Goal: Task Accomplishment & Management: Use online tool/utility

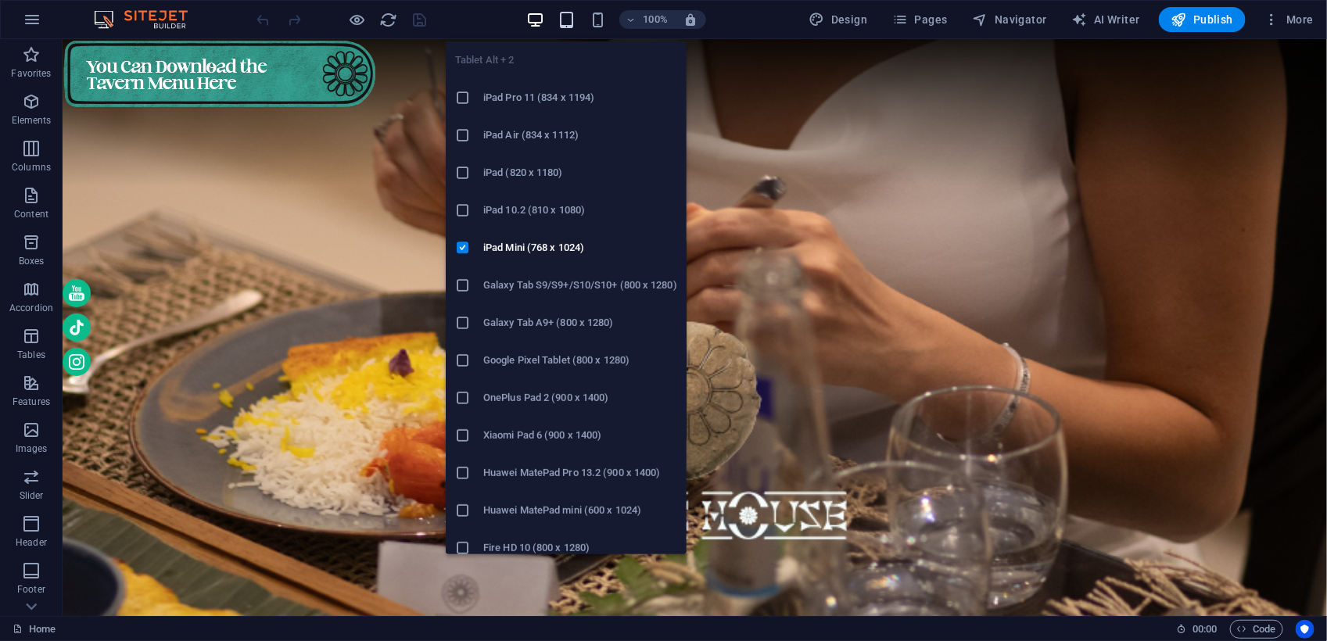
click at [573, 14] on icon "button" at bounding box center [566, 20] width 18 height 18
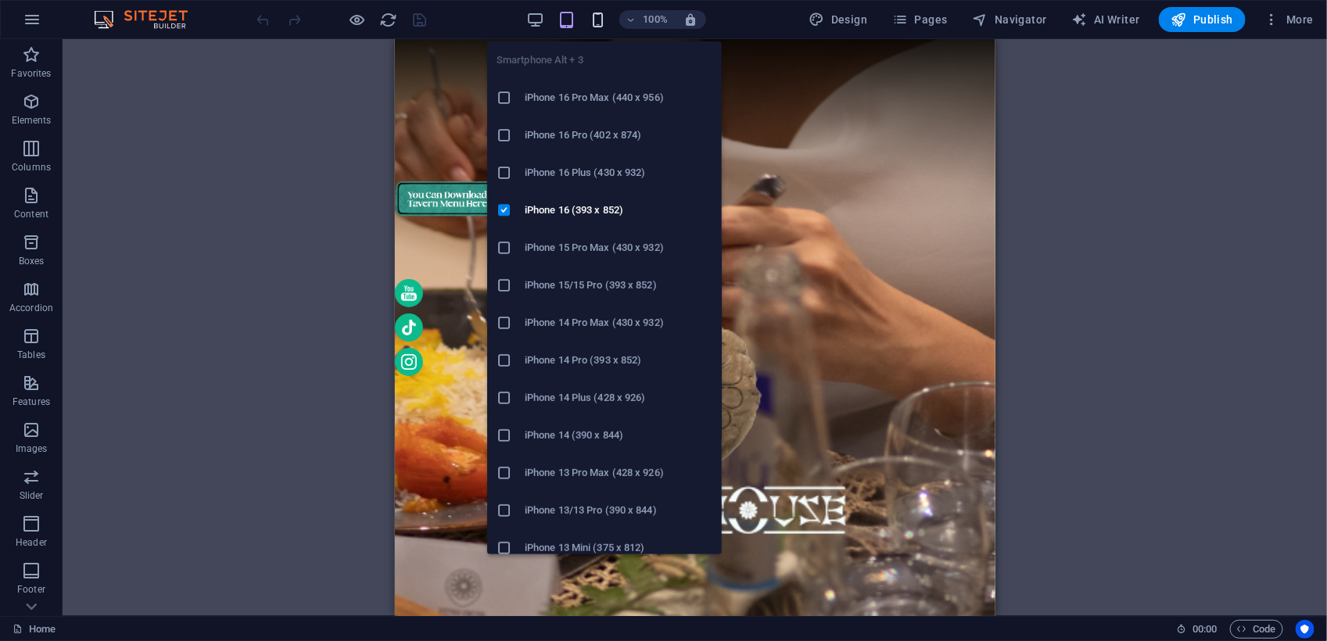
click at [596, 23] on icon "button" at bounding box center [598, 20] width 18 height 18
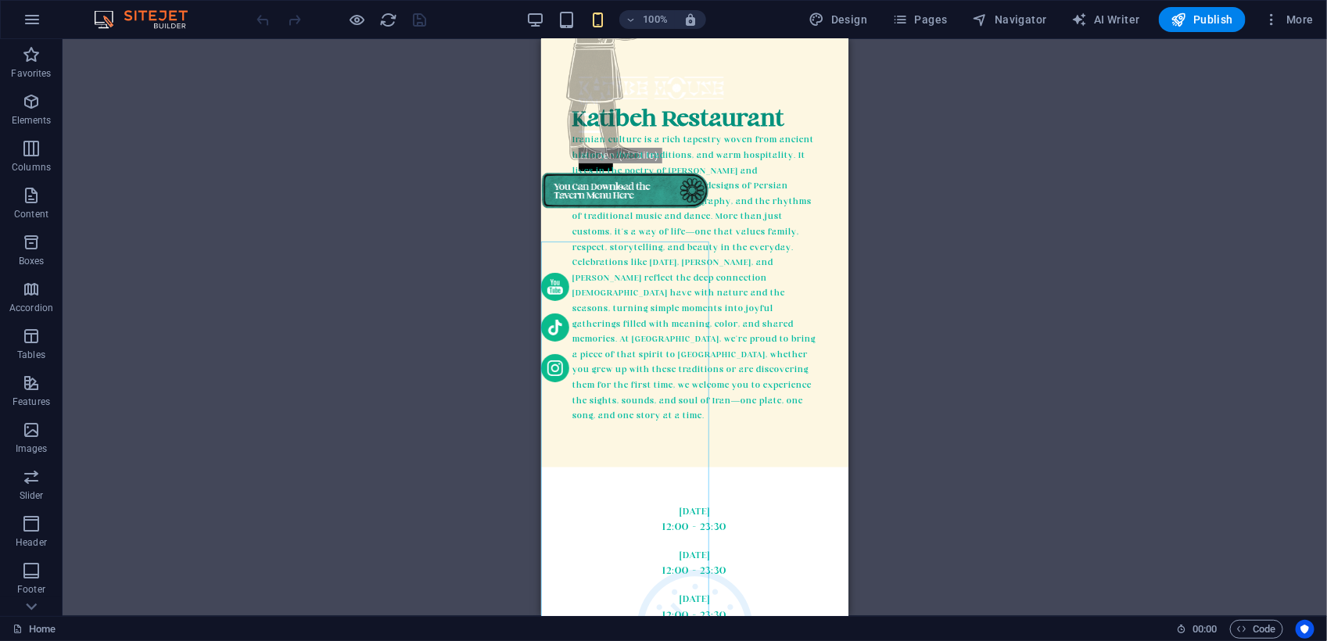
scroll to position [3518, 0]
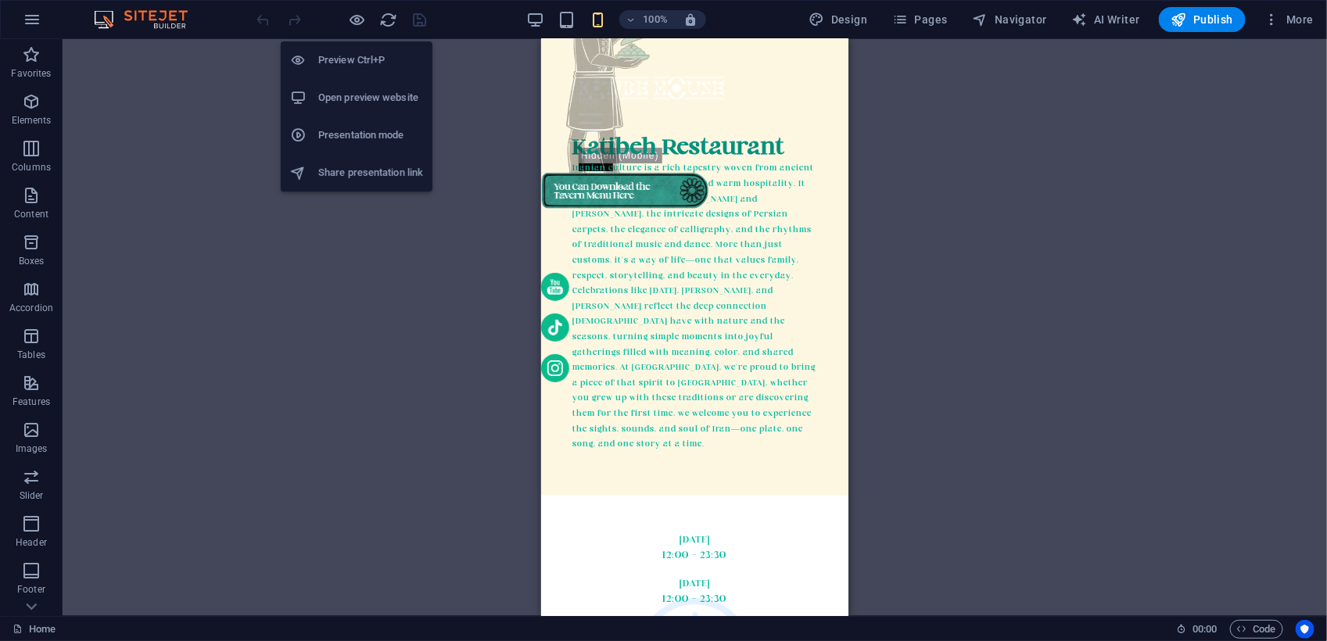
click at [367, 127] on h6 "Presentation mode" at bounding box center [370, 135] width 105 height 19
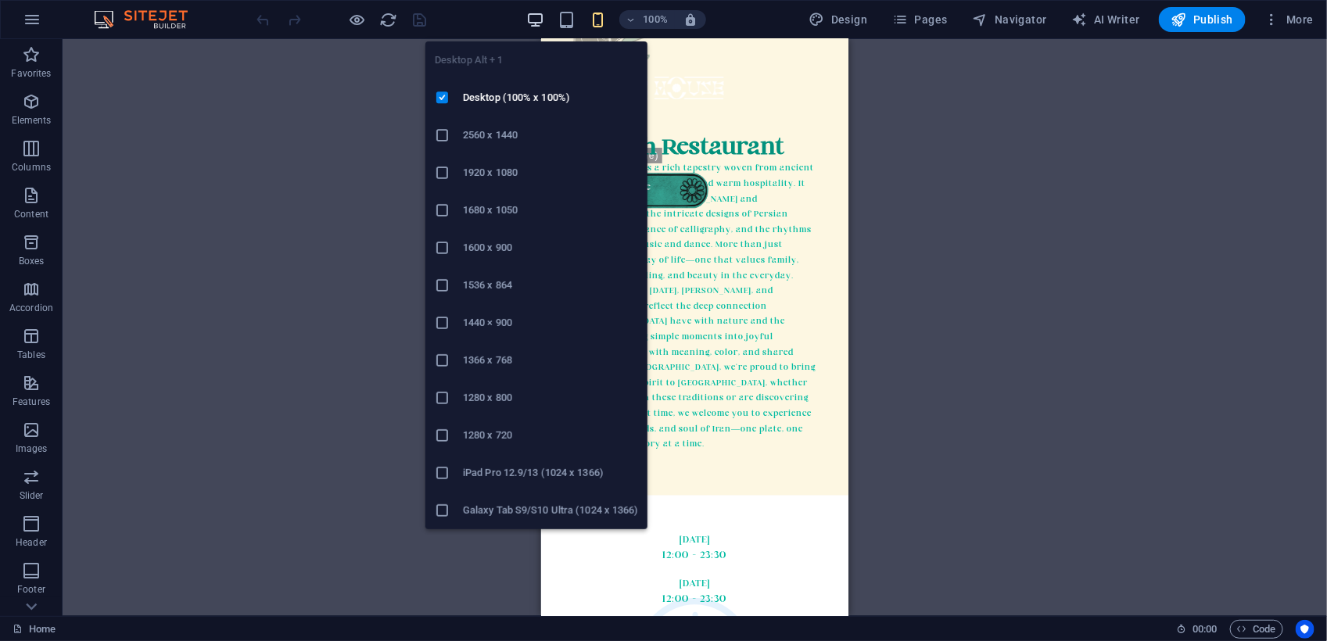
click at [544, 20] on icon "button" at bounding box center [535, 20] width 18 height 18
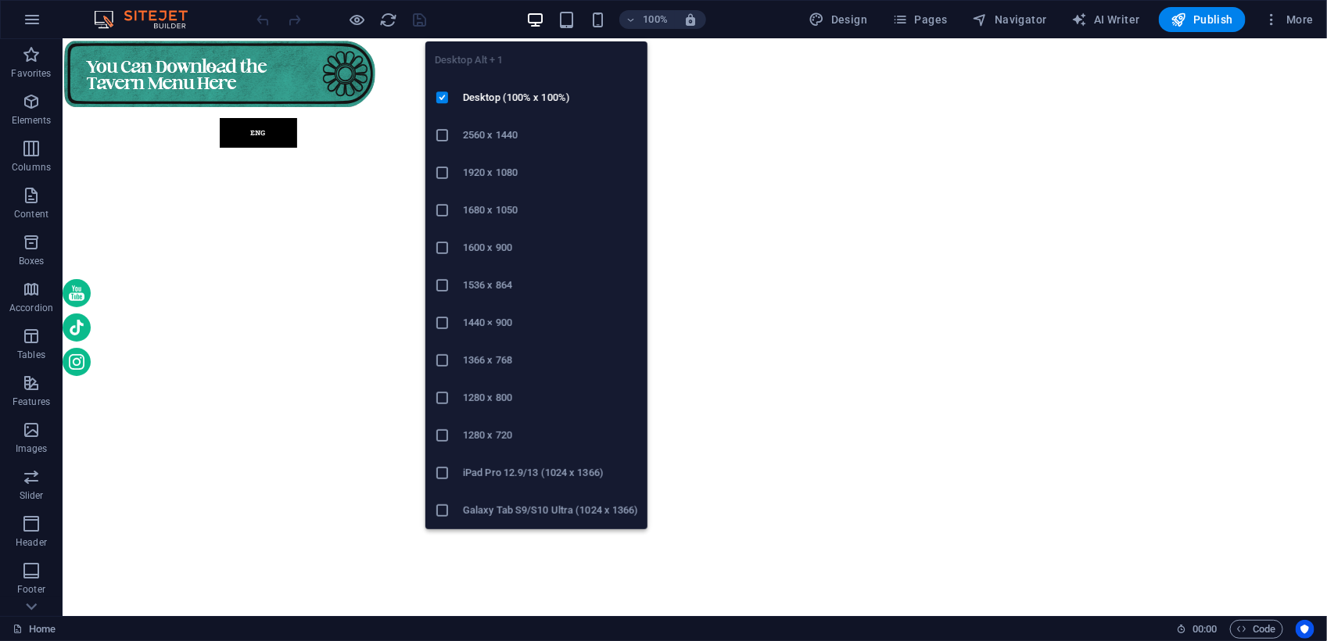
scroll to position [3743, 0]
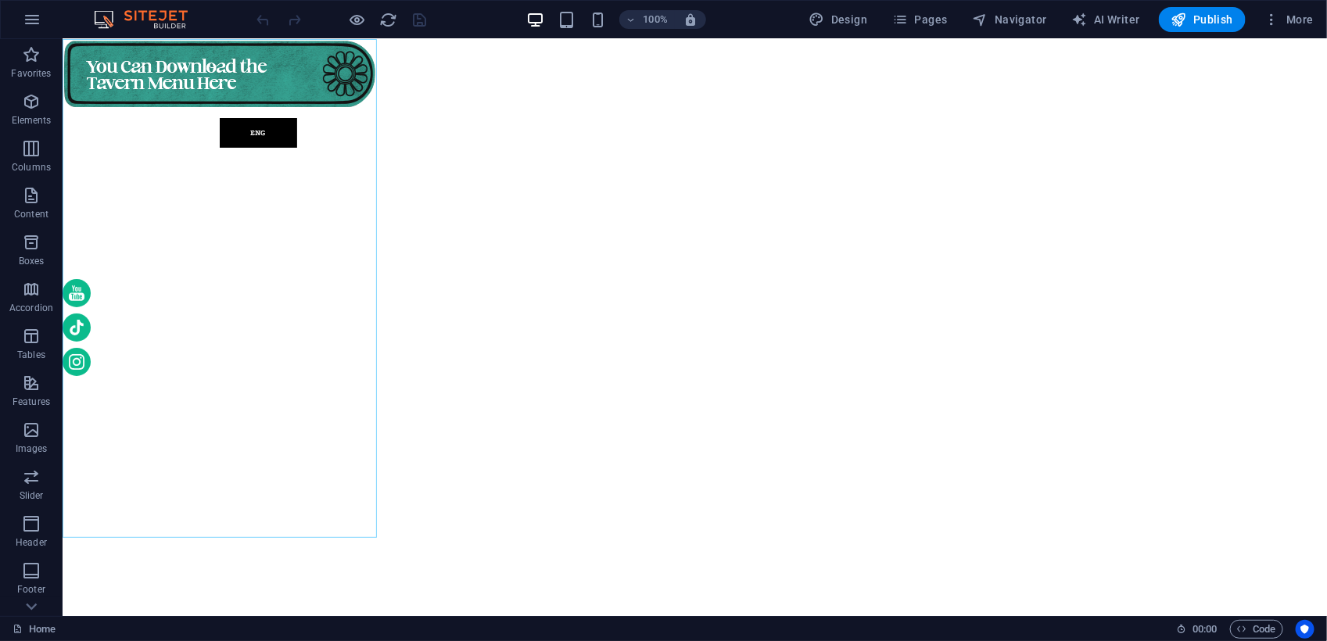
click at [250, 75] on figure at bounding box center [219, 287] width 314 height 499
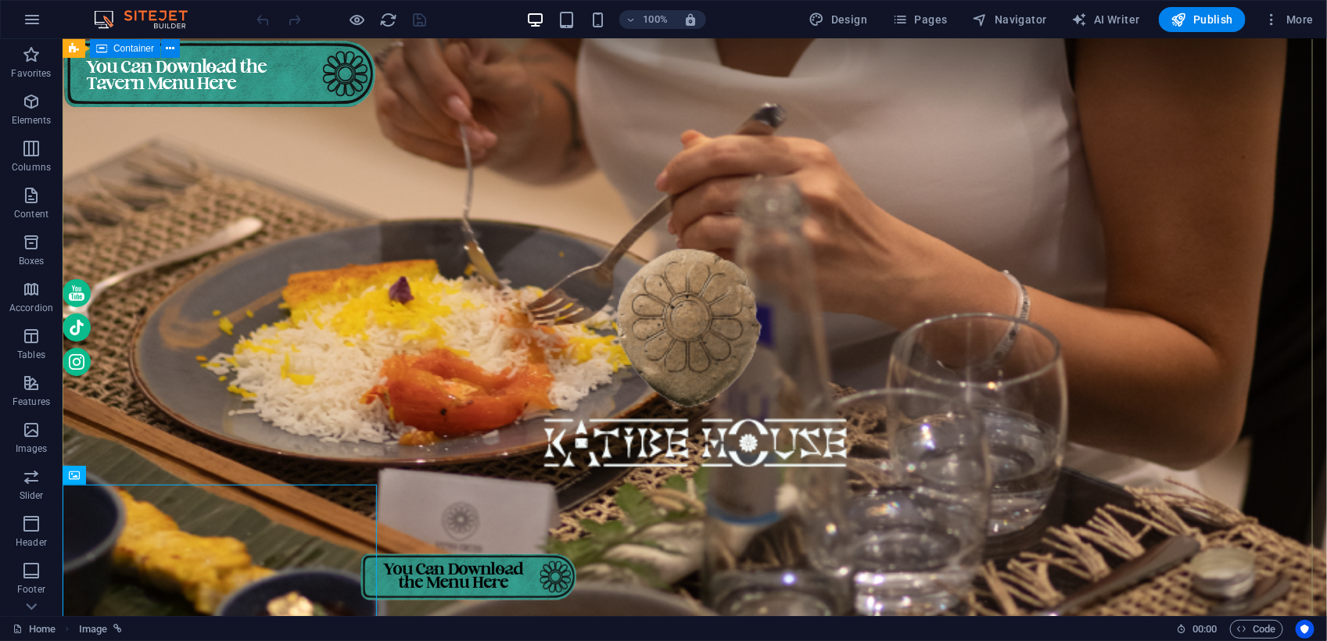
scroll to position [0, 0]
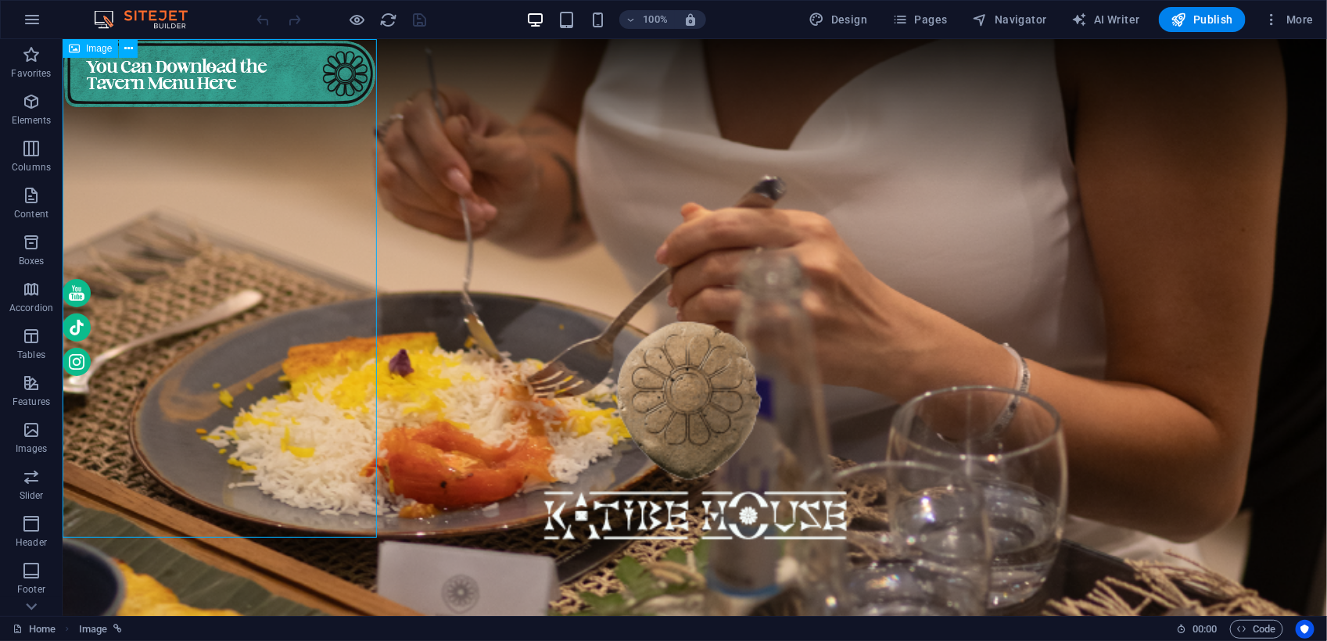
click at [288, 66] on figure at bounding box center [219, 287] width 314 height 499
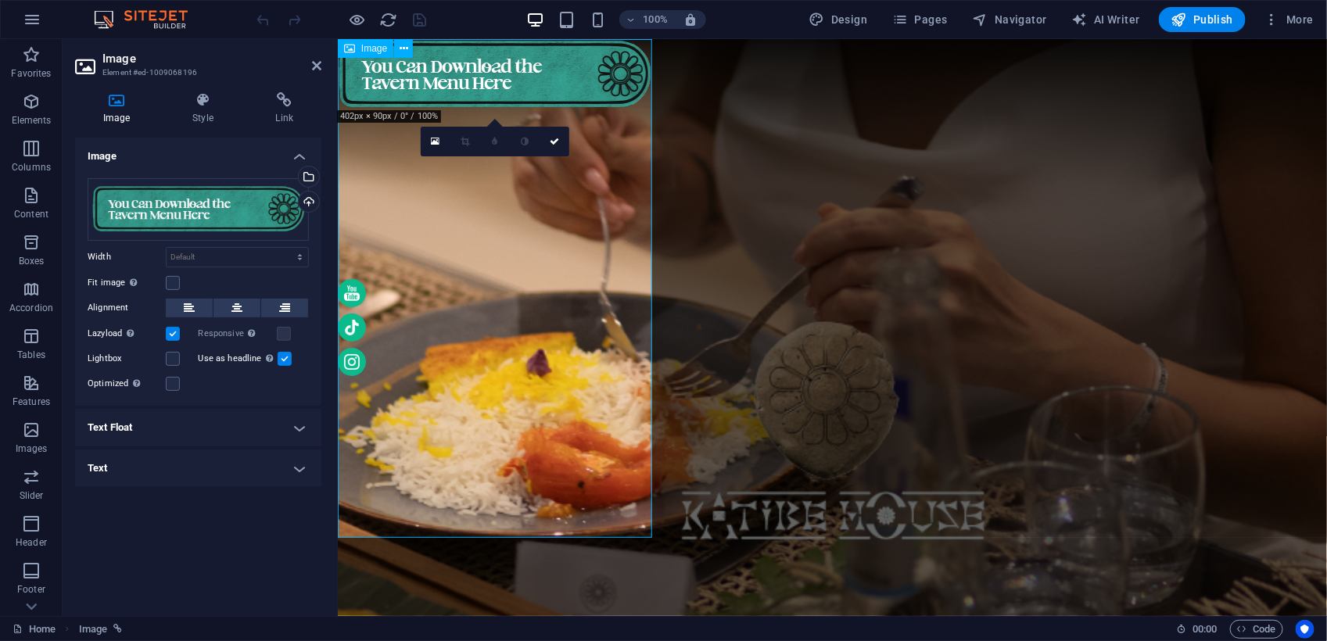
click at [592, 73] on figure at bounding box center [494, 287] width 314 height 499
click at [593, 73] on figure at bounding box center [494, 287] width 314 height 499
click at [203, 106] on icon at bounding box center [202, 100] width 77 height 16
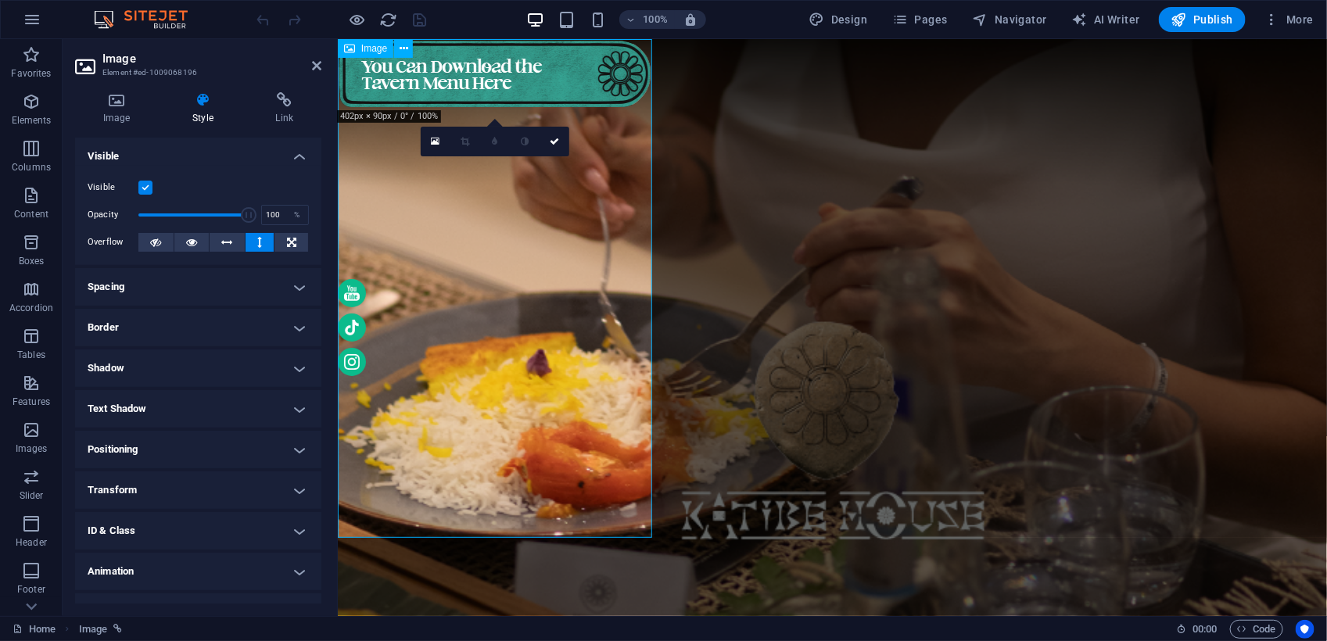
click at [618, 63] on figure at bounding box center [494, 287] width 314 height 499
click at [120, 107] on icon at bounding box center [116, 100] width 83 height 16
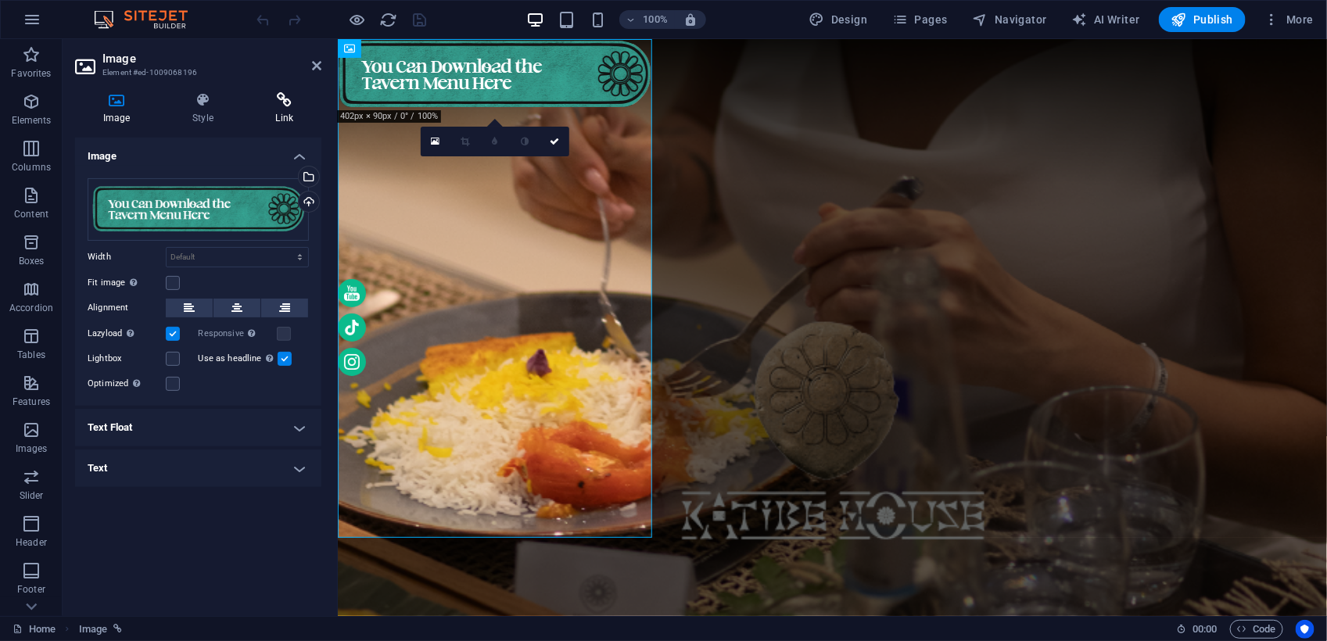
click at [276, 103] on icon at bounding box center [284, 100] width 73 height 16
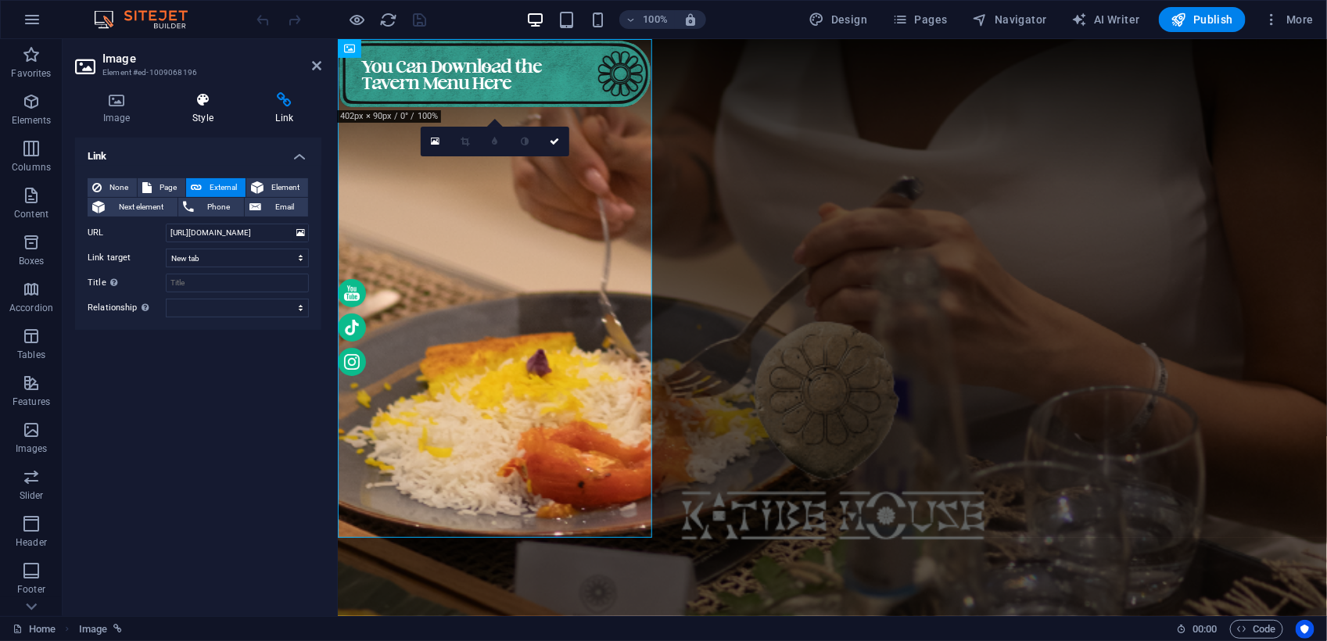
click at [212, 95] on icon at bounding box center [202, 100] width 77 height 16
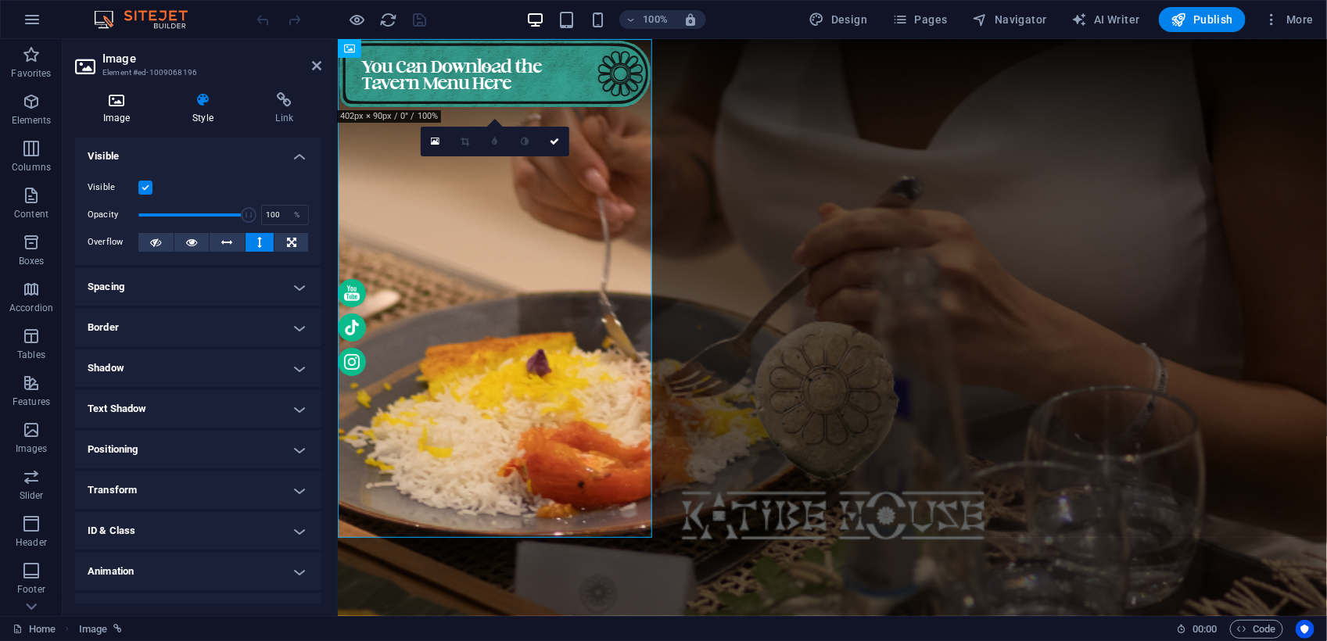
click at [113, 104] on icon at bounding box center [116, 100] width 83 height 16
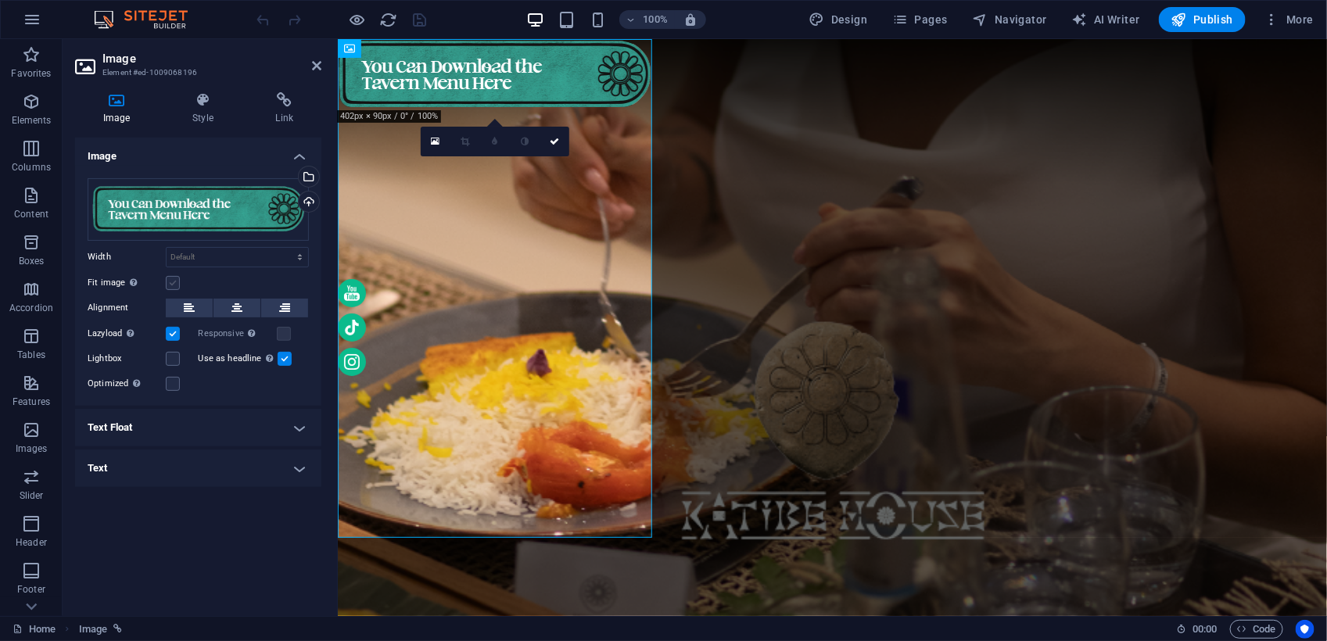
click at [173, 280] on label at bounding box center [173, 283] width 14 height 14
click at [0, 0] on input "Fit image Automatically fit image to a fixed width and height" at bounding box center [0, 0] width 0 height 0
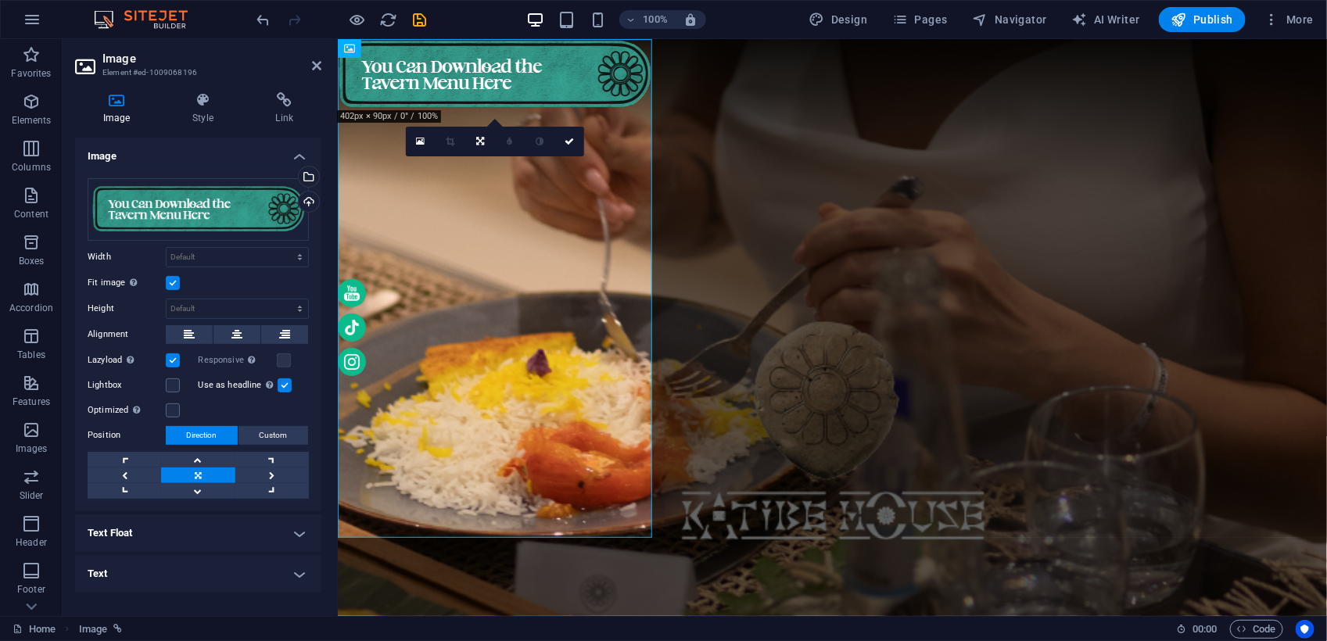
click at [174, 280] on label at bounding box center [173, 283] width 14 height 14
click at [0, 0] on input "Fit image Automatically fit image to a fixed width and height" at bounding box center [0, 0] width 0 height 0
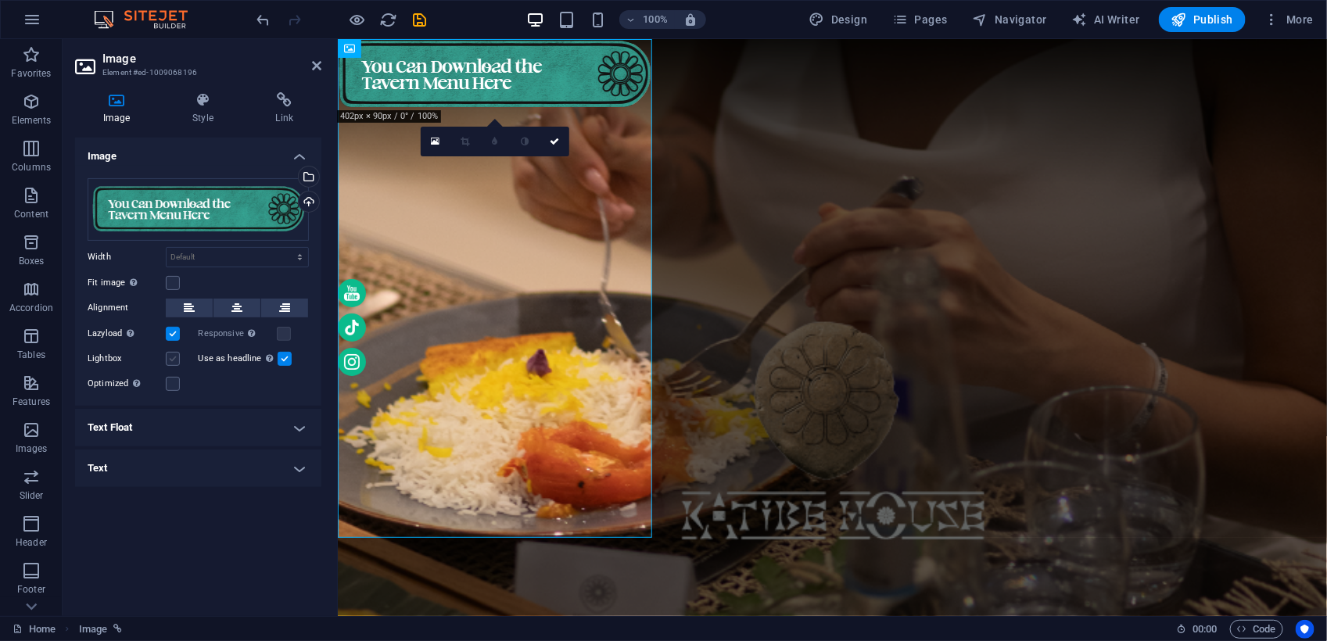
click at [172, 353] on label at bounding box center [173, 359] width 14 height 14
click at [0, 0] on input "Lightbox" at bounding box center [0, 0] width 0 height 0
click at [172, 379] on label at bounding box center [173, 384] width 14 height 14
click at [0, 0] on input "Optimized Images are compressed to improve page speed." at bounding box center [0, 0] width 0 height 0
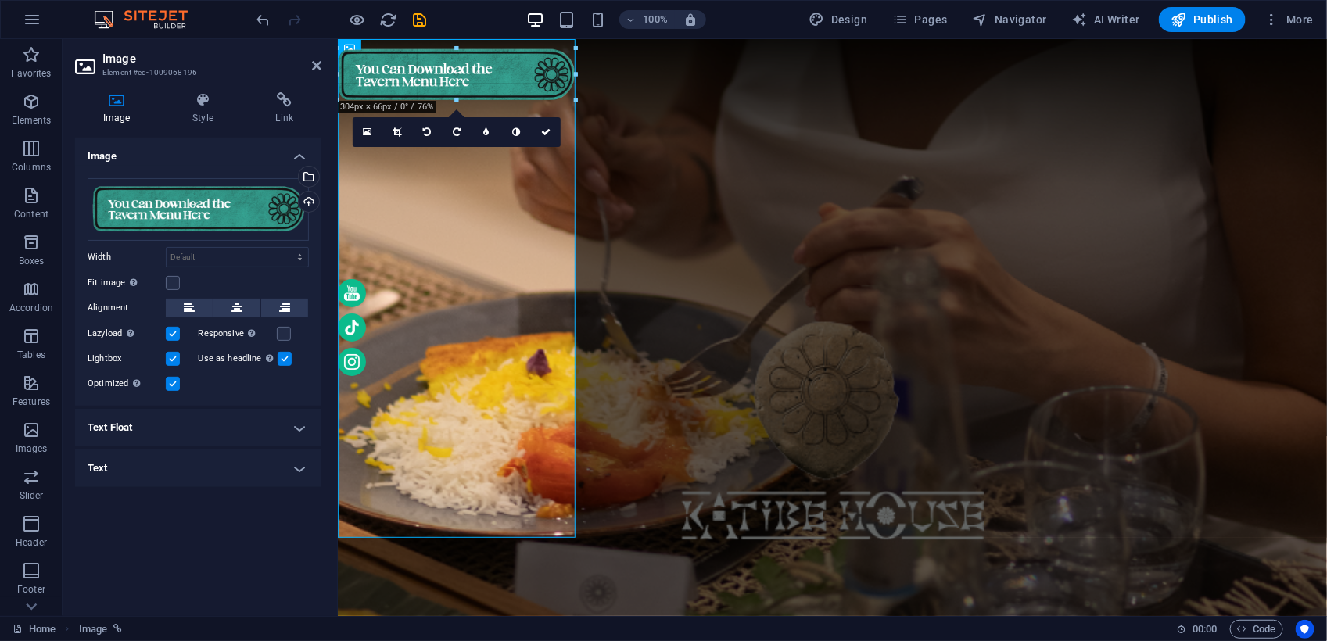
drag, startPoint x: 650, startPoint y: 110, endPoint x: 235, endPoint y: 27, distance: 423.3
type input "313"
select select "px"
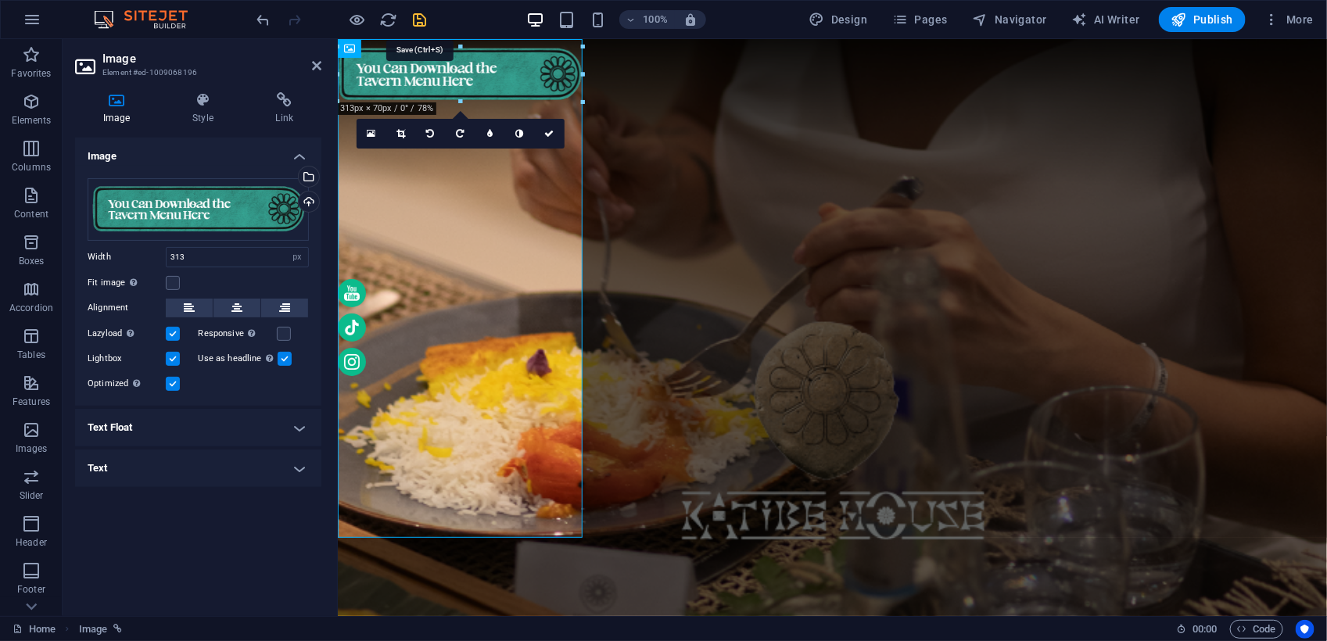
click at [423, 11] on icon "save" at bounding box center [420, 20] width 18 height 18
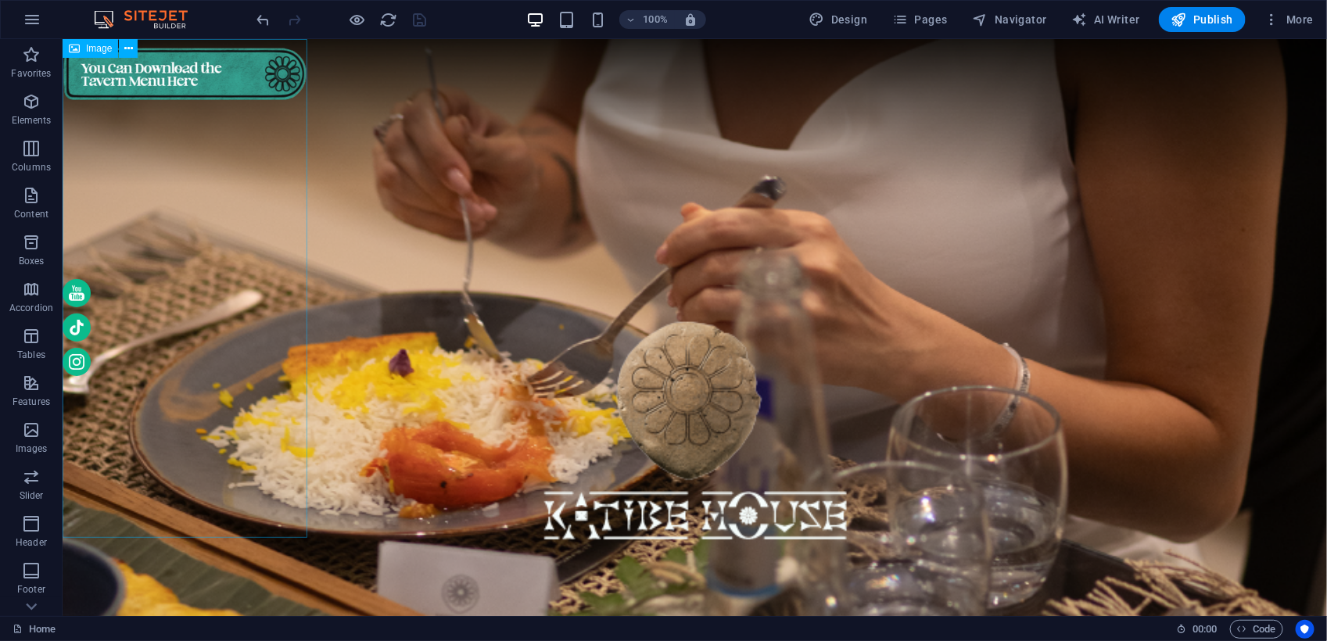
click at [231, 67] on figure at bounding box center [184, 287] width 245 height 499
select select "px"
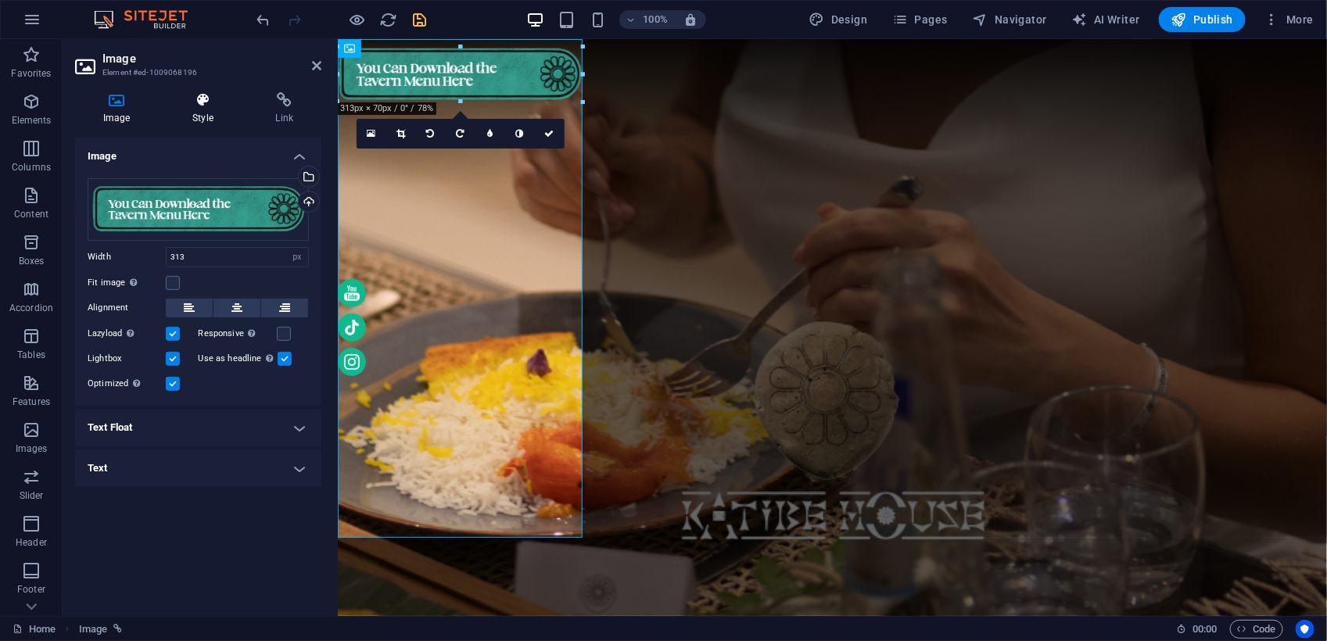
click at [194, 102] on icon at bounding box center [202, 100] width 77 height 16
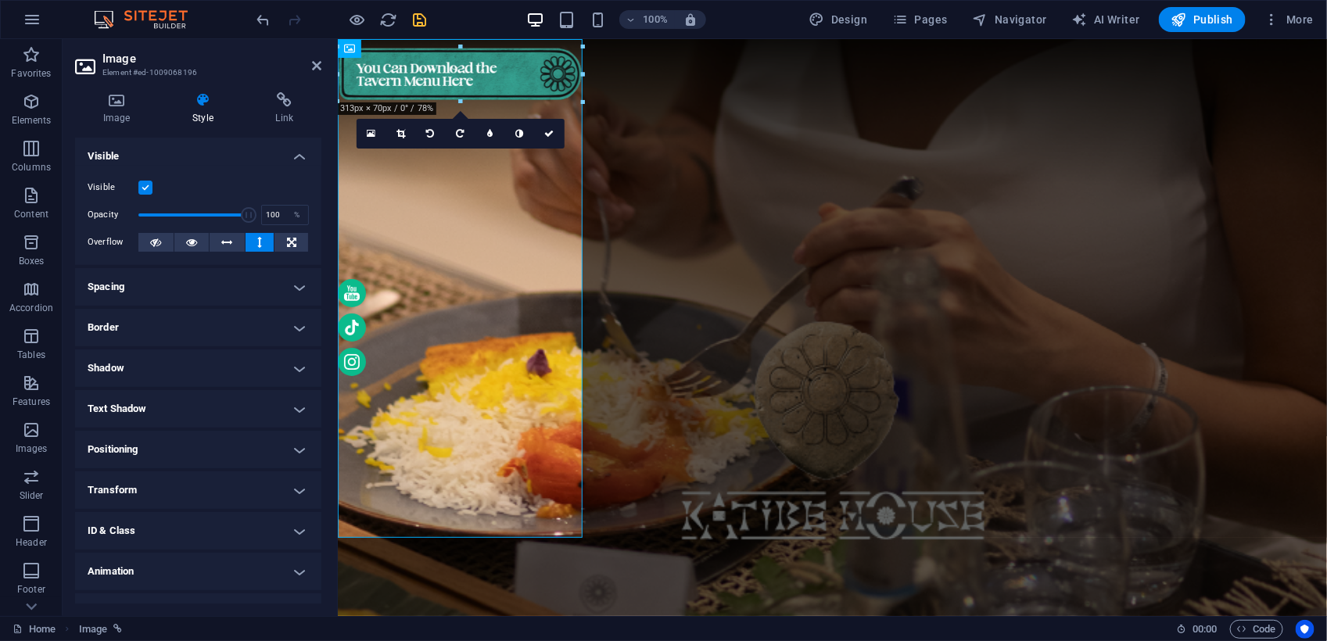
click at [147, 439] on h4 "Positioning" at bounding box center [198, 450] width 246 height 38
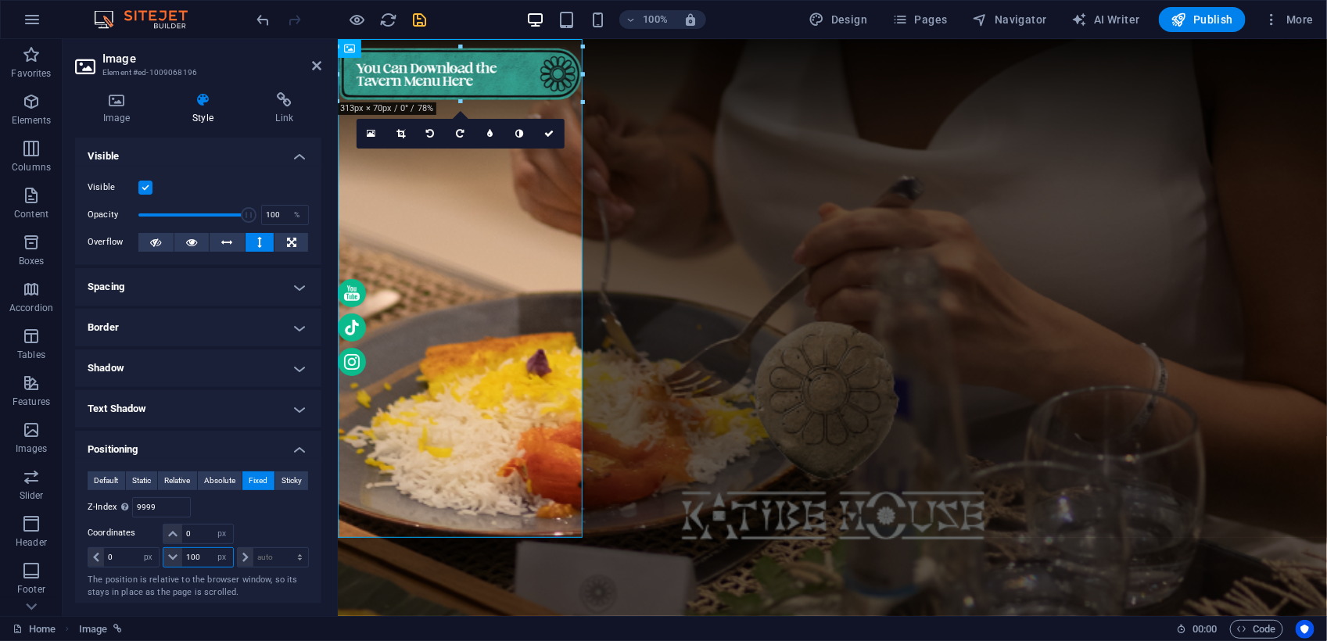
click at [202, 559] on input "100" at bounding box center [207, 557] width 50 height 19
type input "0"
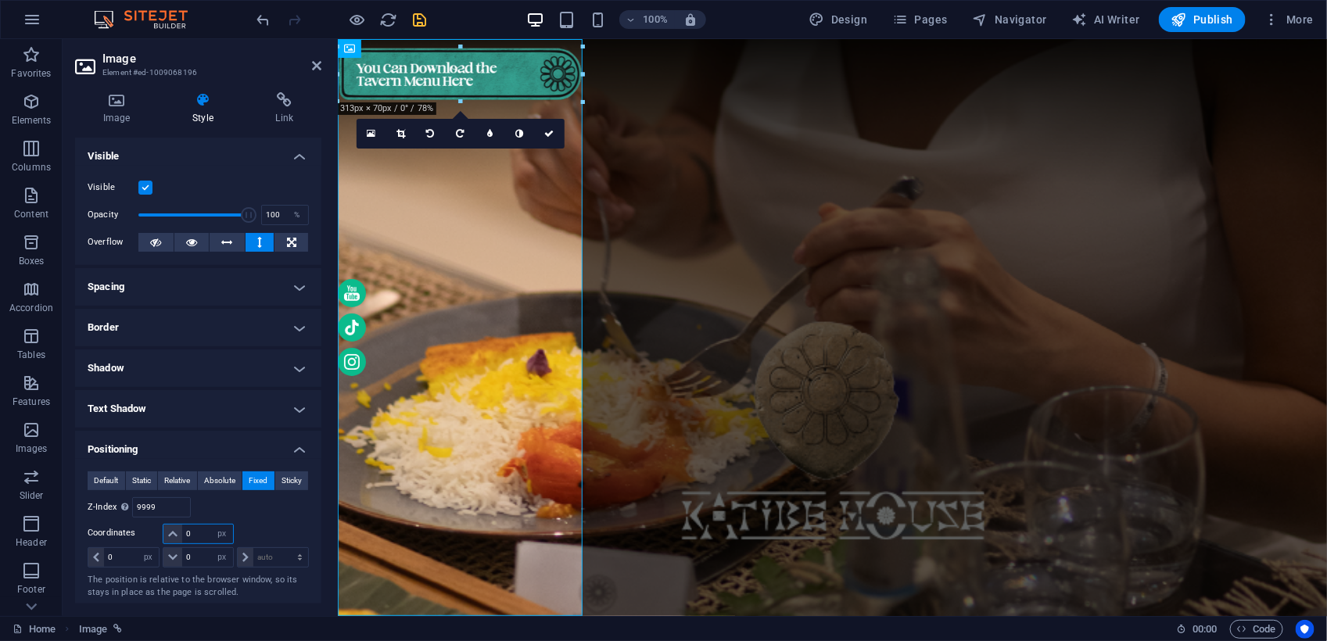
click at [196, 534] on input "0" at bounding box center [207, 534] width 50 height 19
type input "100"
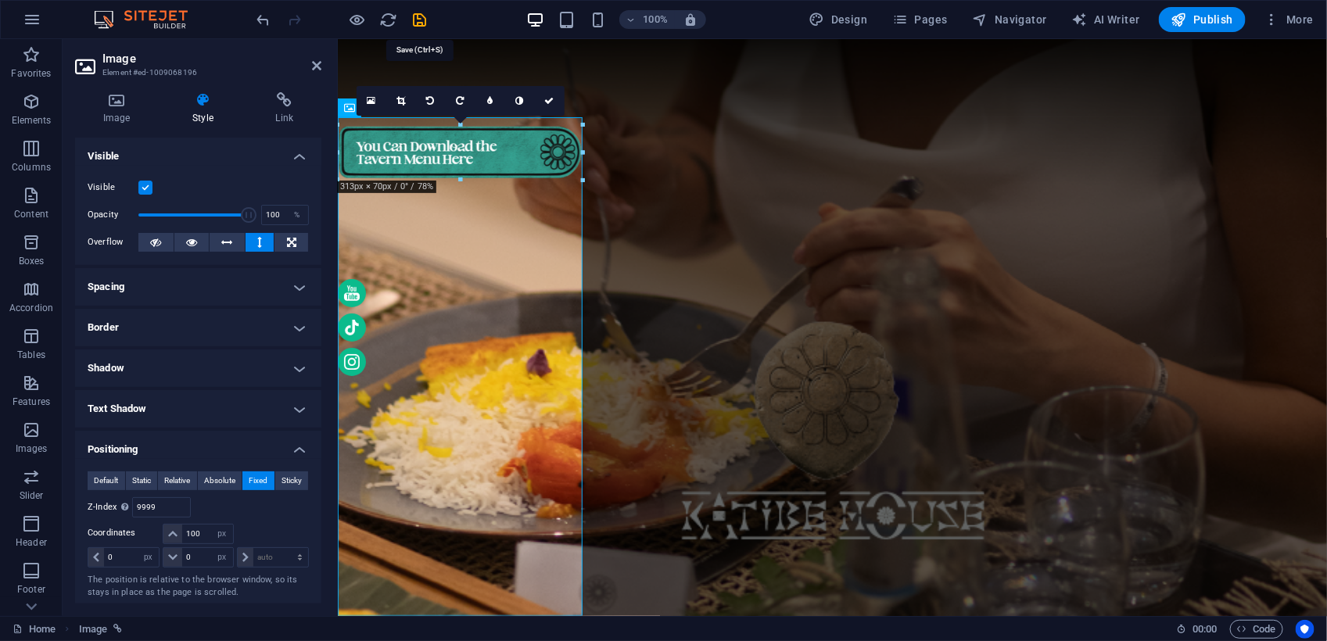
click at [417, 21] on icon "save" at bounding box center [420, 20] width 18 height 18
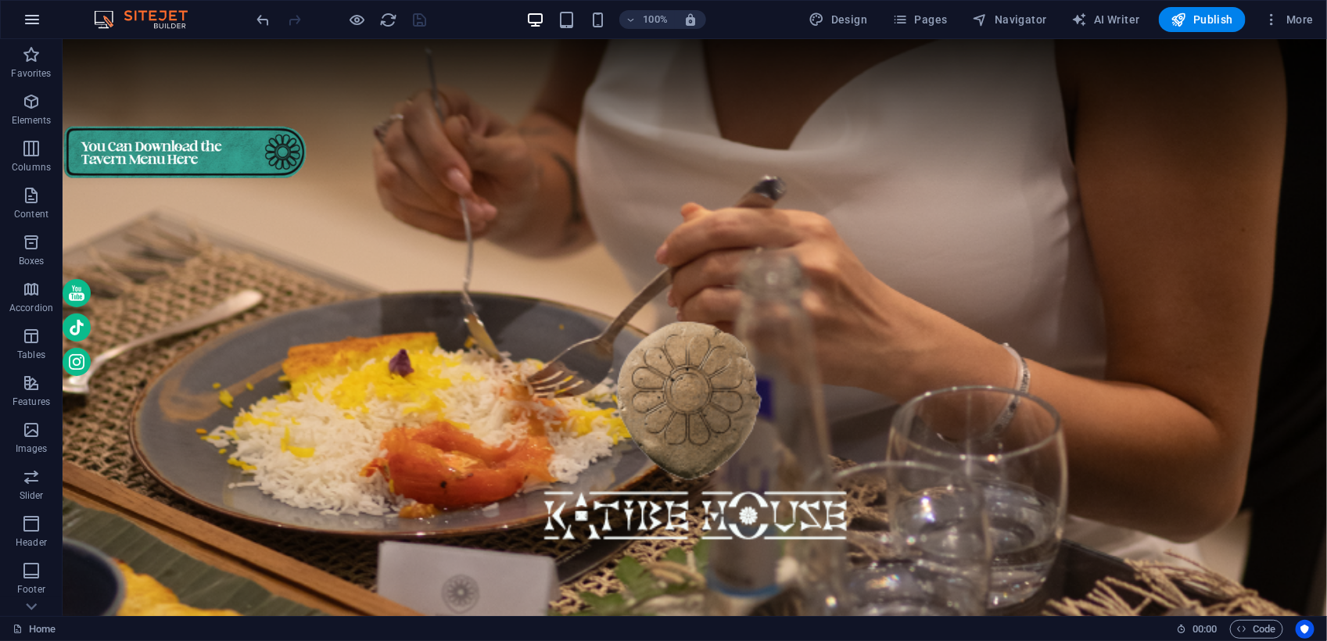
click at [36, 17] on icon "button" at bounding box center [32, 19] width 19 height 19
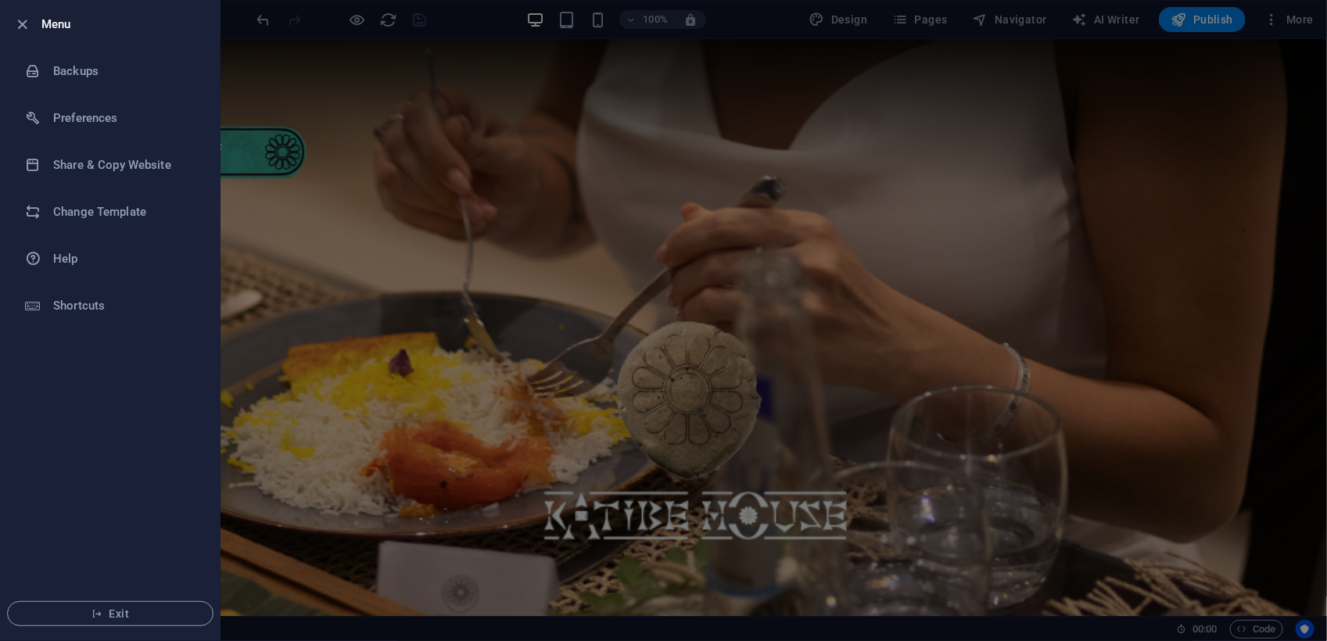
click at [528, 142] on div at bounding box center [663, 320] width 1327 height 641
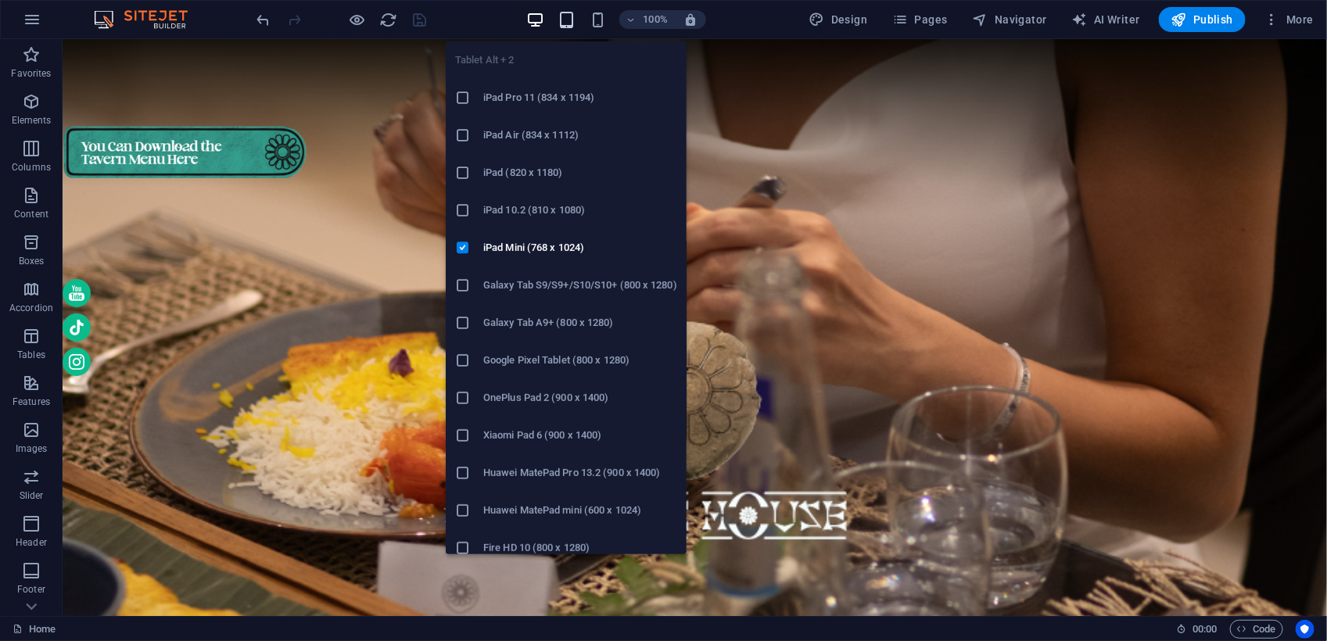
click at [568, 16] on icon "button" at bounding box center [566, 20] width 18 height 18
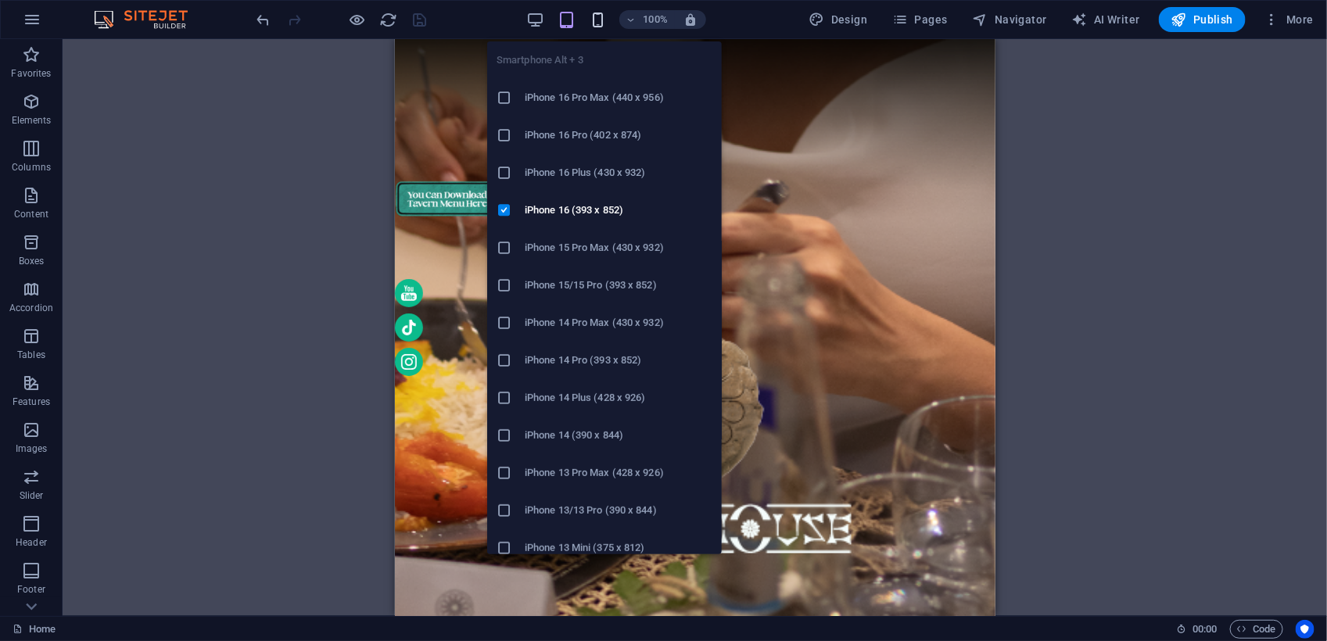
click at [595, 20] on icon "button" at bounding box center [598, 20] width 18 height 18
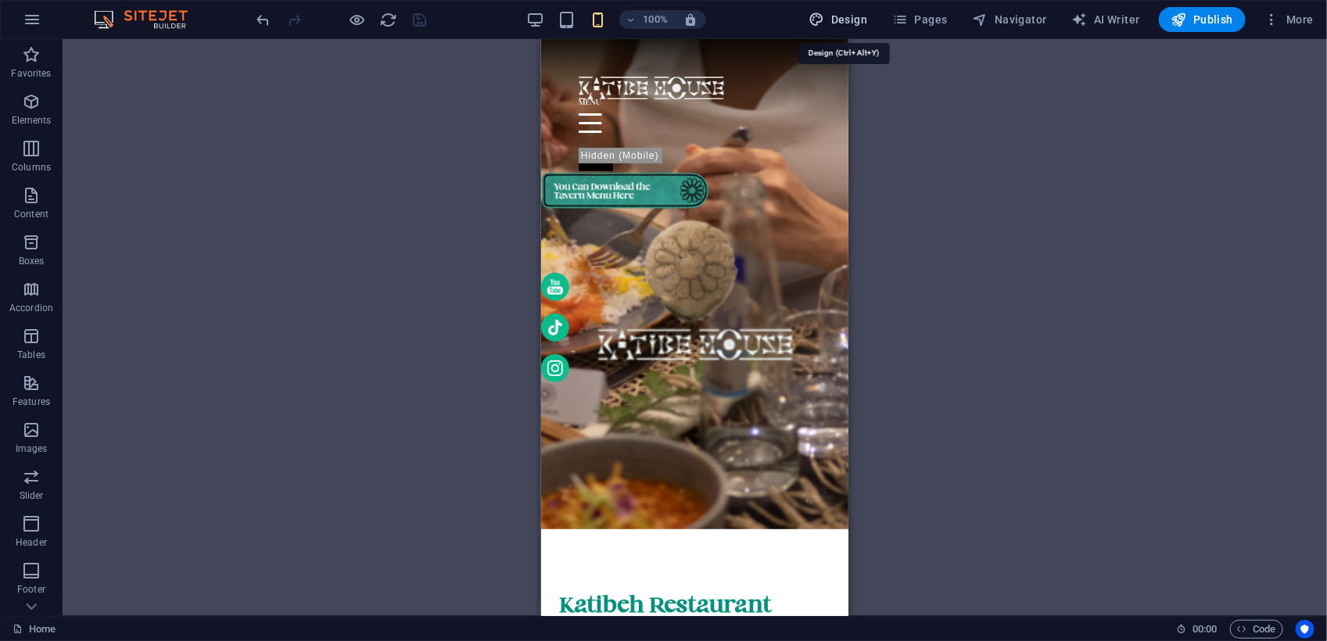
click at [858, 22] on span "Design" at bounding box center [838, 20] width 59 height 16
select select "px"
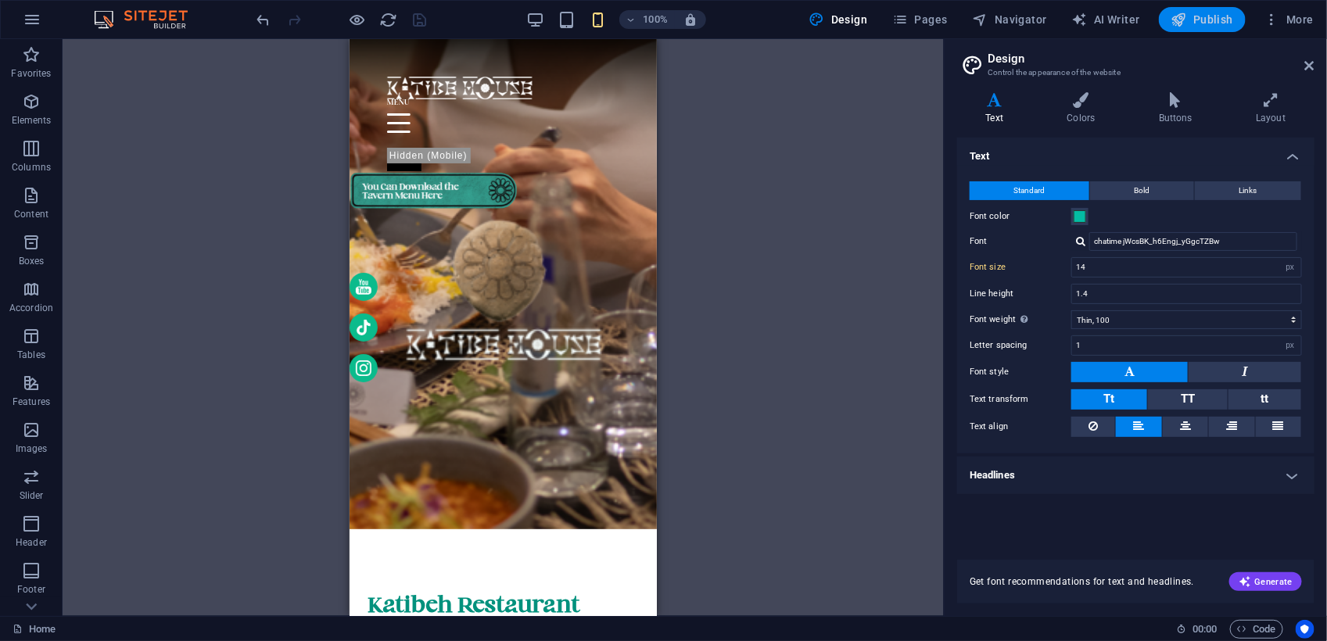
click at [1192, 16] on span "Publish" at bounding box center [1202, 20] width 62 height 16
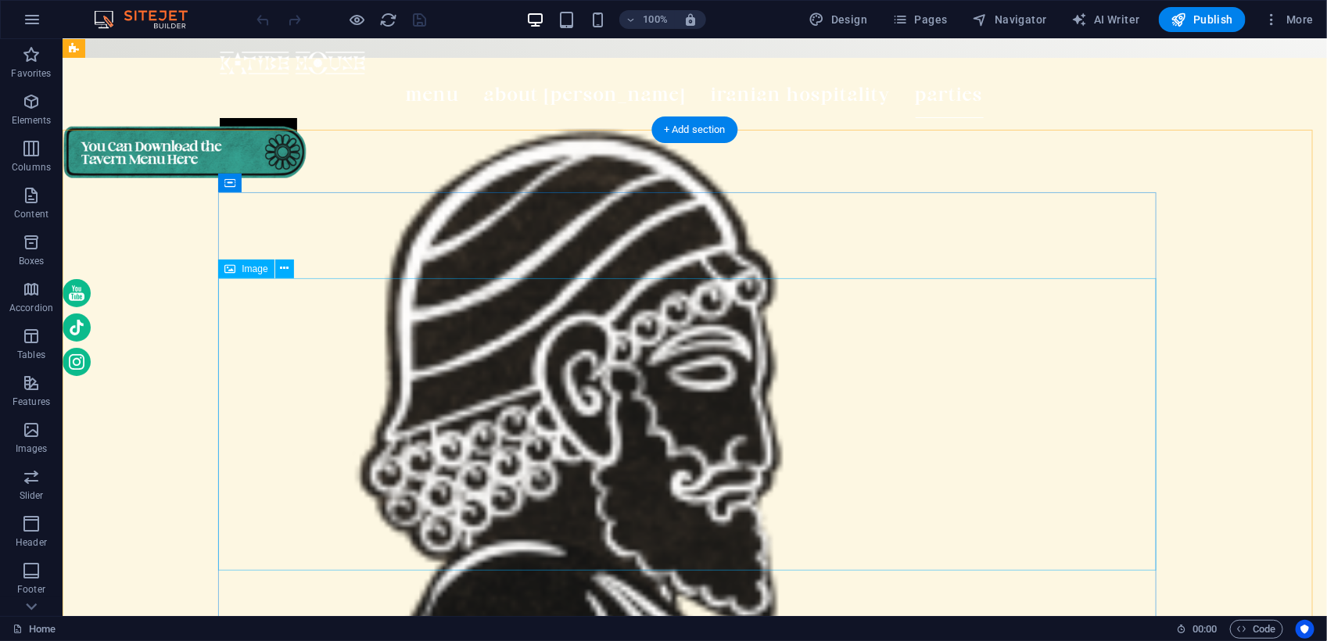
scroll to position [4818, 0]
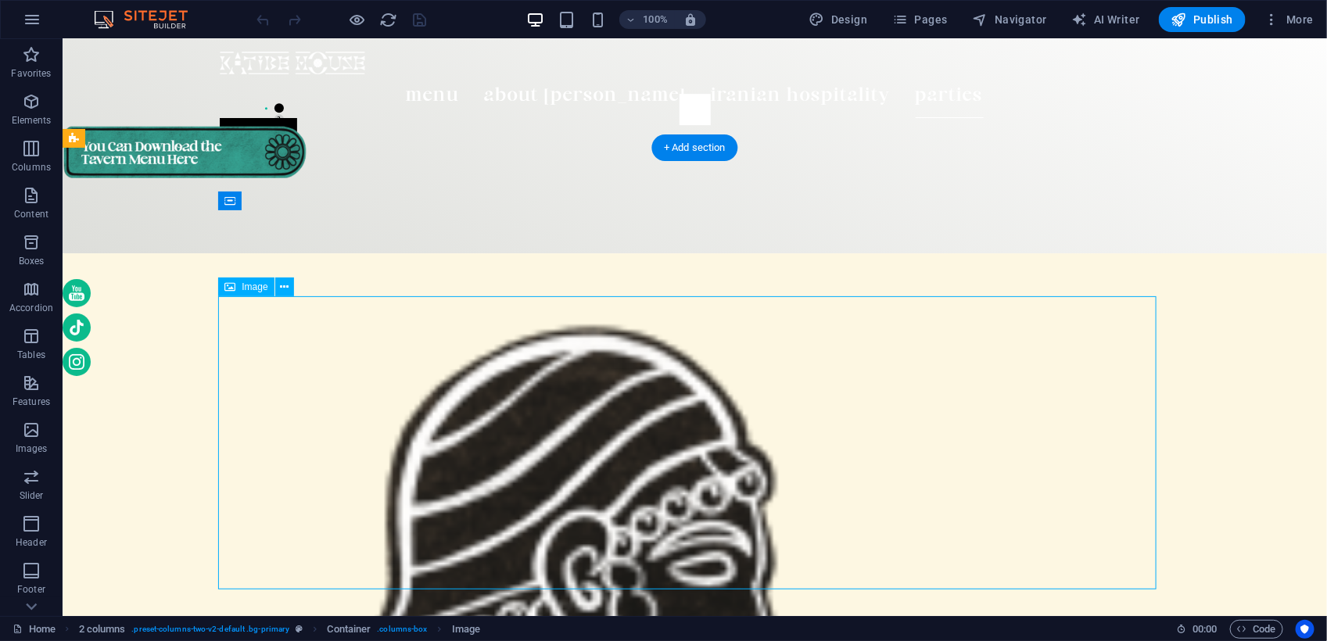
scroll to position [5014, 0]
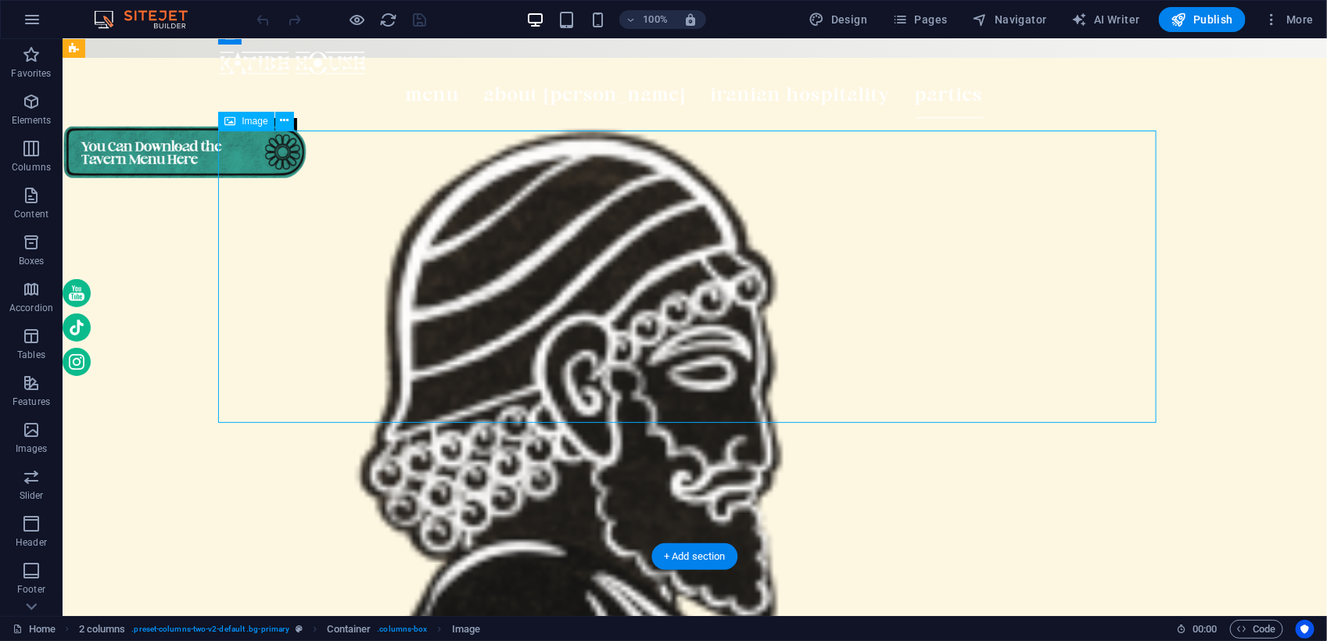
select select "px"
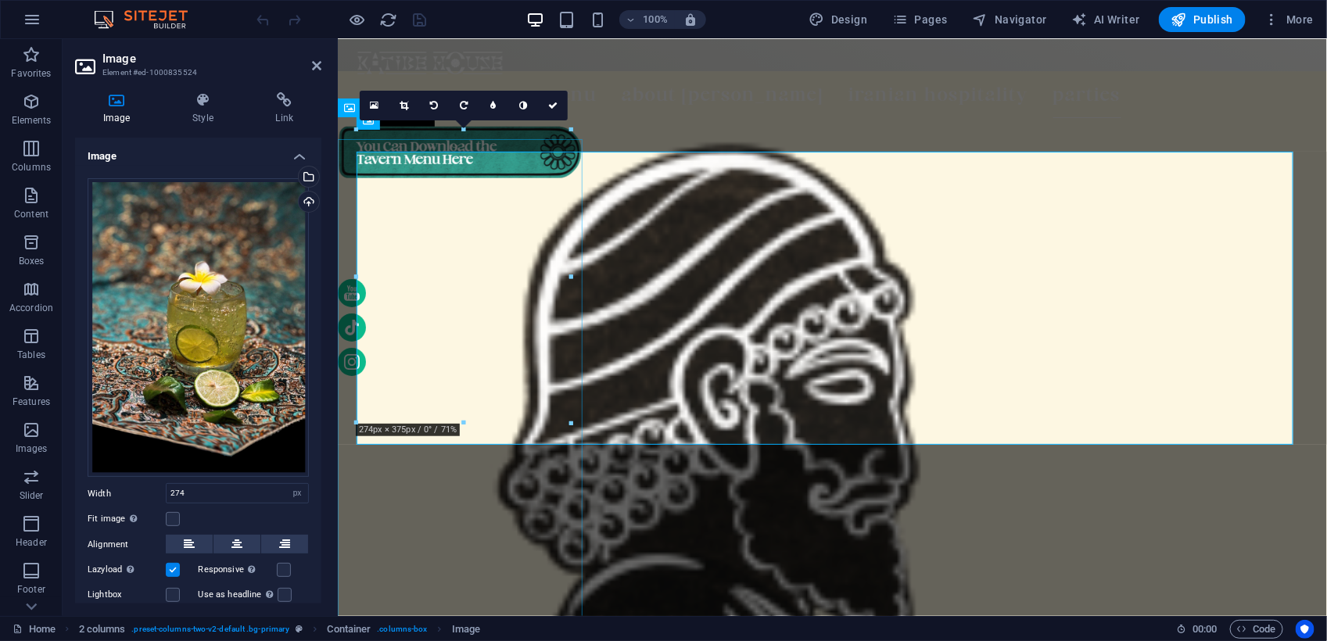
scroll to position [4990, 0]
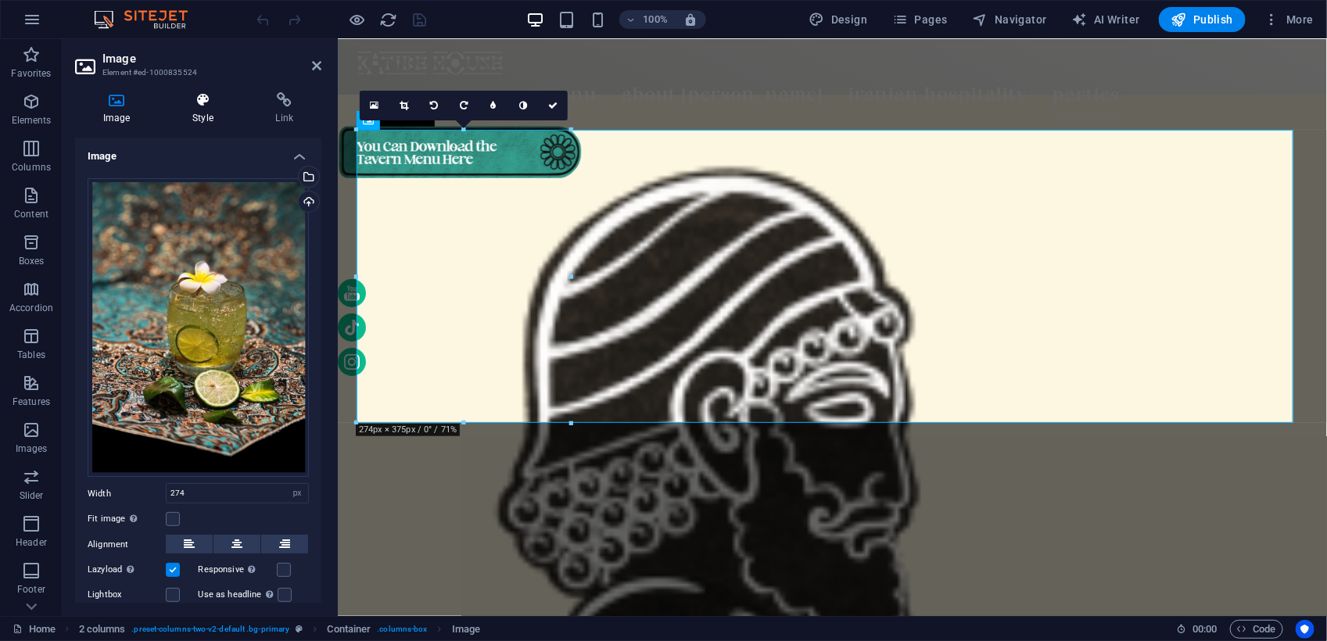
click at [197, 106] on icon at bounding box center [202, 100] width 77 height 16
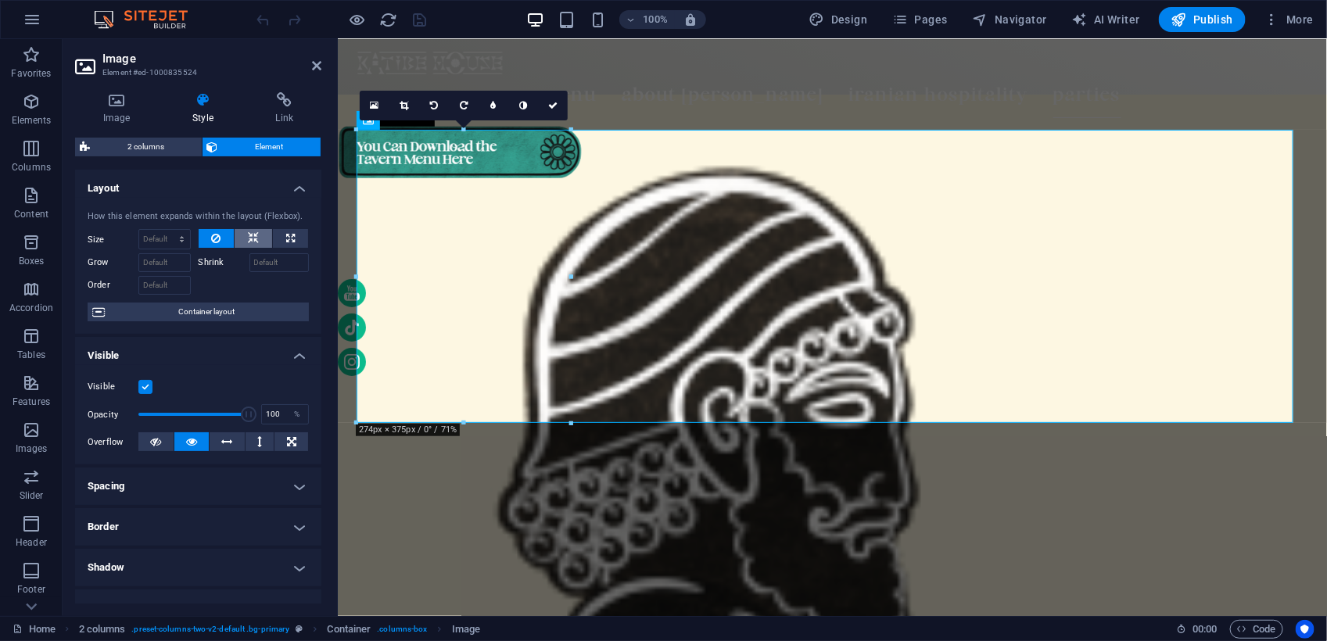
click at [255, 240] on icon at bounding box center [253, 238] width 11 height 19
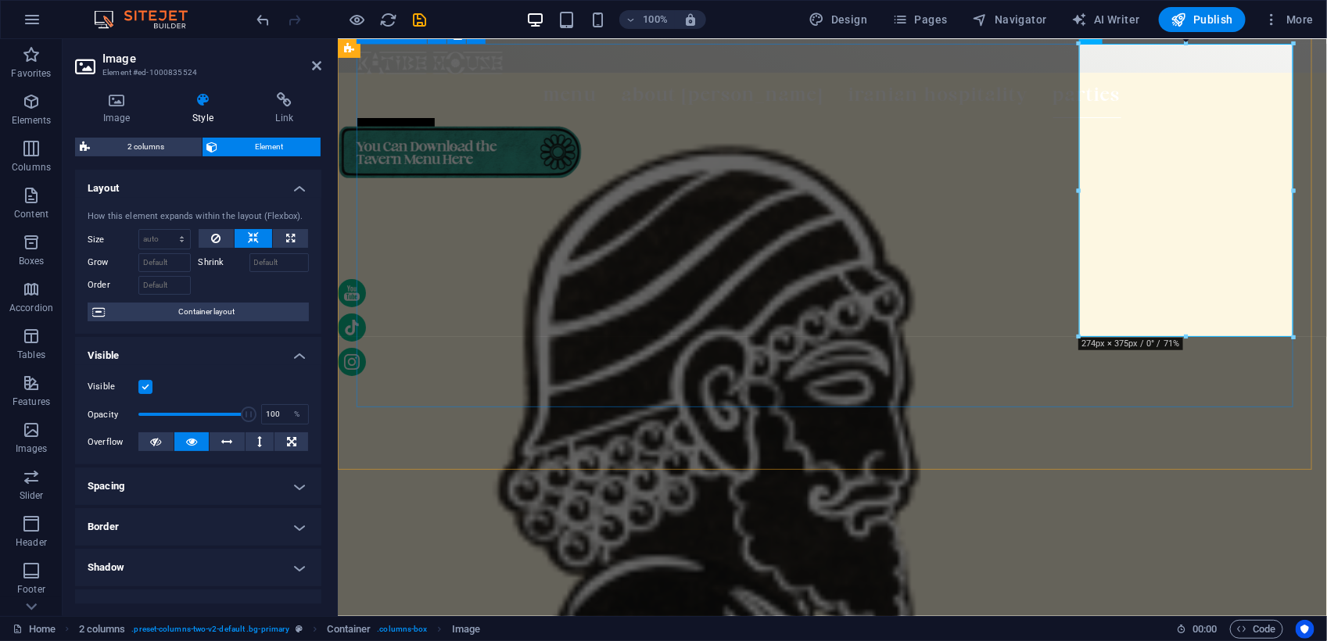
drag, startPoint x: 752, startPoint y: 212, endPoint x: 1093, endPoint y: 212, distance: 340.9
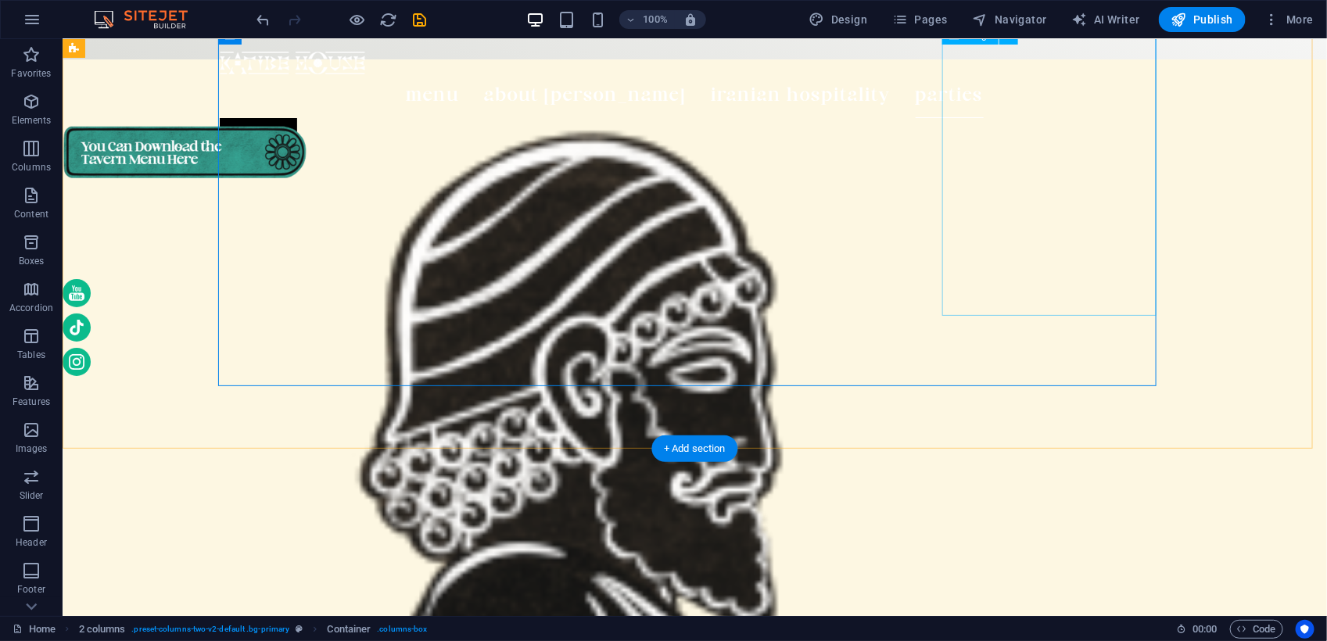
scroll to position [5014, 0]
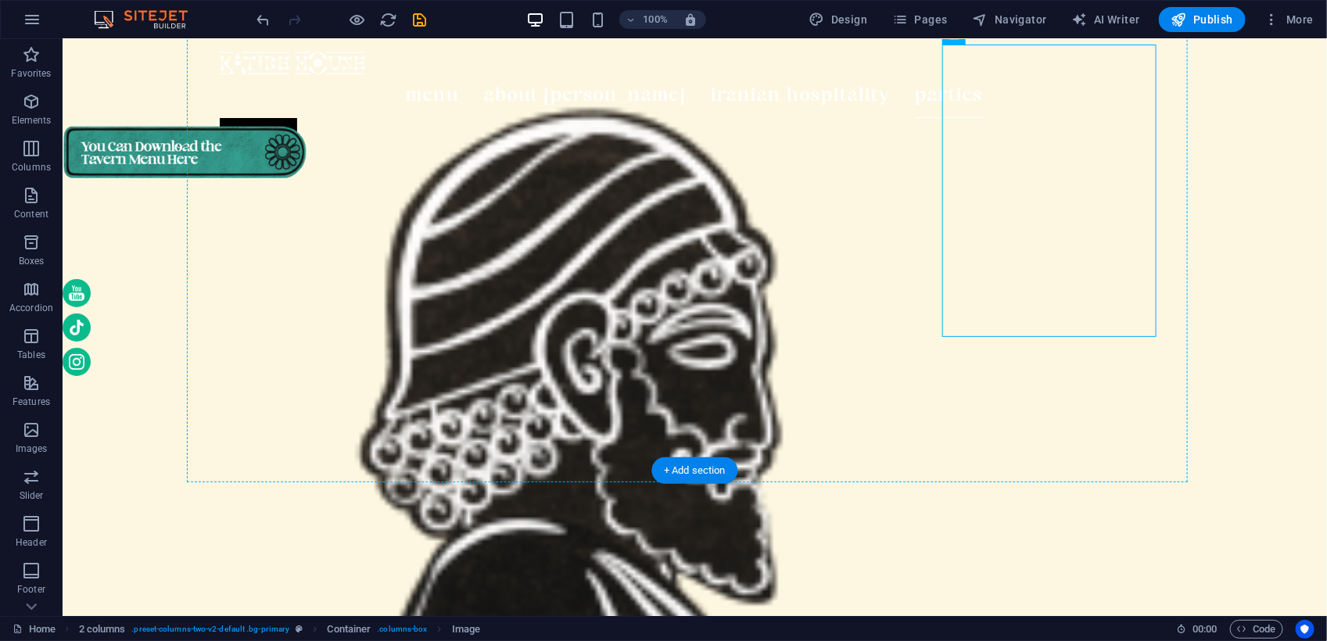
drag, startPoint x: 1021, startPoint y: 184, endPoint x: 604, endPoint y: 145, distance: 419.2
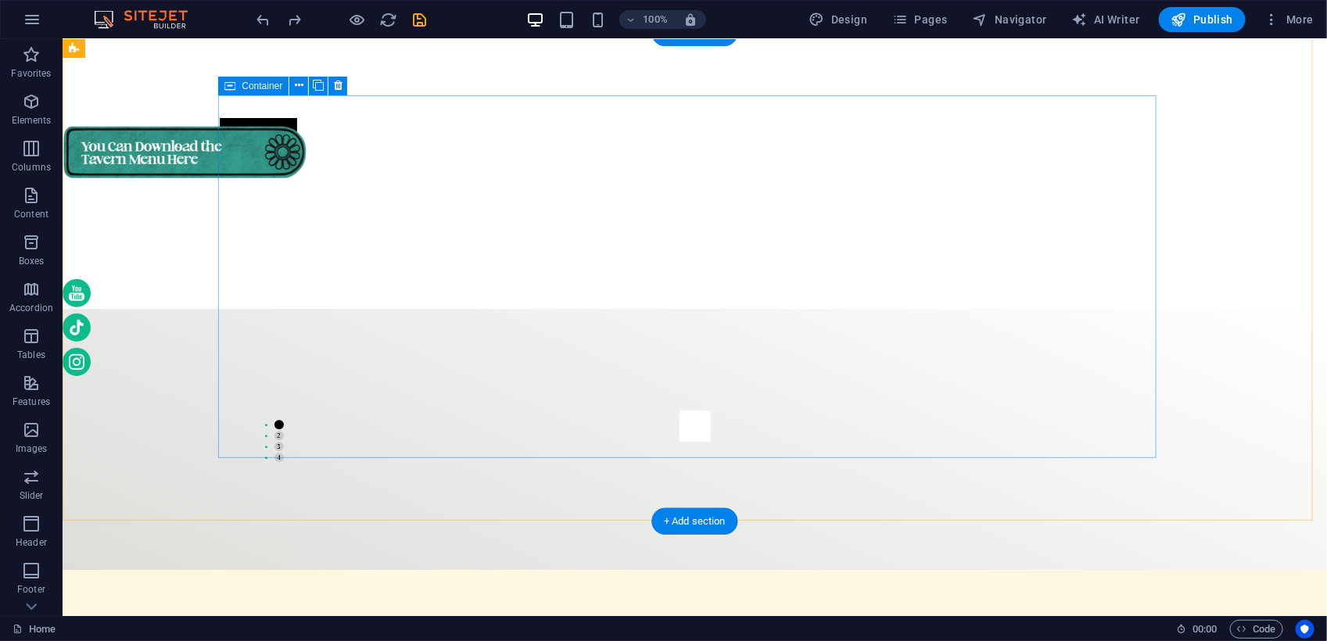
scroll to position [4984, 0]
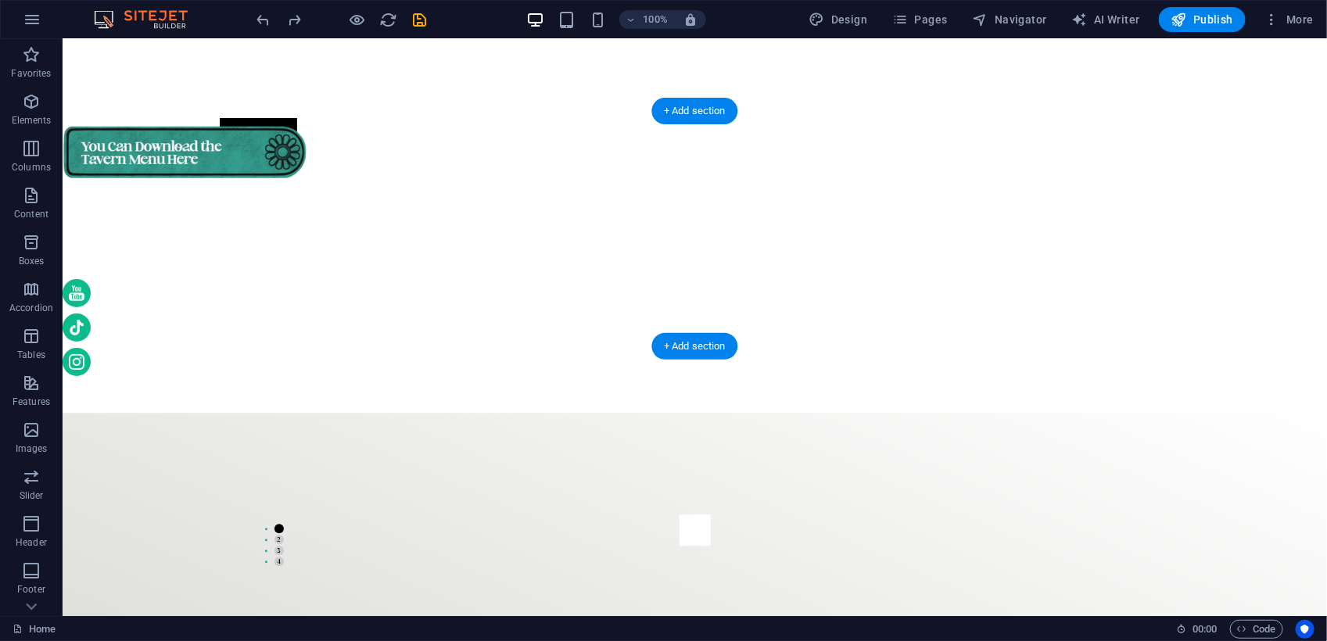
scroll to position [4886, 0]
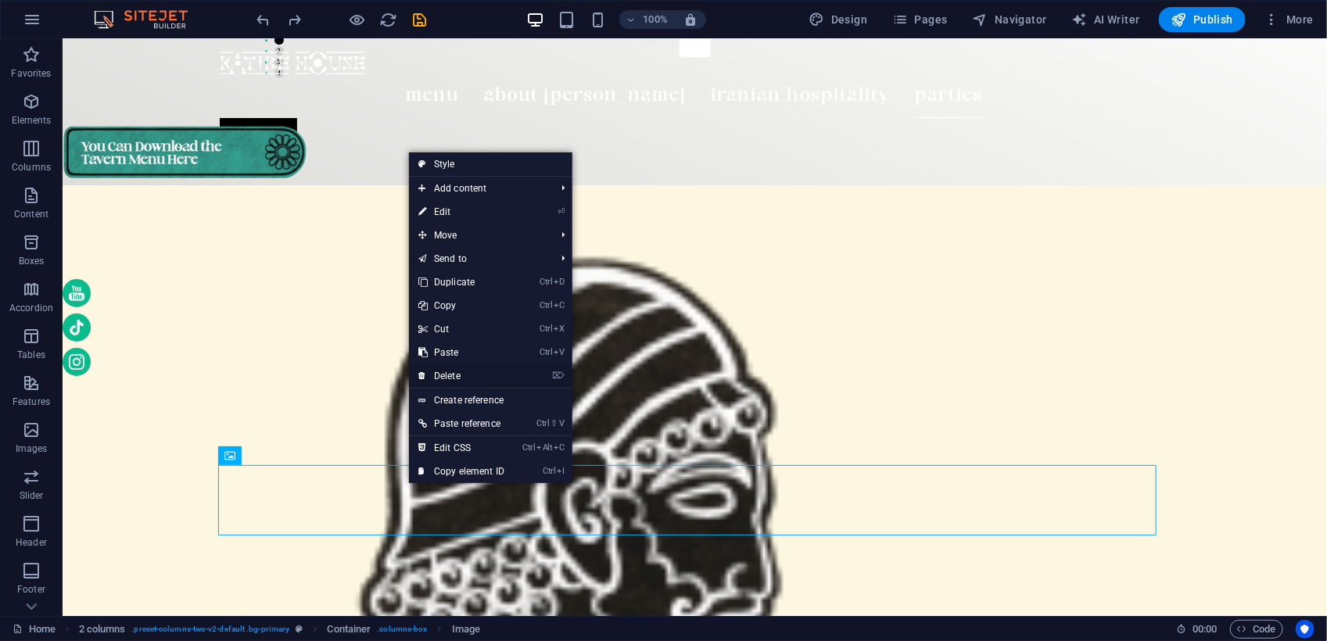
drag, startPoint x: 452, startPoint y: 372, endPoint x: 389, endPoint y: 332, distance: 74.2
click at [452, 372] on link "⌦ Delete" at bounding box center [461, 375] width 105 height 23
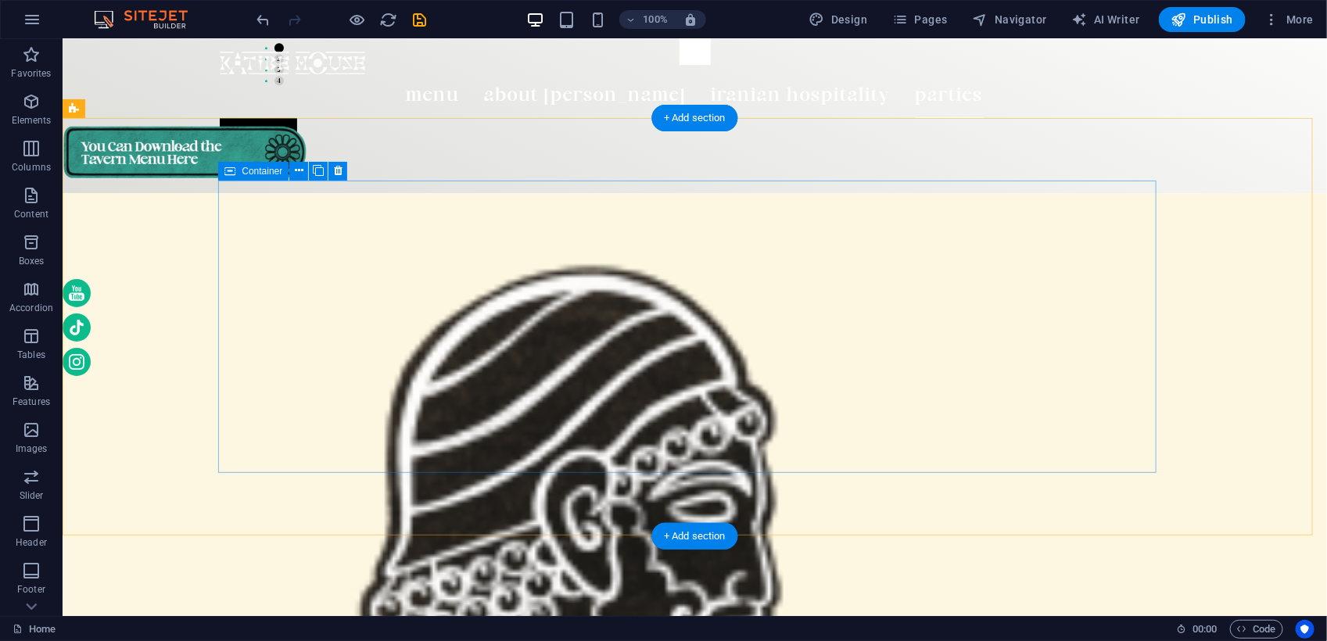
scroll to position [4789, 0]
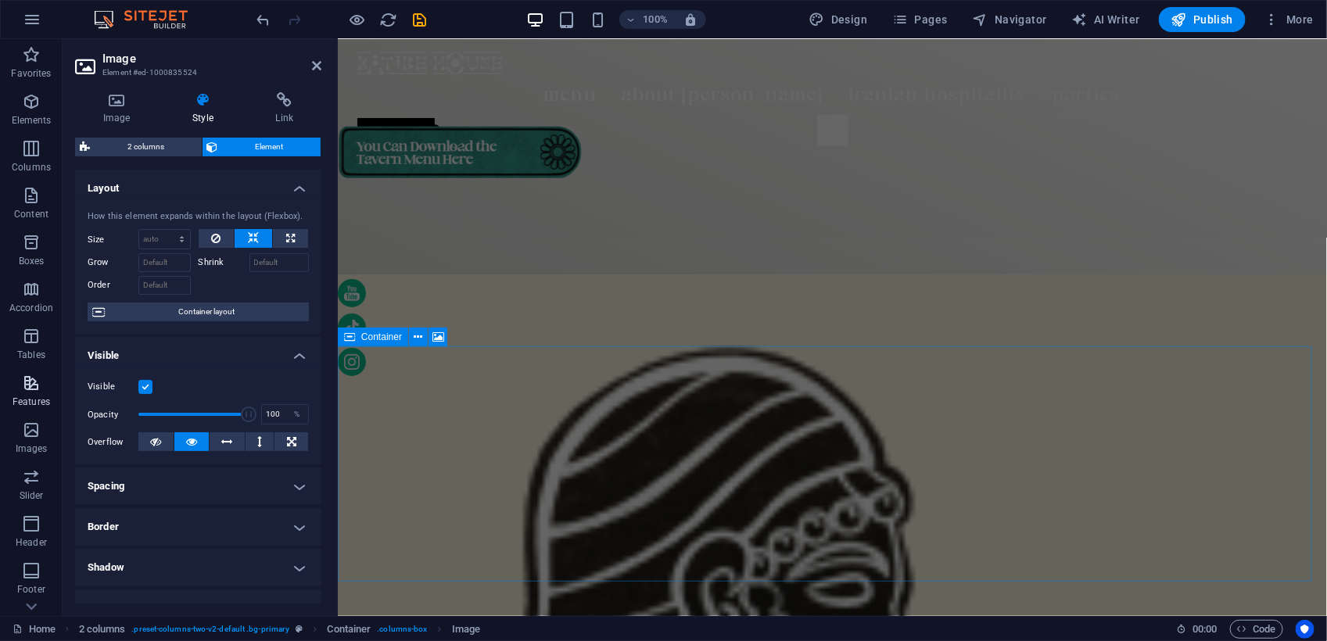
scroll to position [4854, 0]
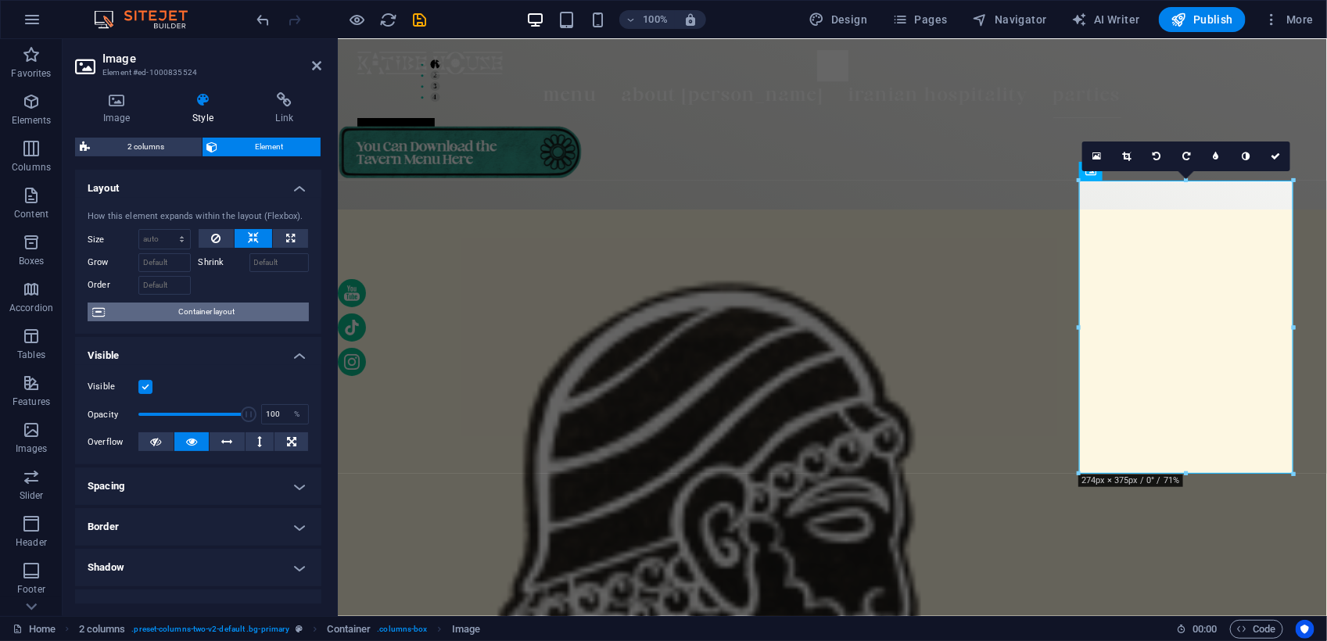
click at [185, 315] on span "Container layout" at bounding box center [206, 312] width 195 height 19
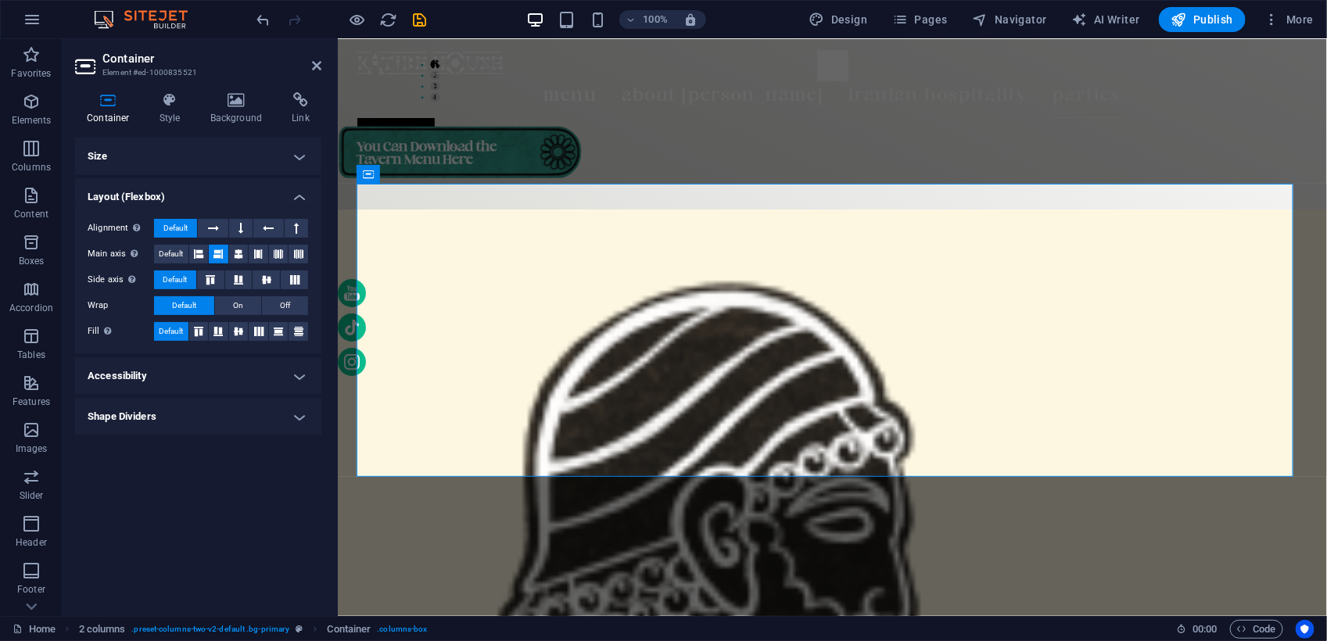
scroll to position [4851, 0]
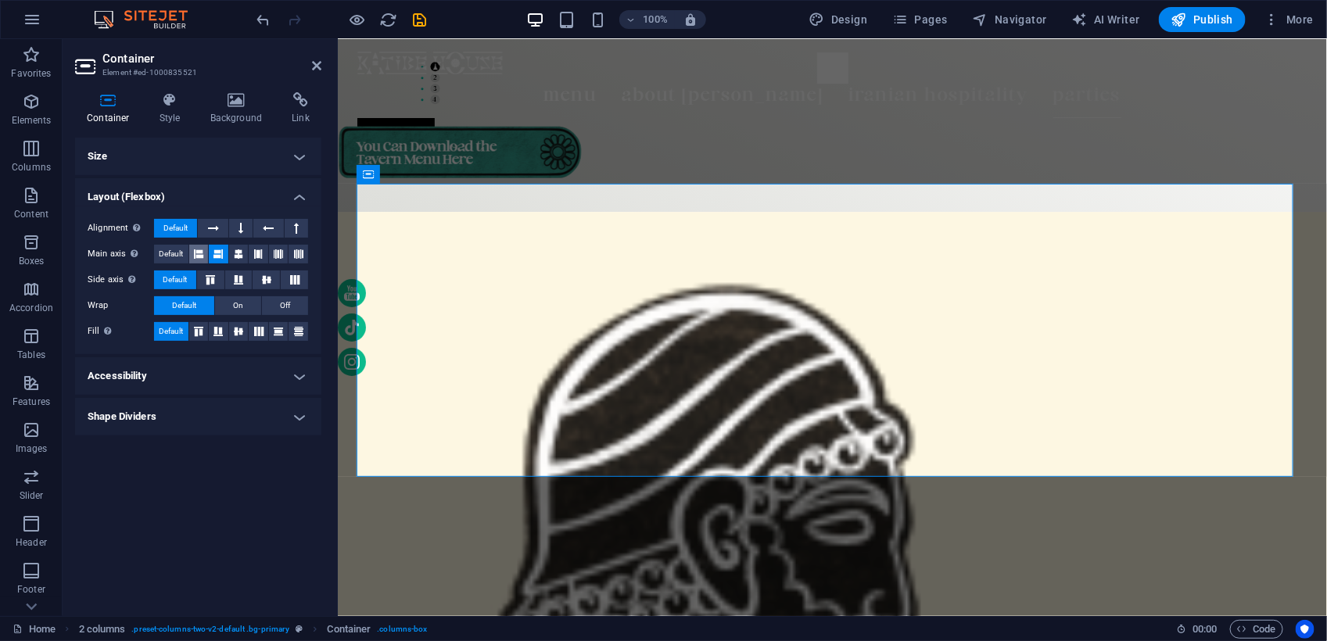
click at [201, 253] on icon at bounding box center [198, 254] width 9 height 19
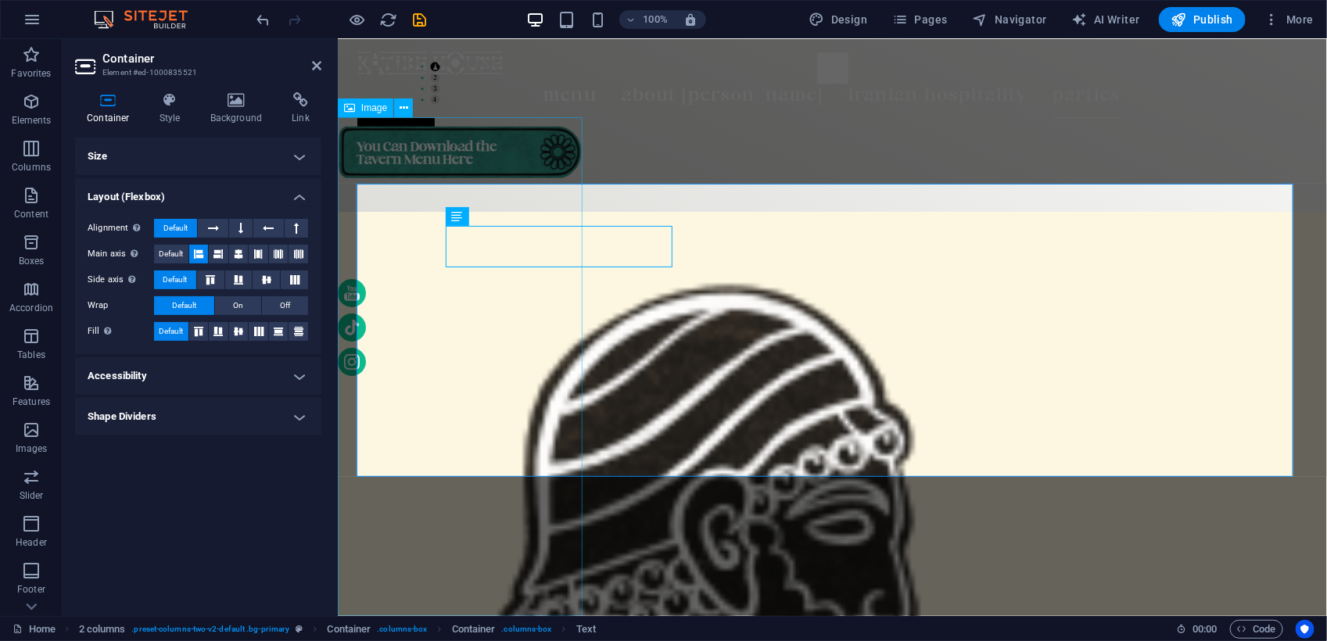
click at [398, 247] on figure at bounding box center [459, 365] width 245 height 499
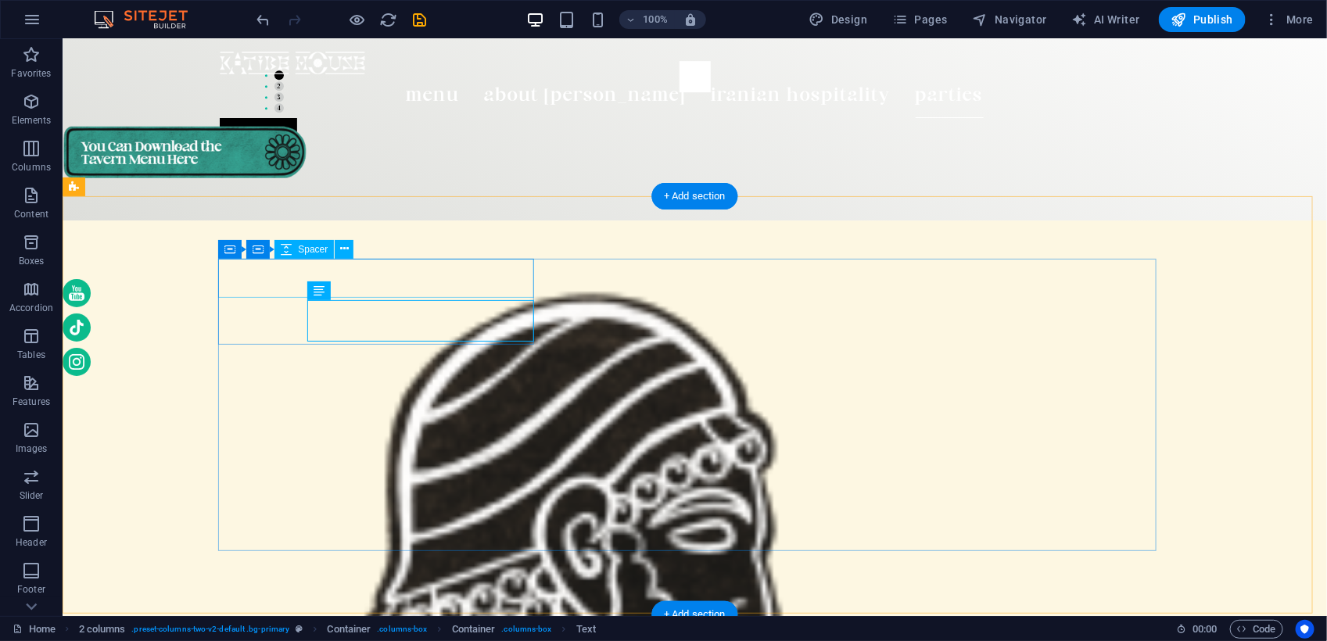
scroll to position [4656, 0]
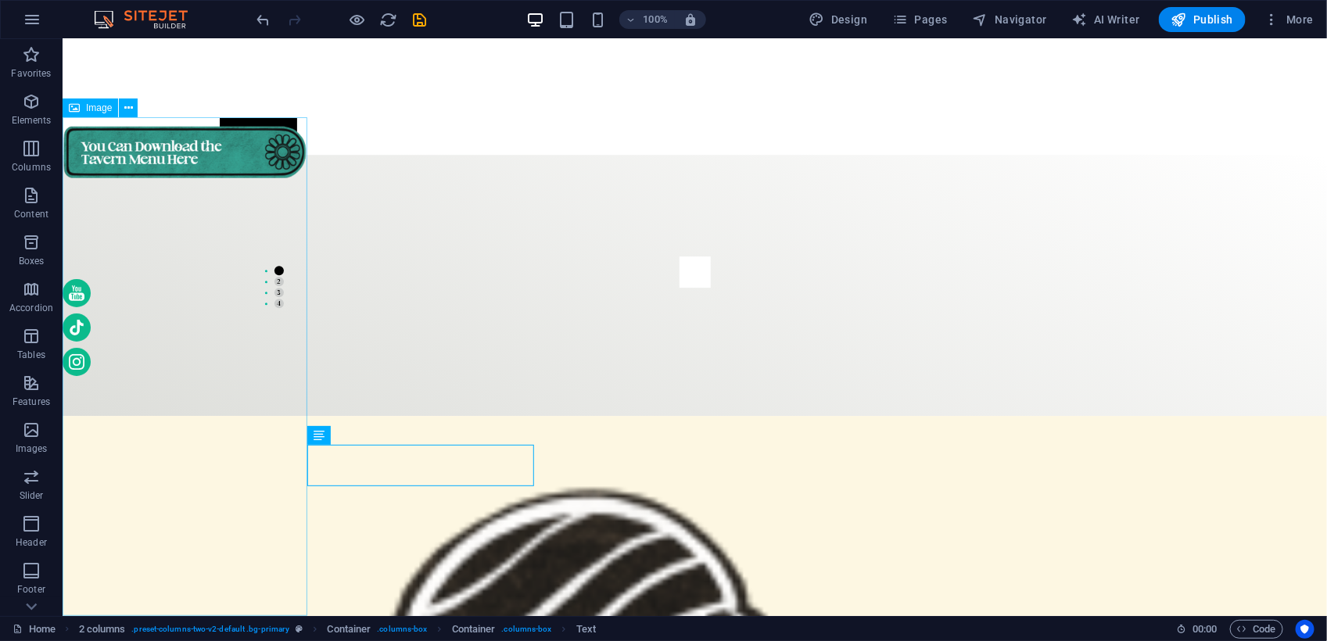
click at [286, 466] on figure at bounding box center [184, 365] width 245 height 499
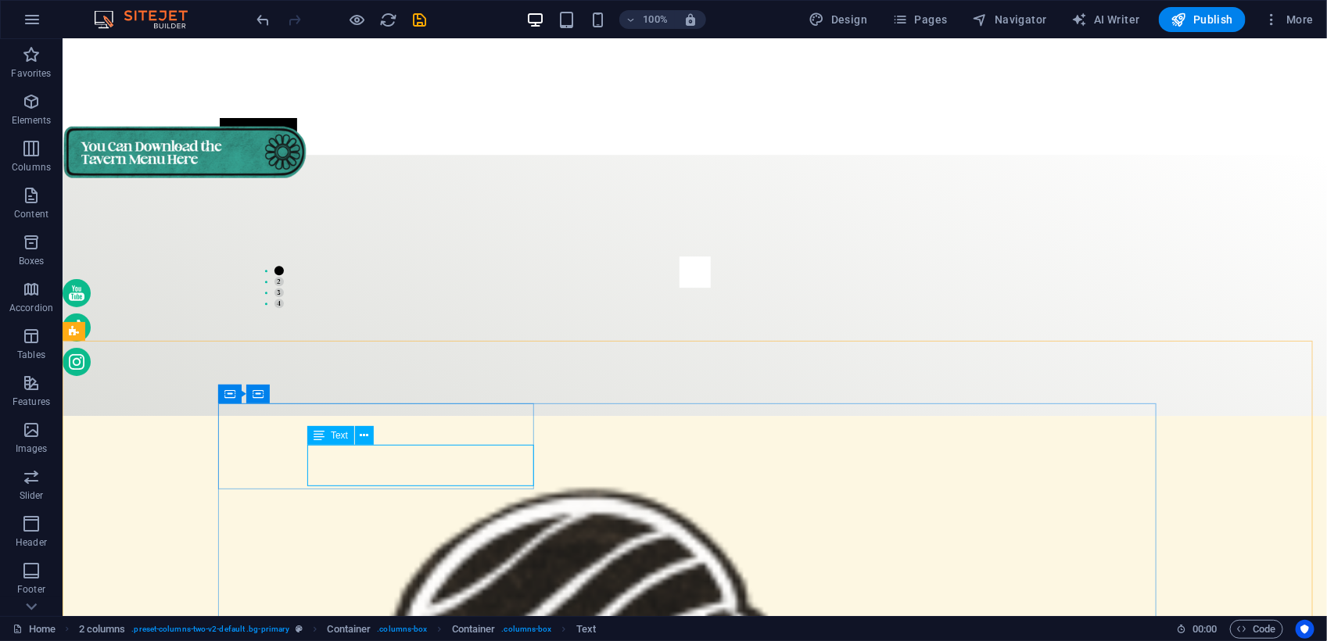
click at [342, 438] on span "Text" at bounding box center [339, 435] width 17 height 9
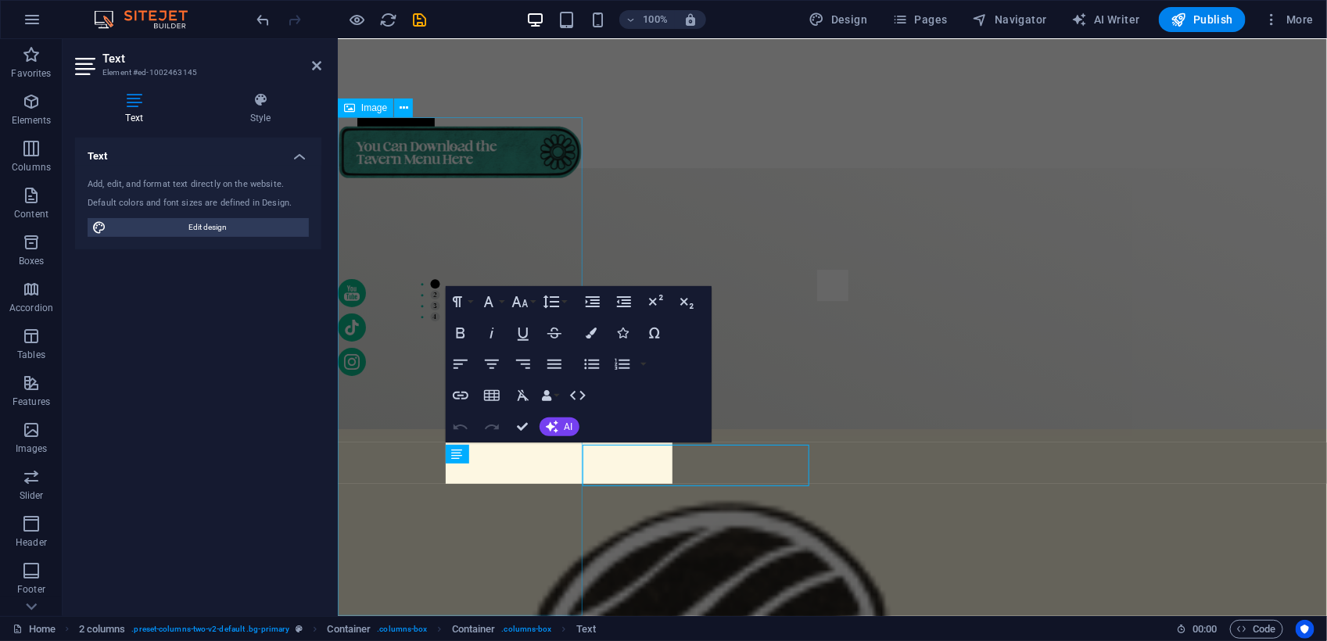
scroll to position [4634, 0]
click at [474, 521] on figure at bounding box center [459, 365] width 245 height 499
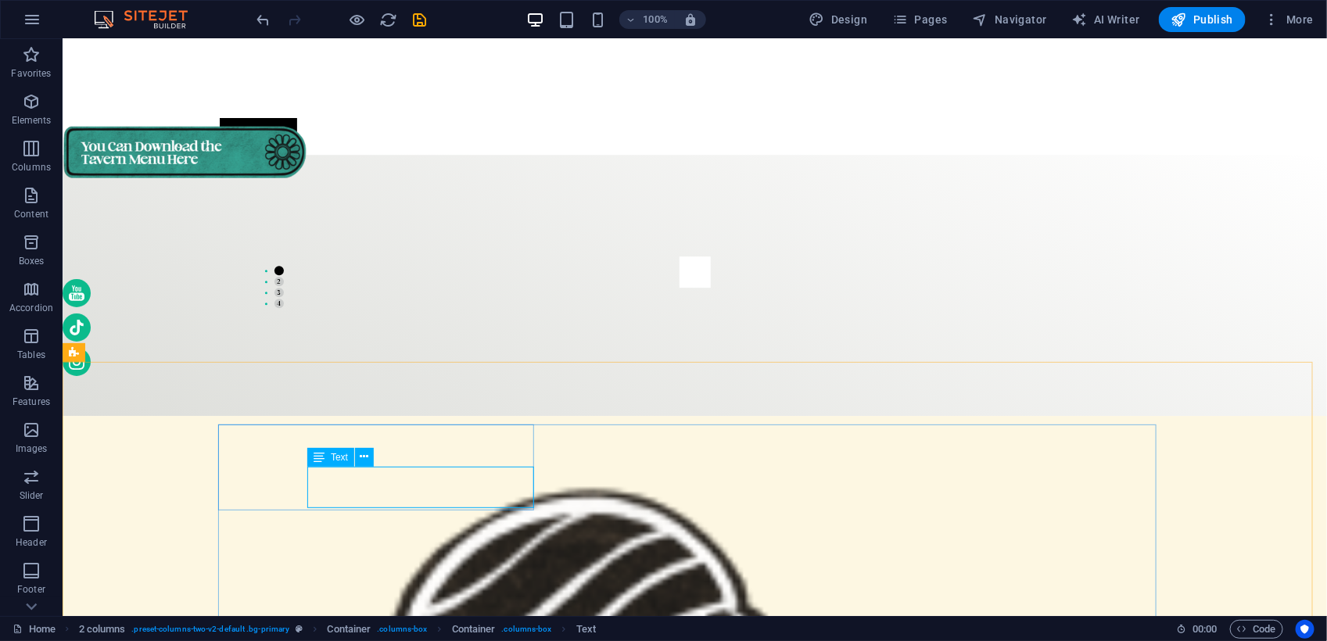
click at [325, 451] on div "Text" at bounding box center [330, 457] width 47 height 19
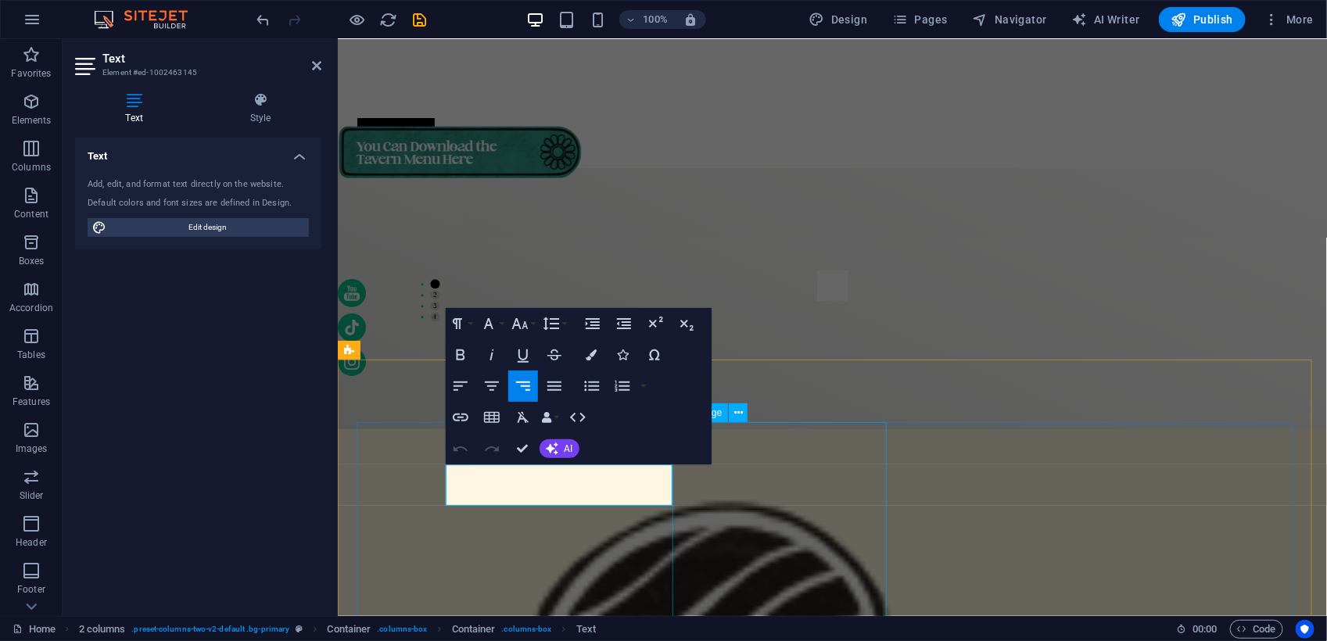
scroll to position [4613, 0]
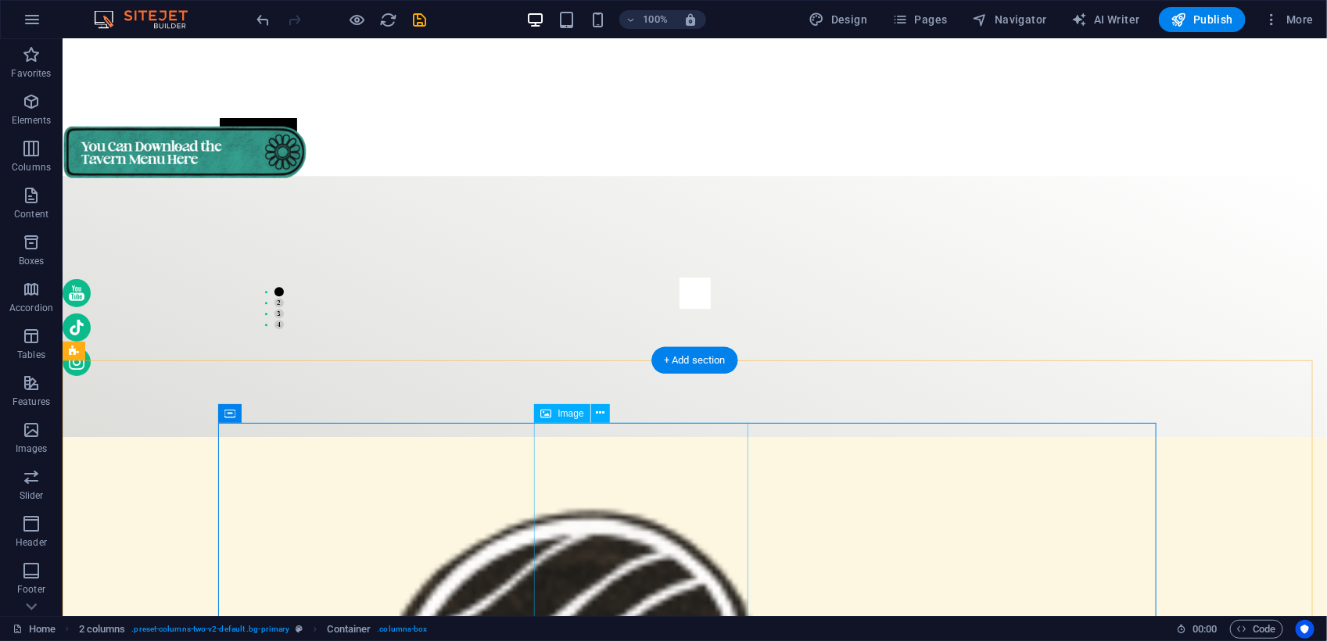
scroll to position [4614, 0]
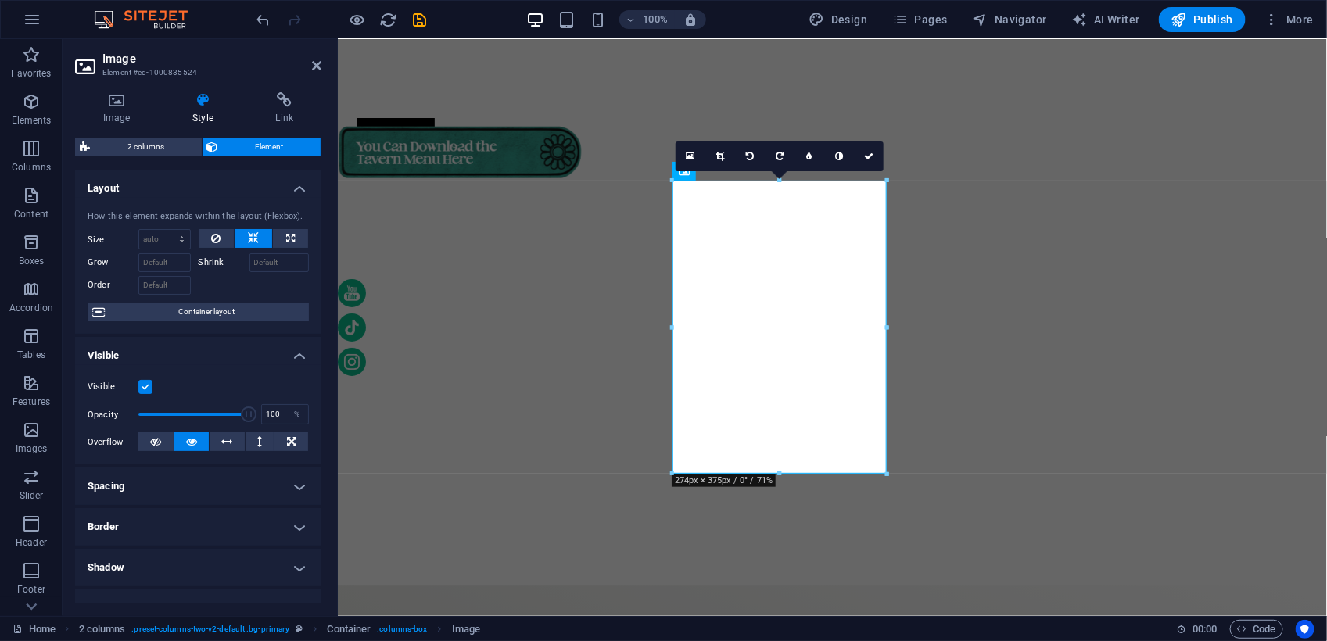
scroll to position [4854, 0]
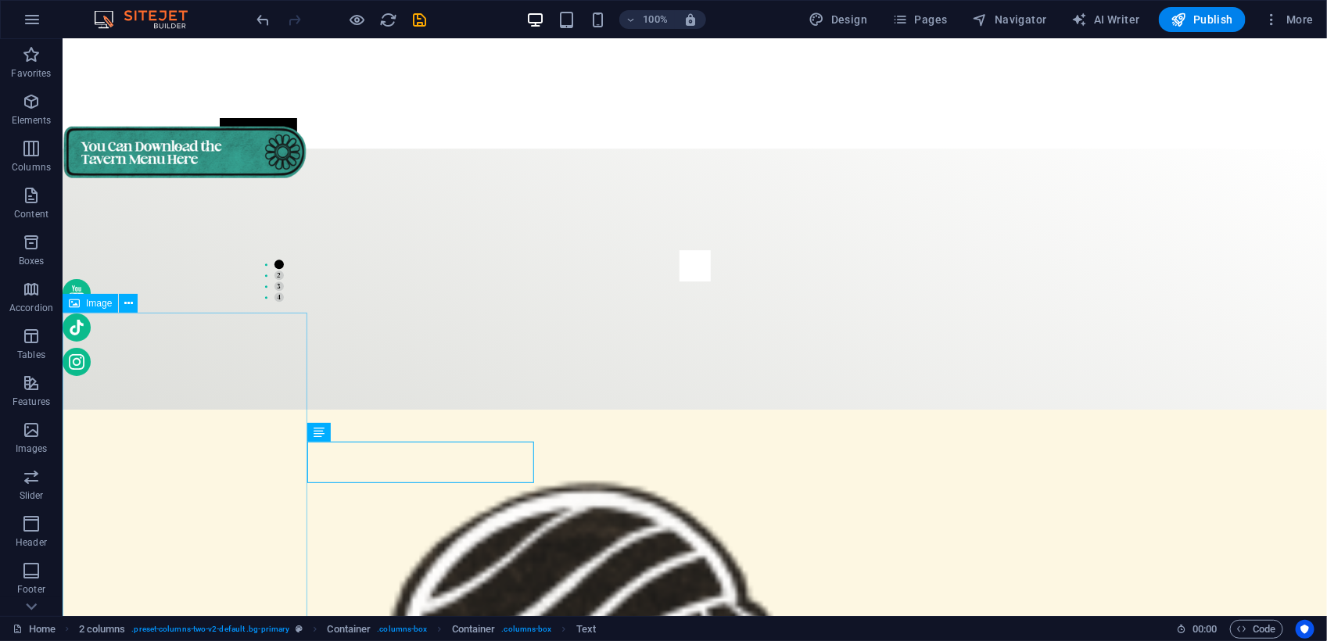
scroll to position [4658, 0]
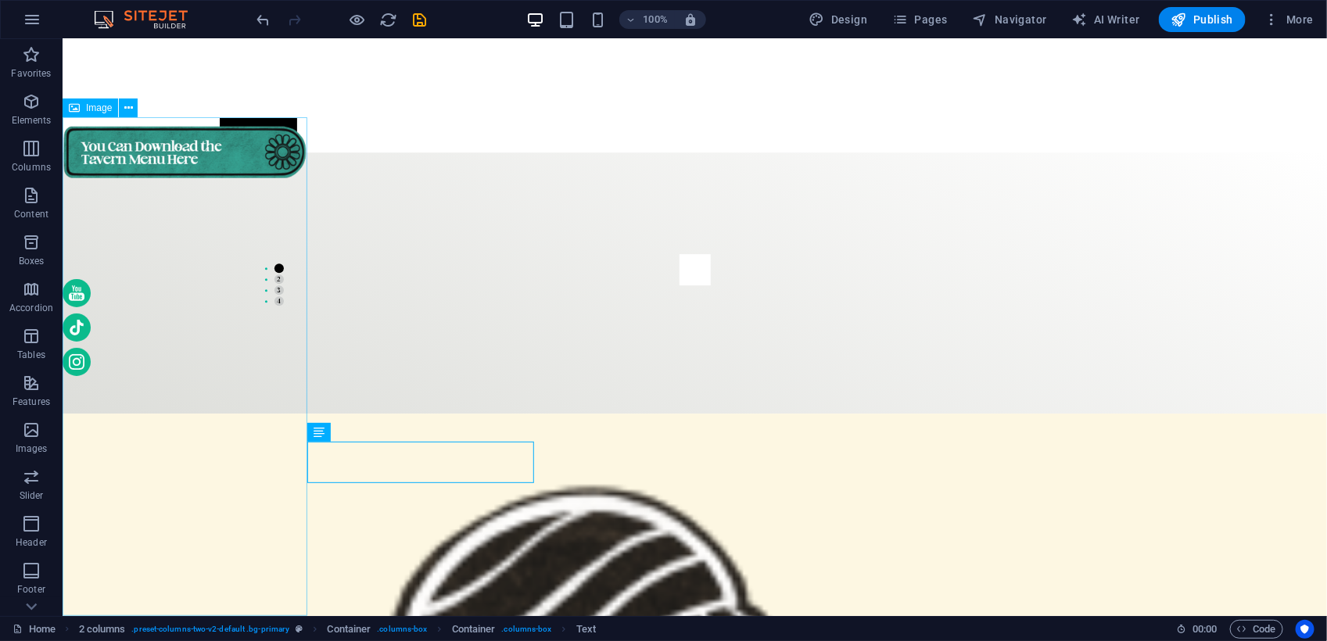
click at [265, 450] on figure at bounding box center [184, 365] width 245 height 499
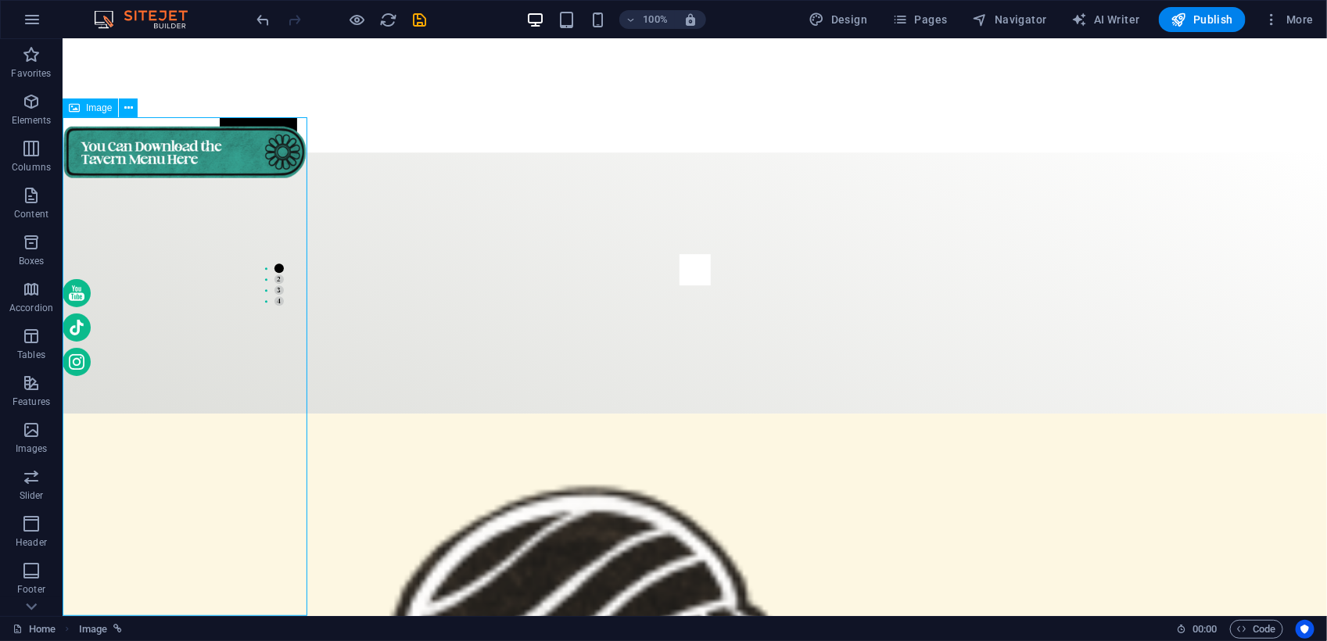
click at [265, 450] on figure at bounding box center [184, 365] width 245 height 499
select select "px"
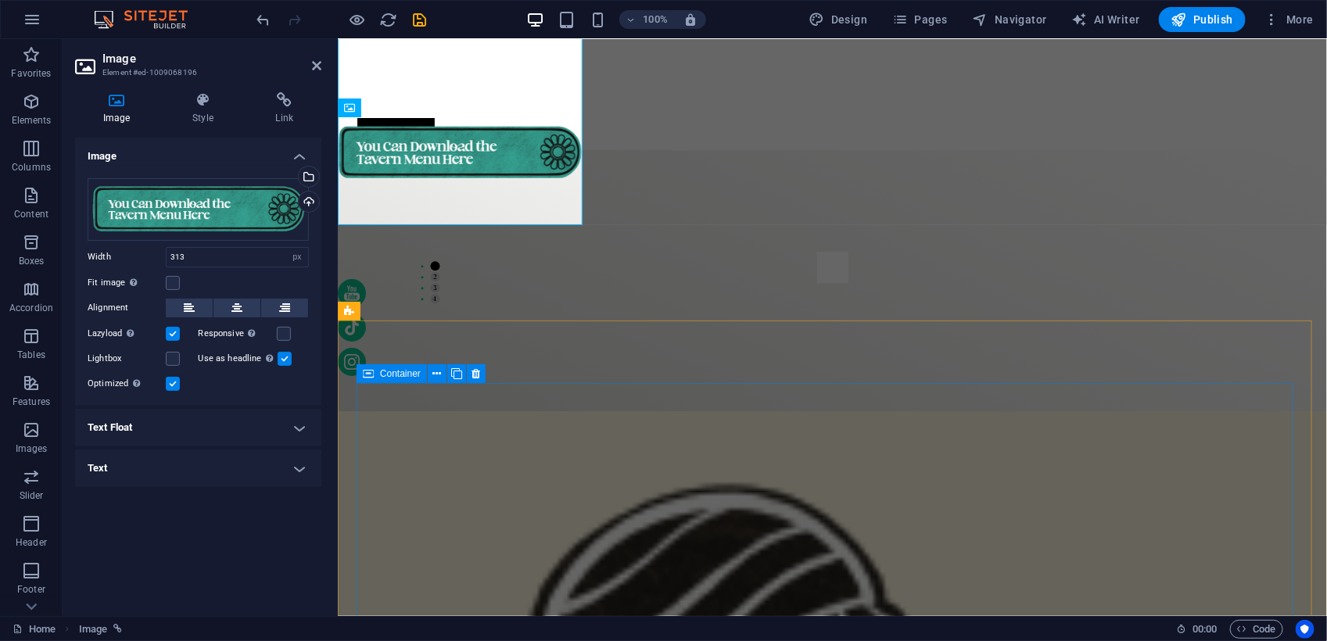
scroll to position [4750, 0]
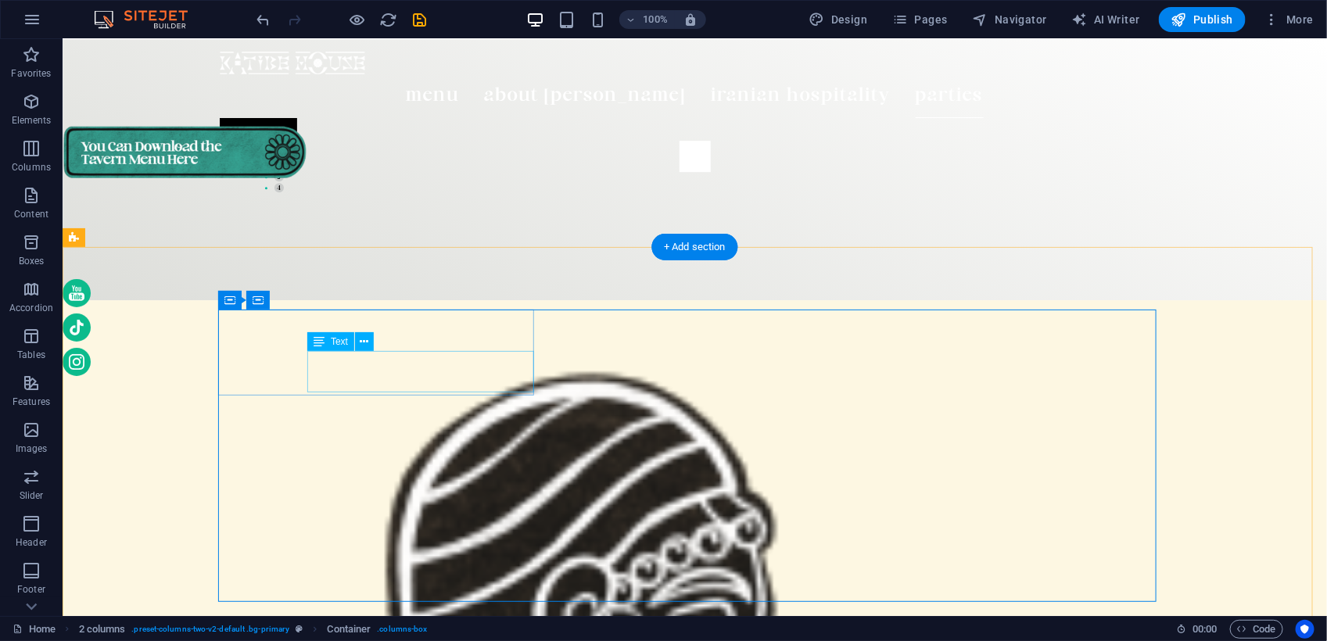
click at [364, 340] on icon at bounding box center [364, 342] width 9 height 16
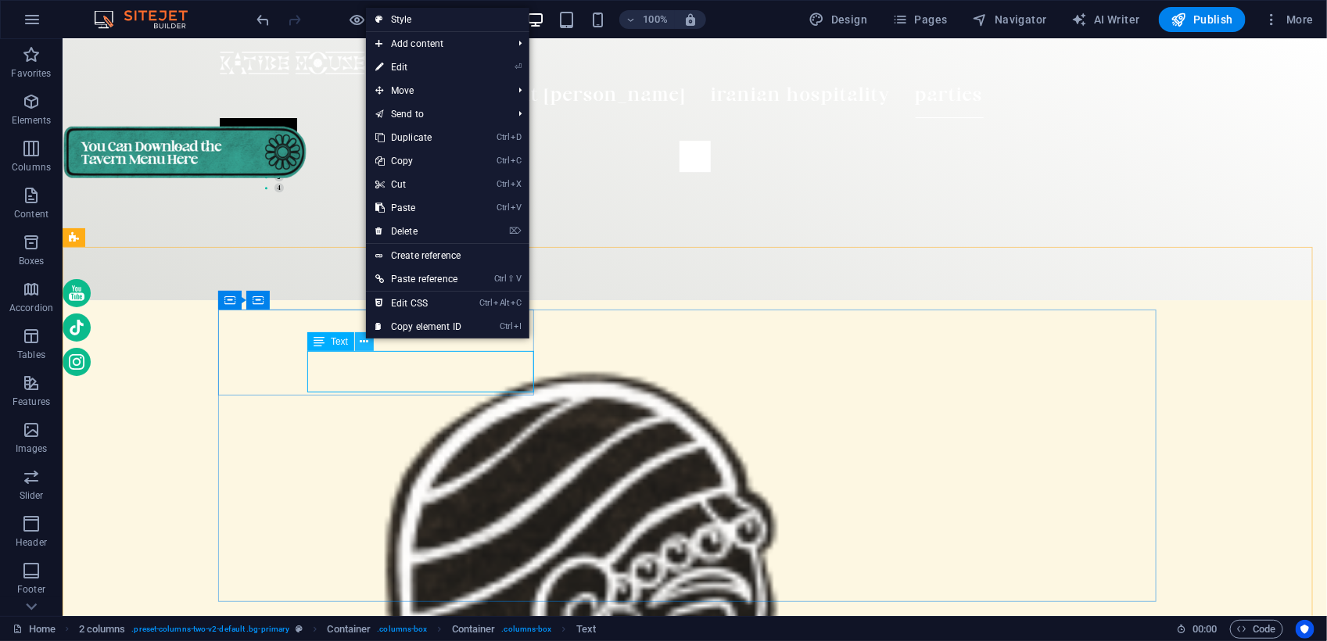
click at [356, 341] on button at bounding box center [364, 341] width 19 height 19
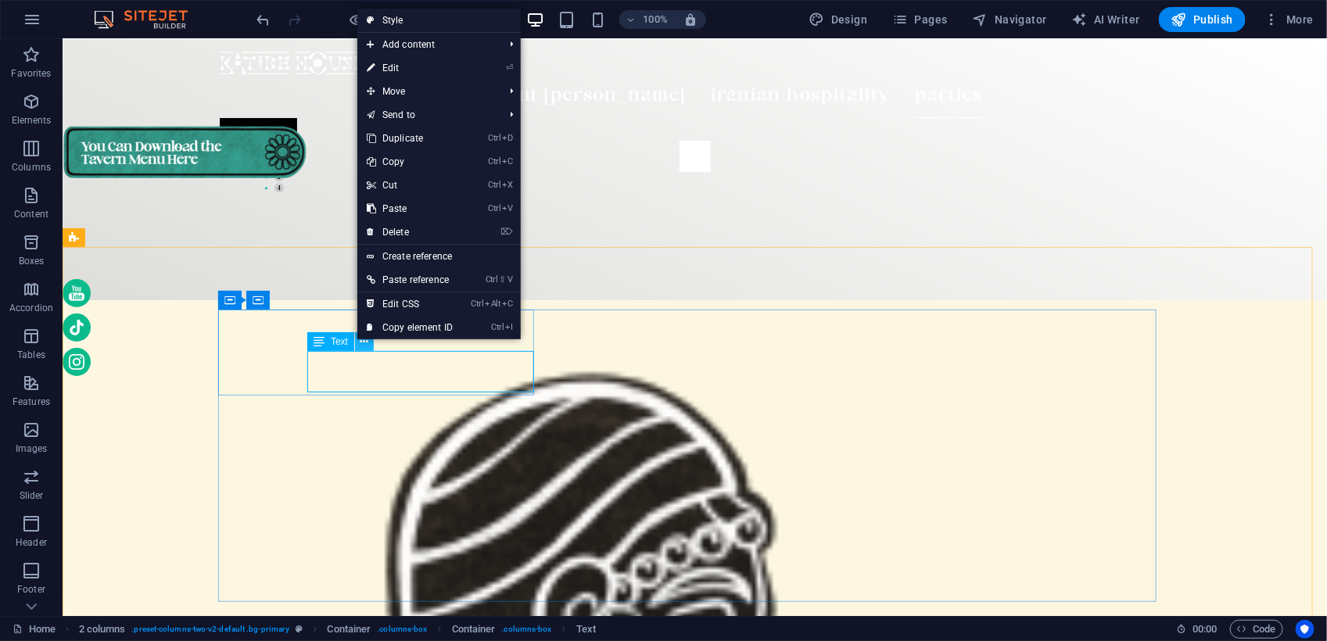
click at [356, 341] on button at bounding box center [364, 341] width 19 height 19
click at [348, 341] on span "Text" at bounding box center [339, 341] width 17 height 9
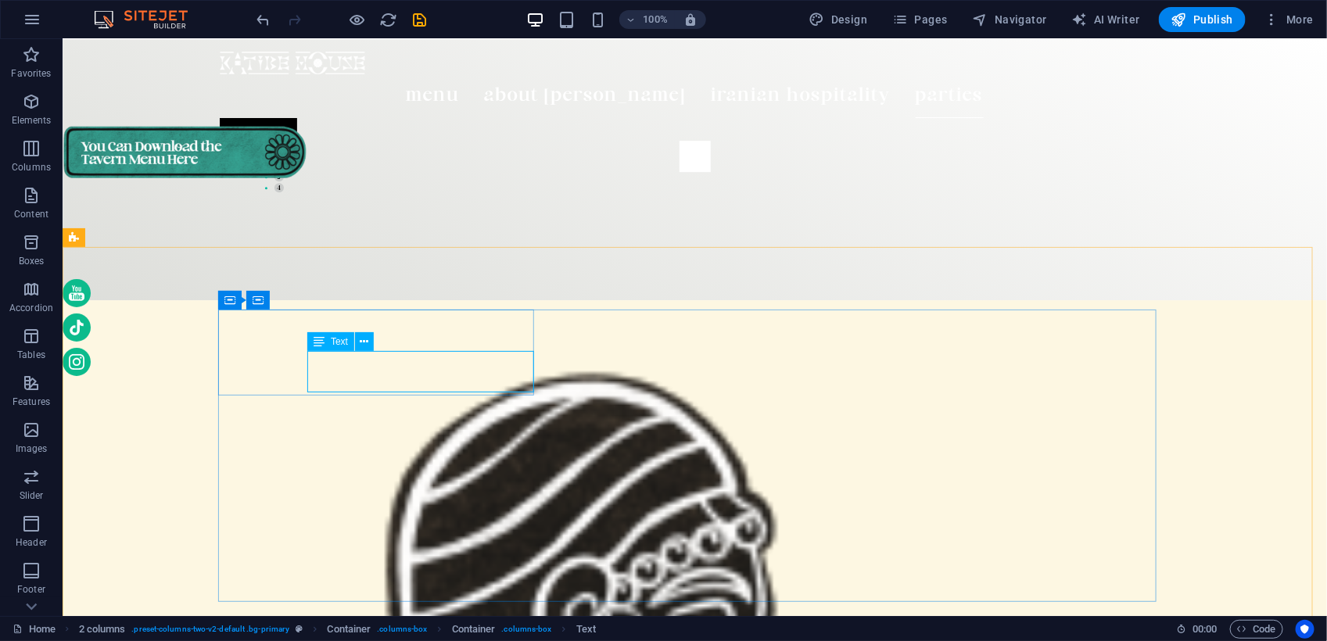
click at [348, 341] on span "Text" at bounding box center [339, 341] width 17 height 9
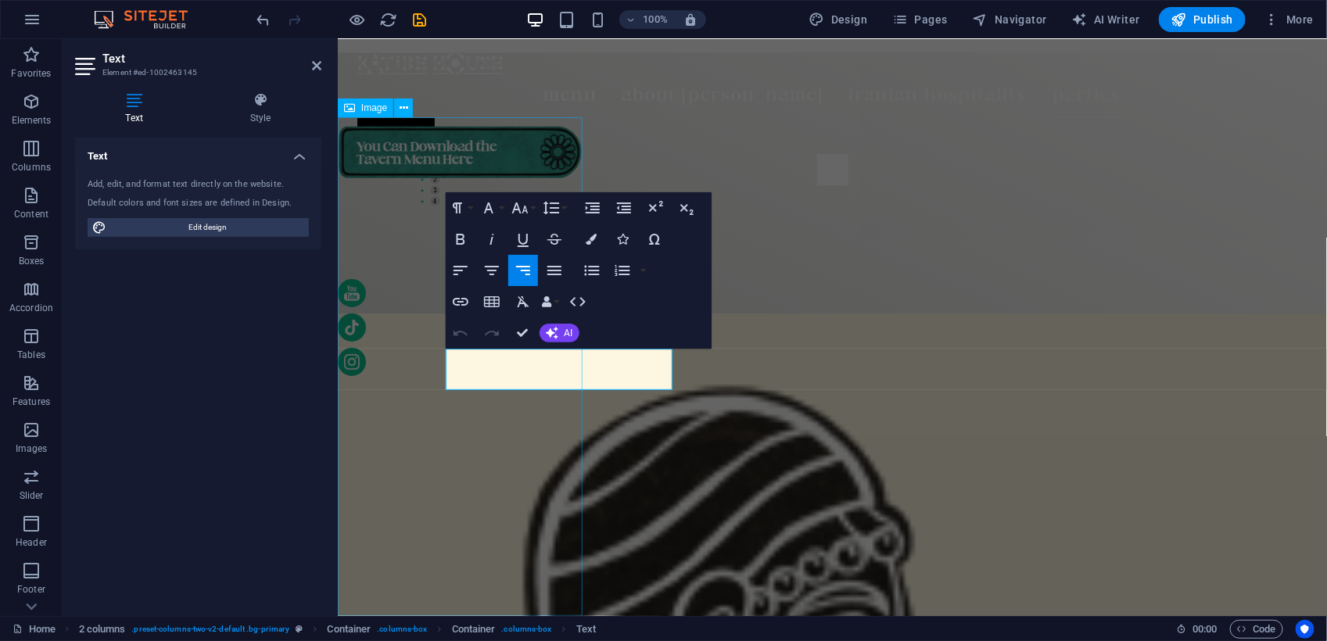
scroll to position [4728, 0]
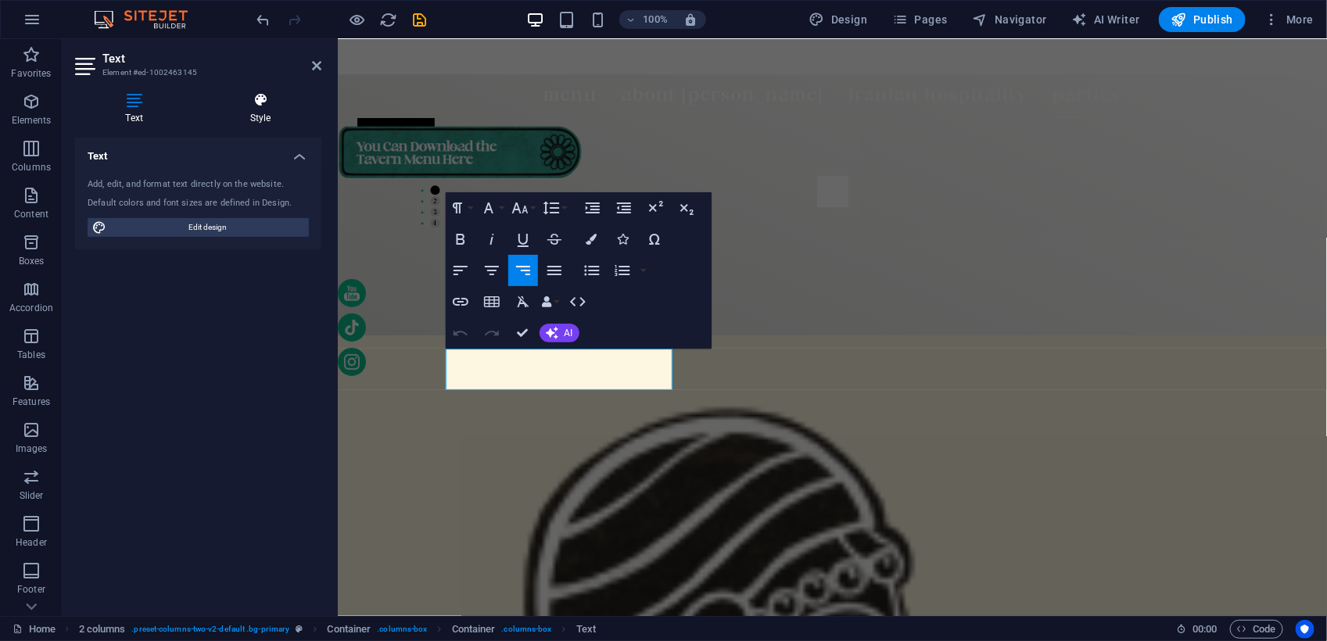
click at [264, 96] on icon at bounding box center [260, 100] width 122 height 16
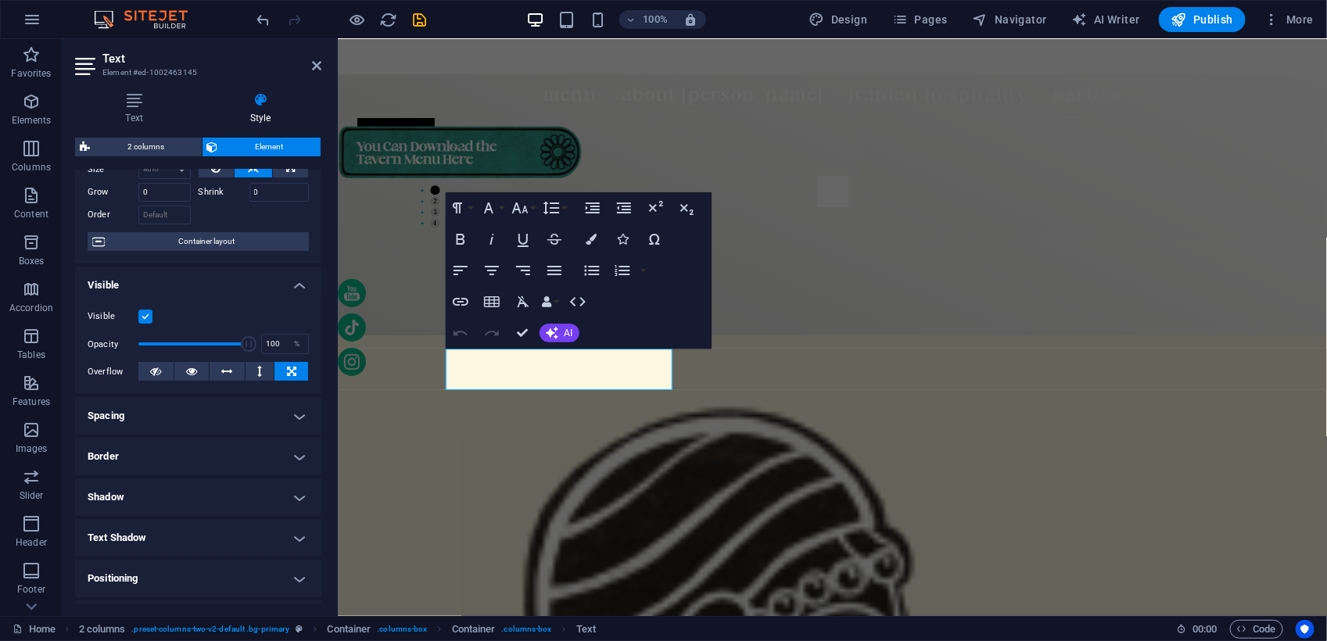
scroll to position [195, 0]
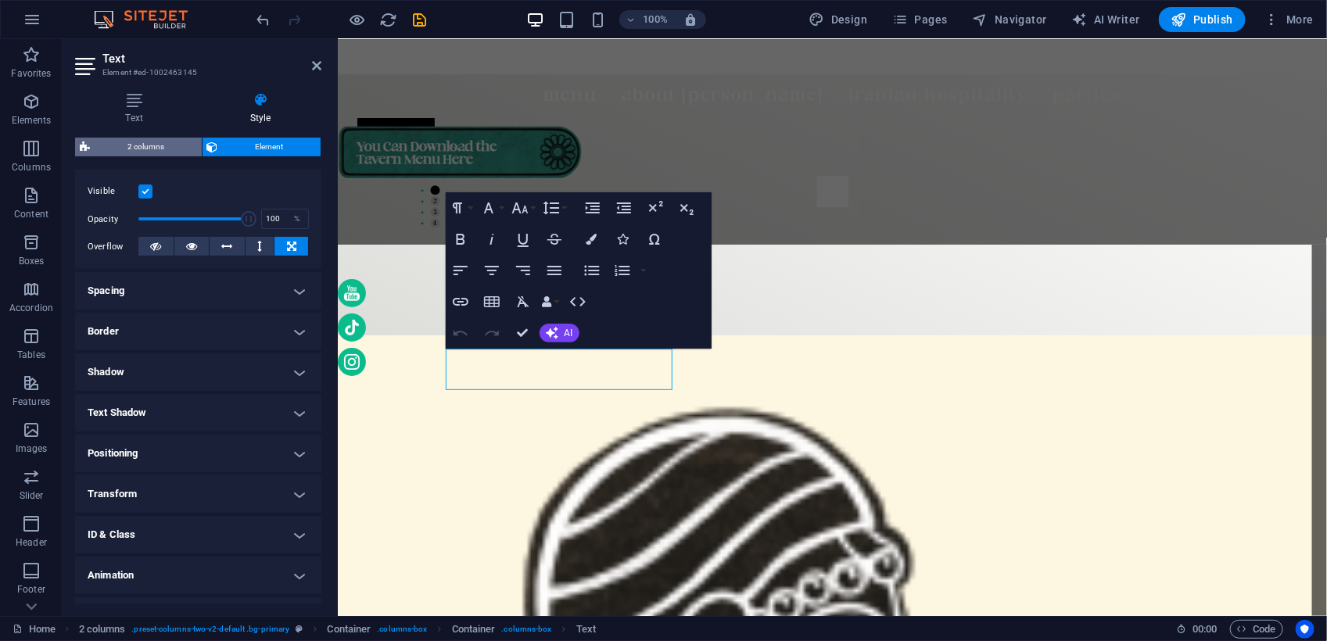
click at [172, 147] on span "2 columns" at bounding box center [146, 147] width 102 height 19
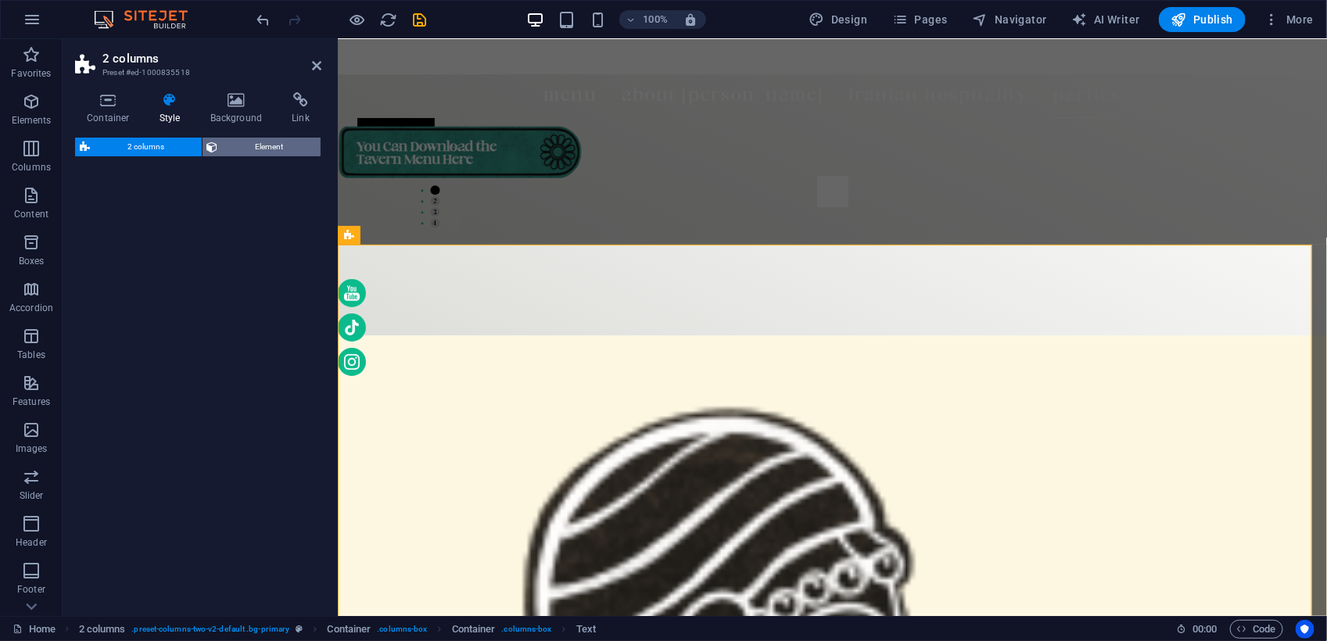
select select "rem"
select select "preset-columns-two-v2-default"
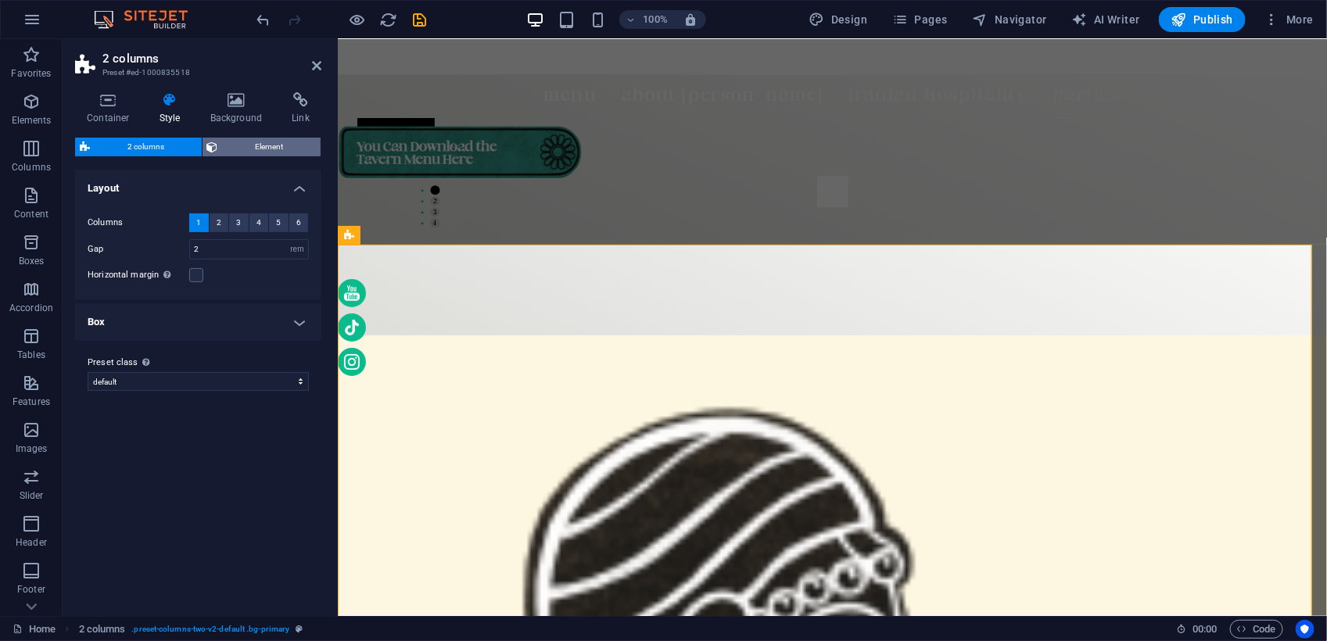
click at [251, 146] on span "Element" at bounding box center [270, 147] width 94 height 19
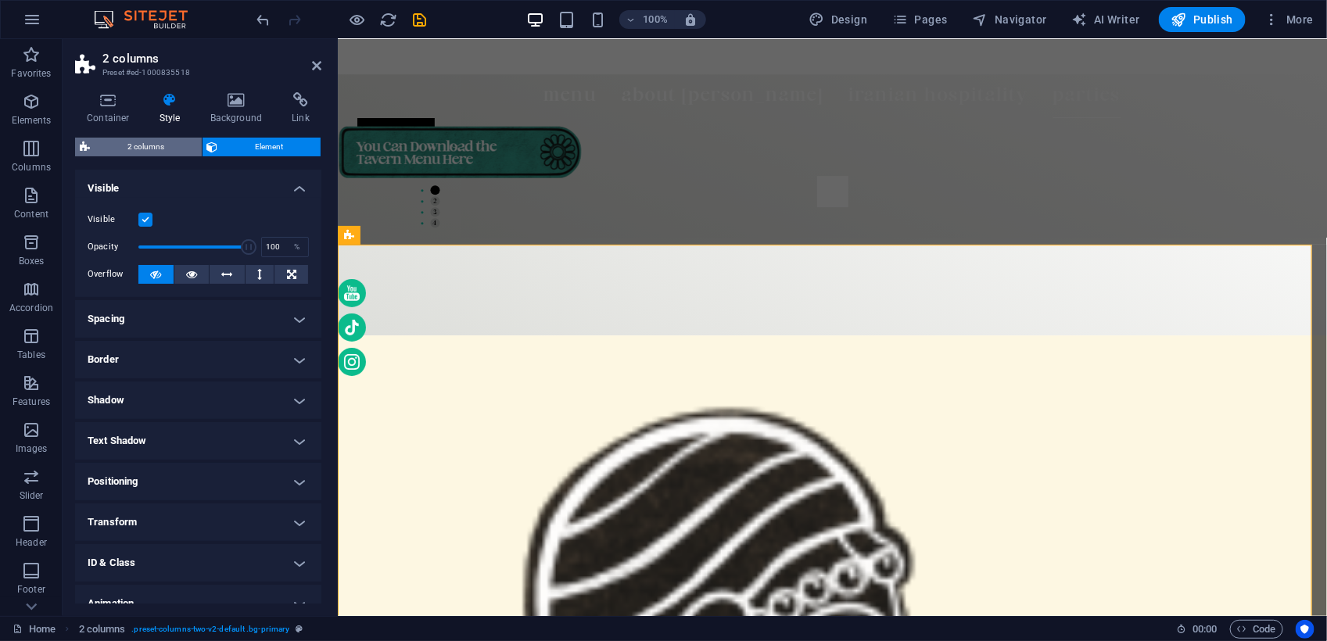
click at [154, 138] on span "2 columns" at bounding box center [146, 147] width 102 height 19
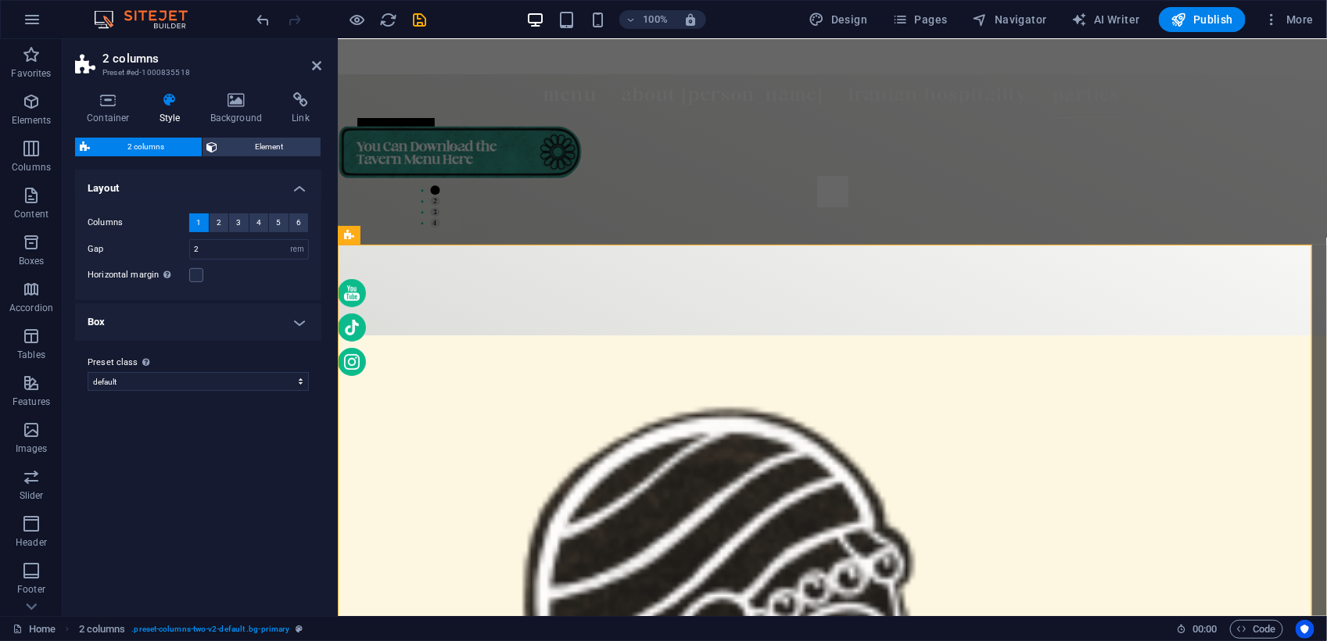
click at [275, 133] on div "Container Style Background Link Size Height Default px rem % vh vw Min. height …" at bounding box center [198, 347] width 246 height 511
click at [267, 150] on span "Element" at bounding box center [270, 147] width 94 height 19
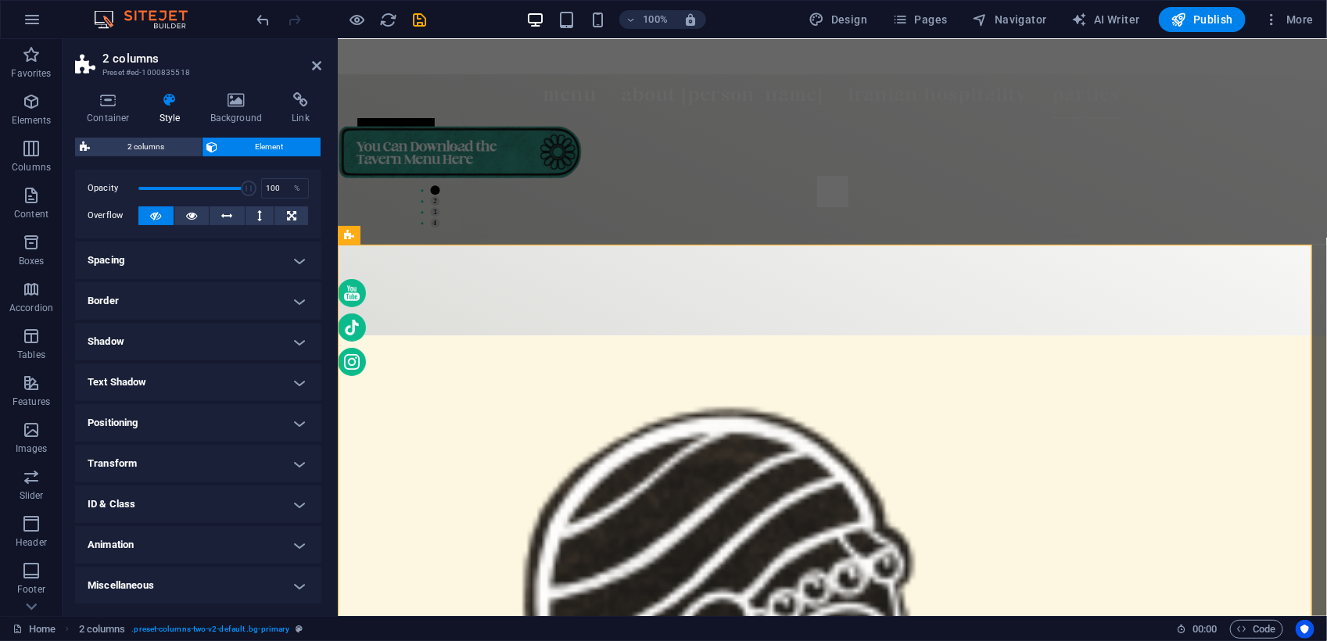
scroll to position [0, 0]
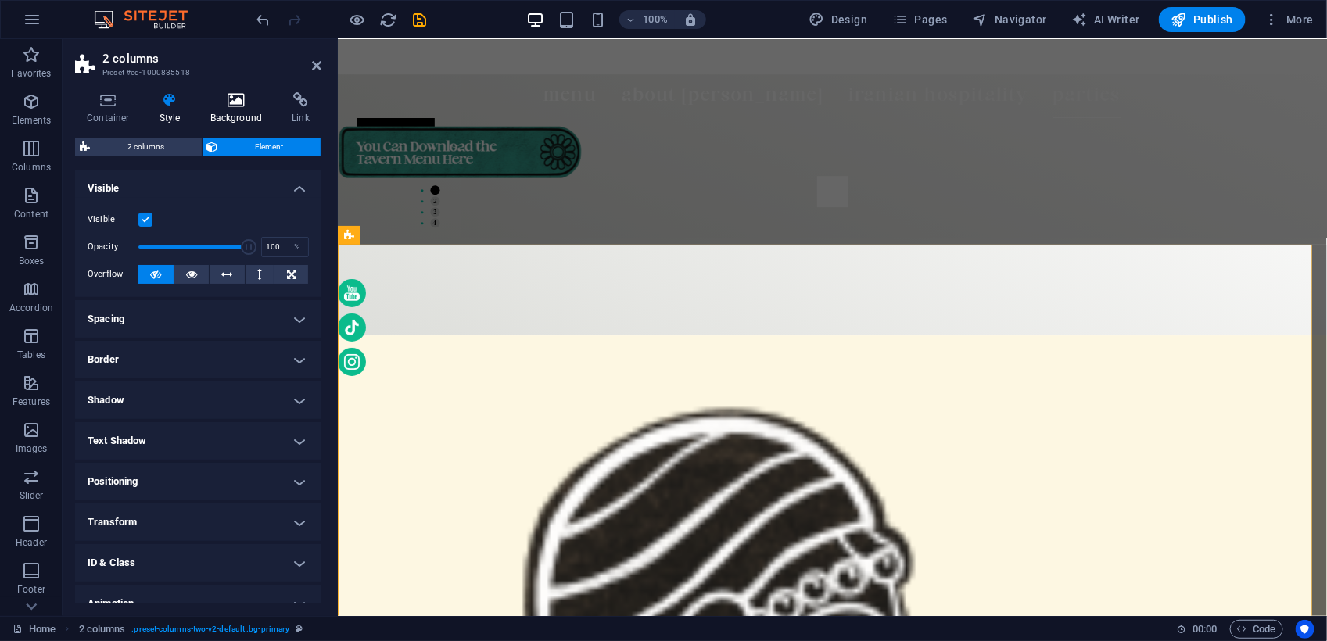
click at [249, 103] on icon at bounding box center [237, 100] width 76 height 16
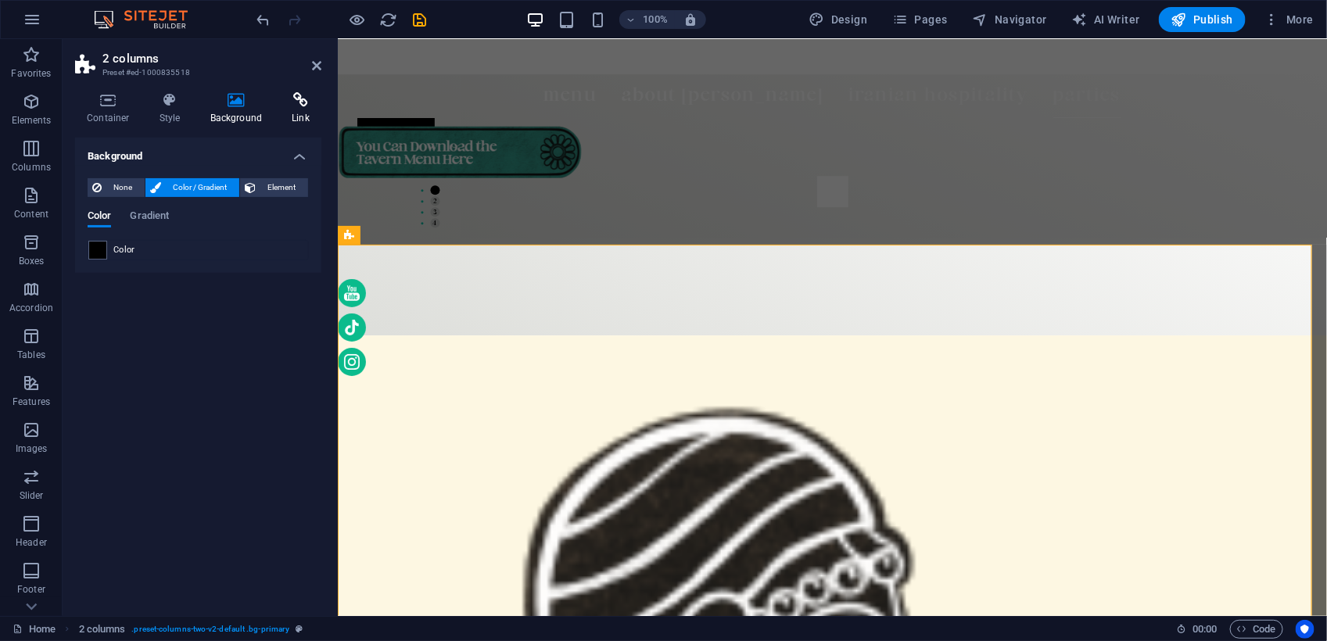
click at [297, 103] on icon at bounding box center [300, 100] width 41 height 16
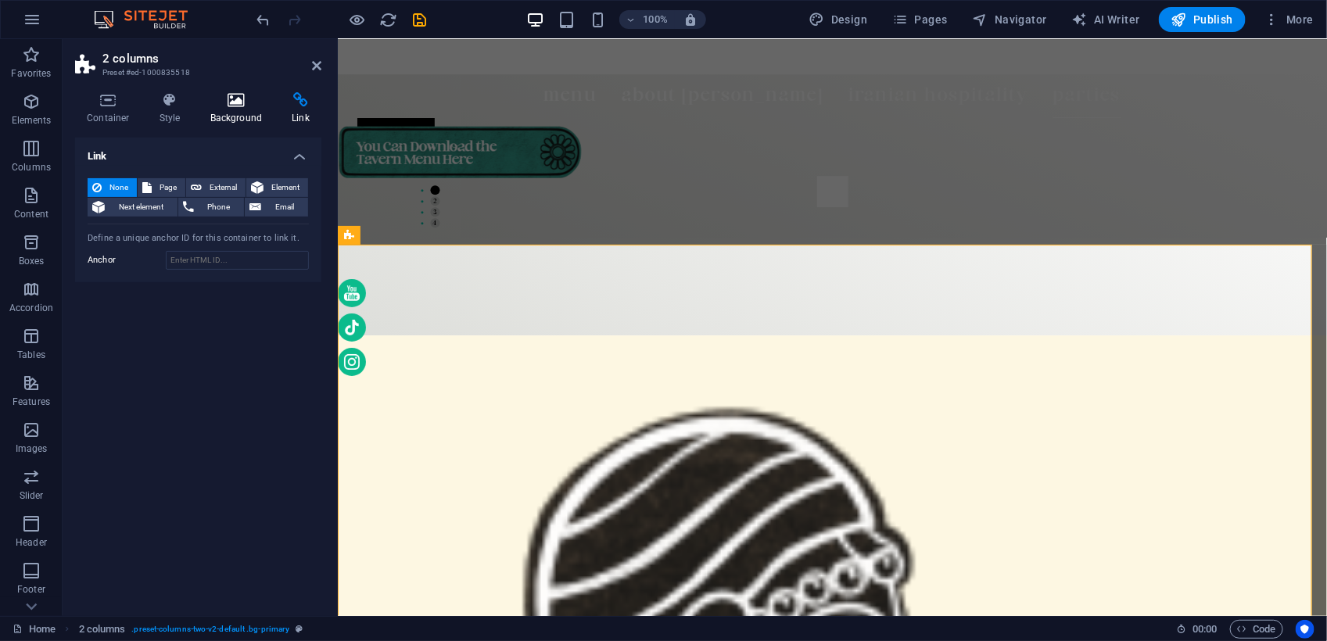
click at [228, 108] on h4 "Background" at bounding box center [240, 108] width 82 height 33
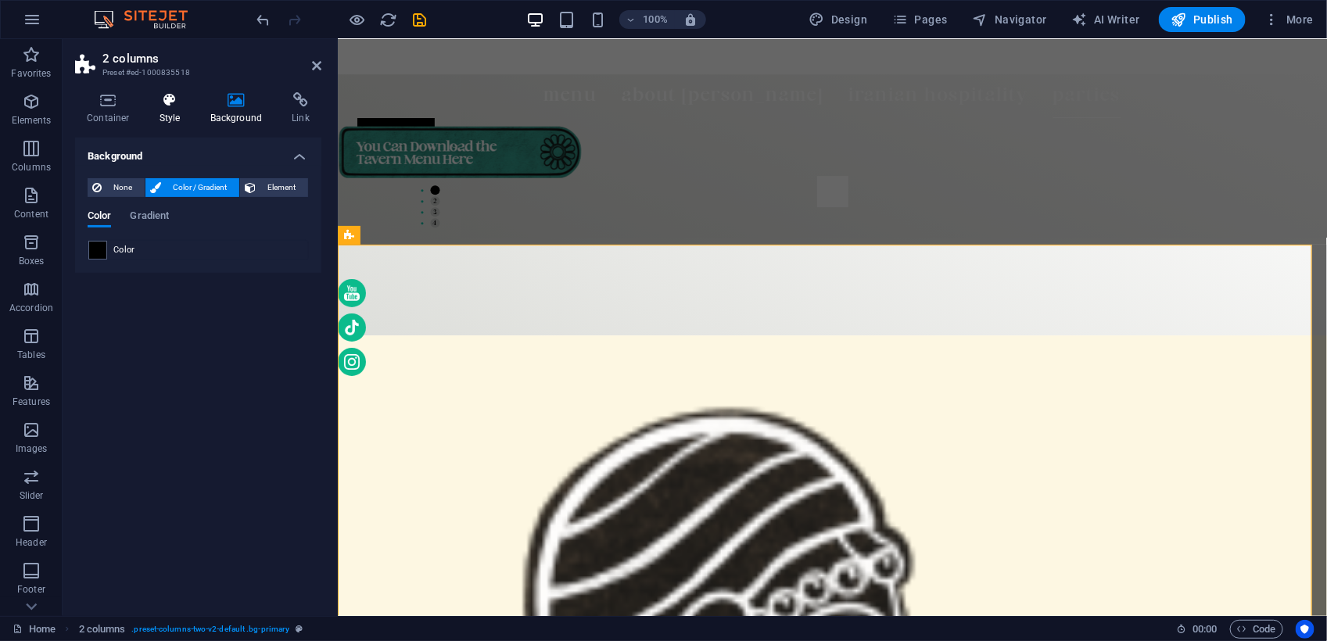
click at [174, 107] on icon at bounding box center [170, 100] width 45 height 16
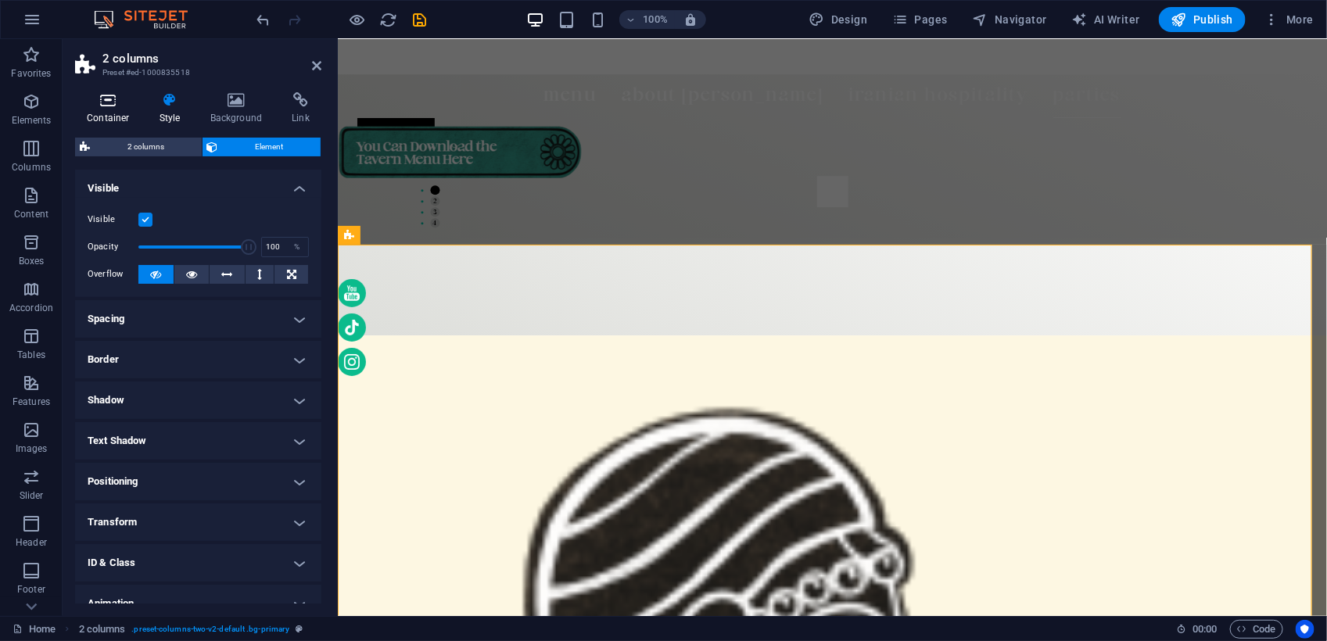
click at [119, 99] on icon at bounding box center [108, 100] width 66 height 16
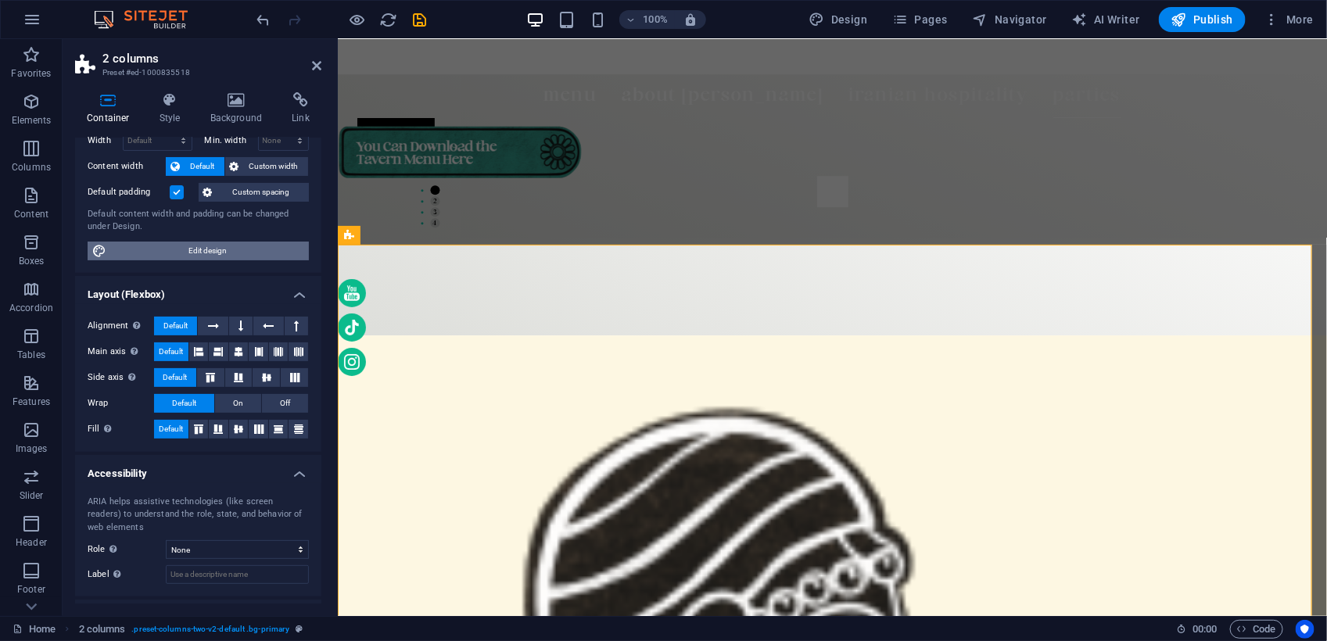
scroll to position [139, 0]
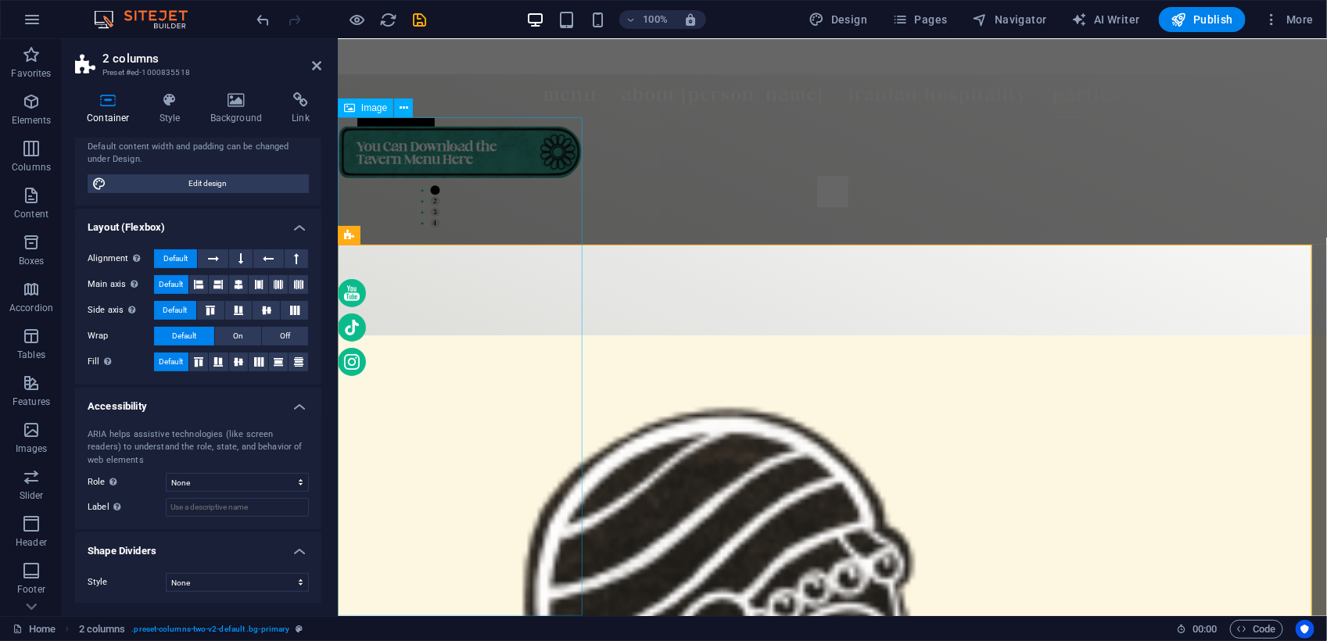
click at [547, 298] on figure at bounding box center [459, 365] width 245 height 499
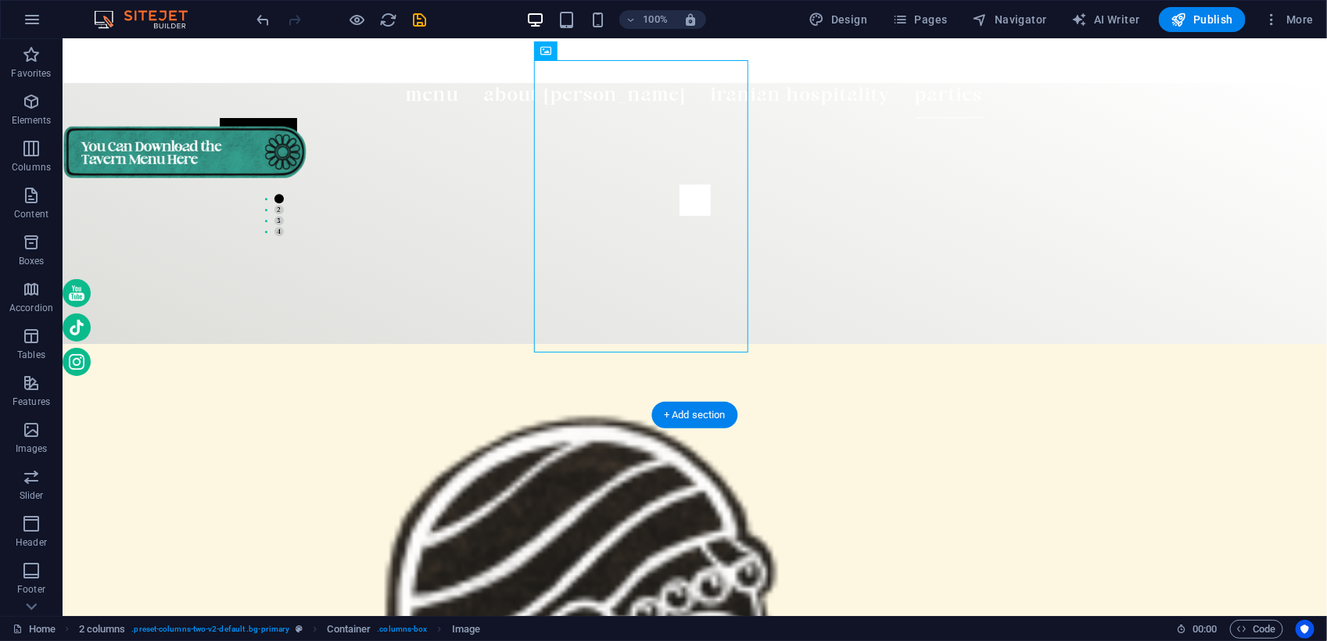
scroll to position [5021, 0]
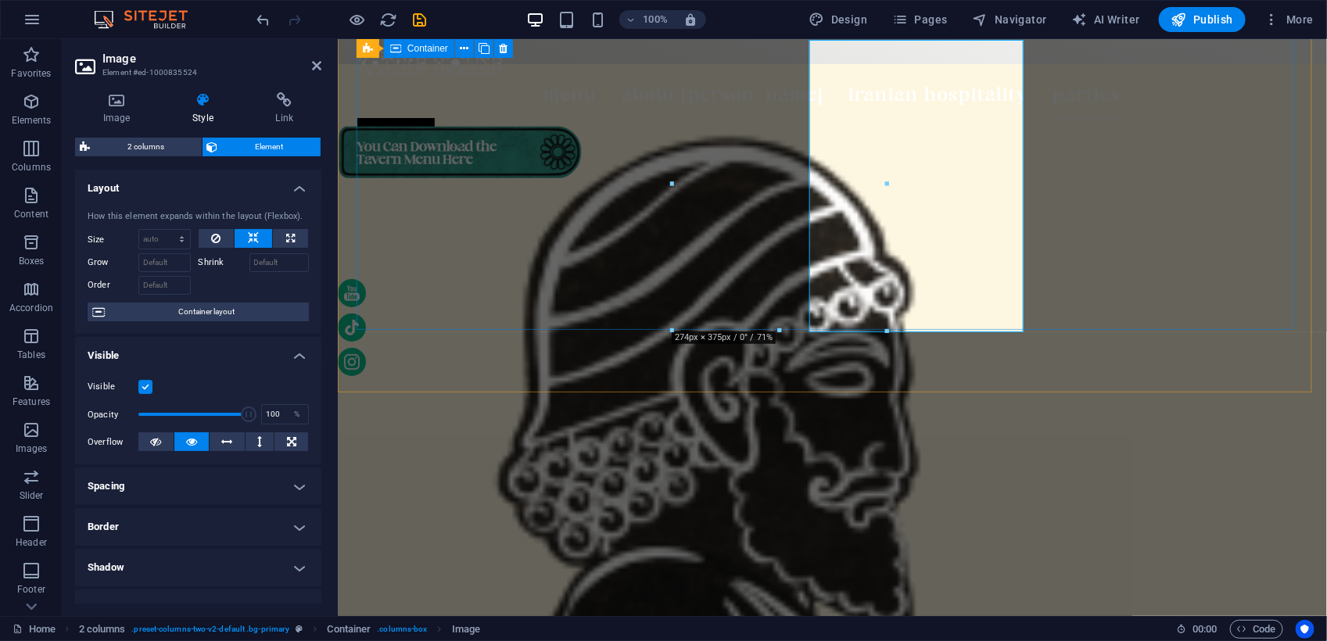
scroll to position [4997, 0]
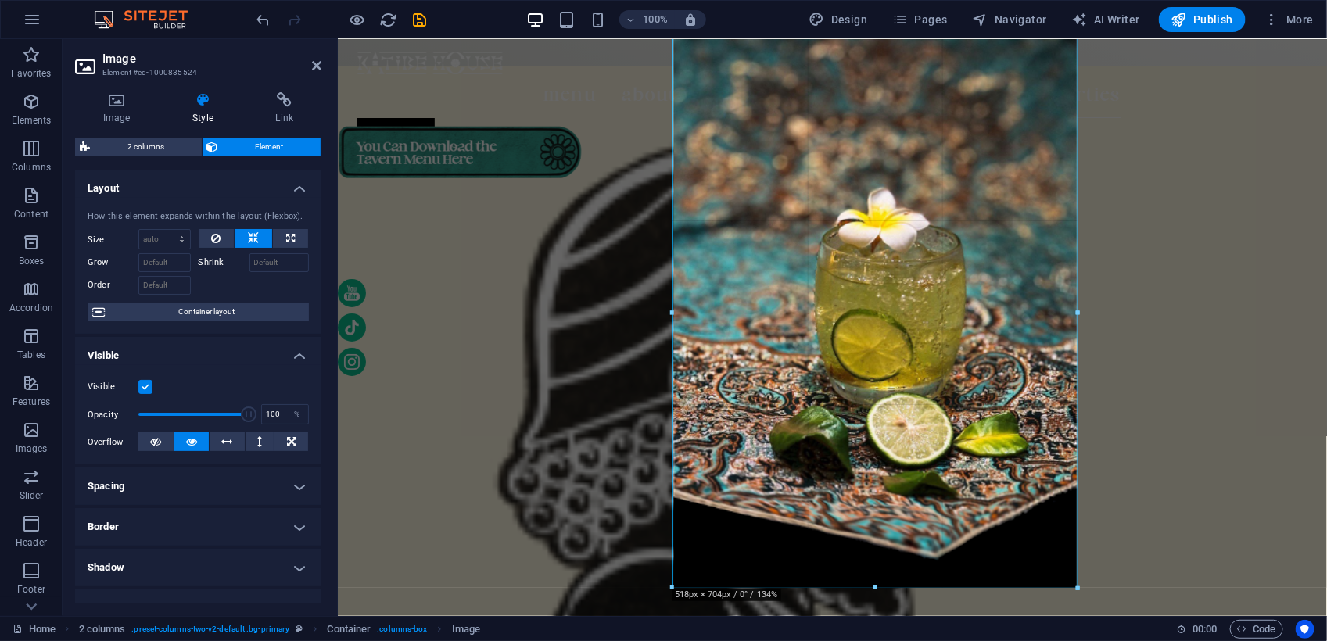
drag, startPoint x: 887, startPoint y: 326, endPoint x: 593, endPoint y: 500, distance: 342.4
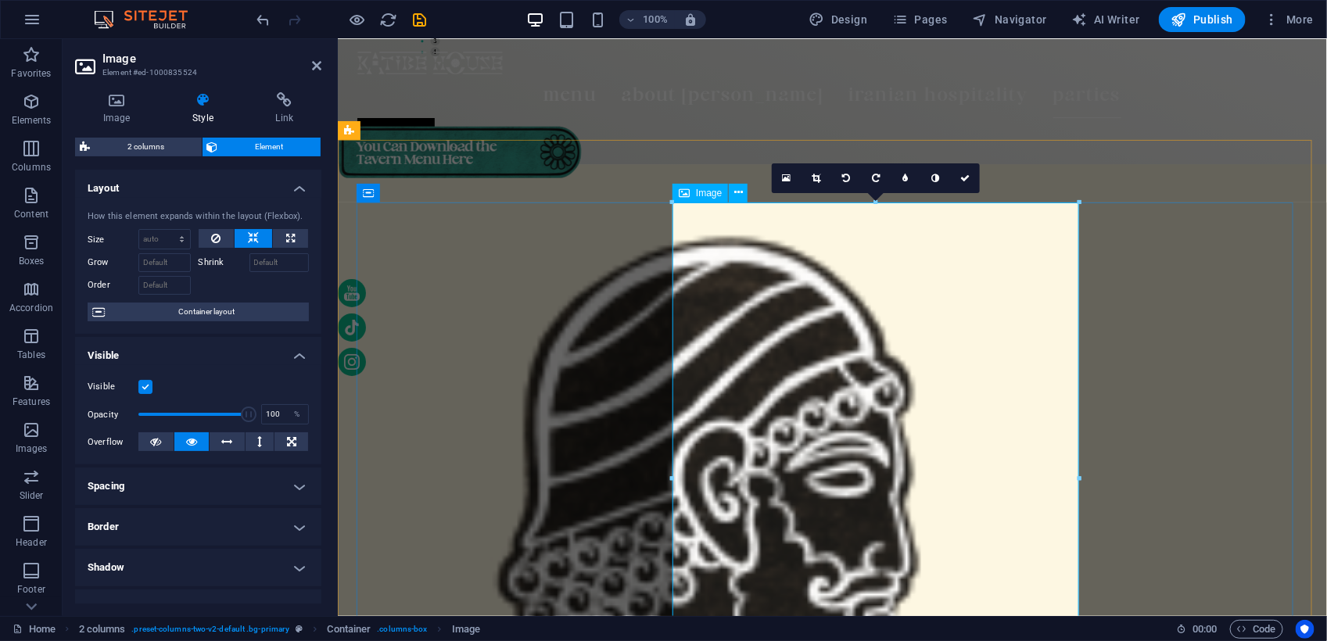
scroll to position [4802, 0]
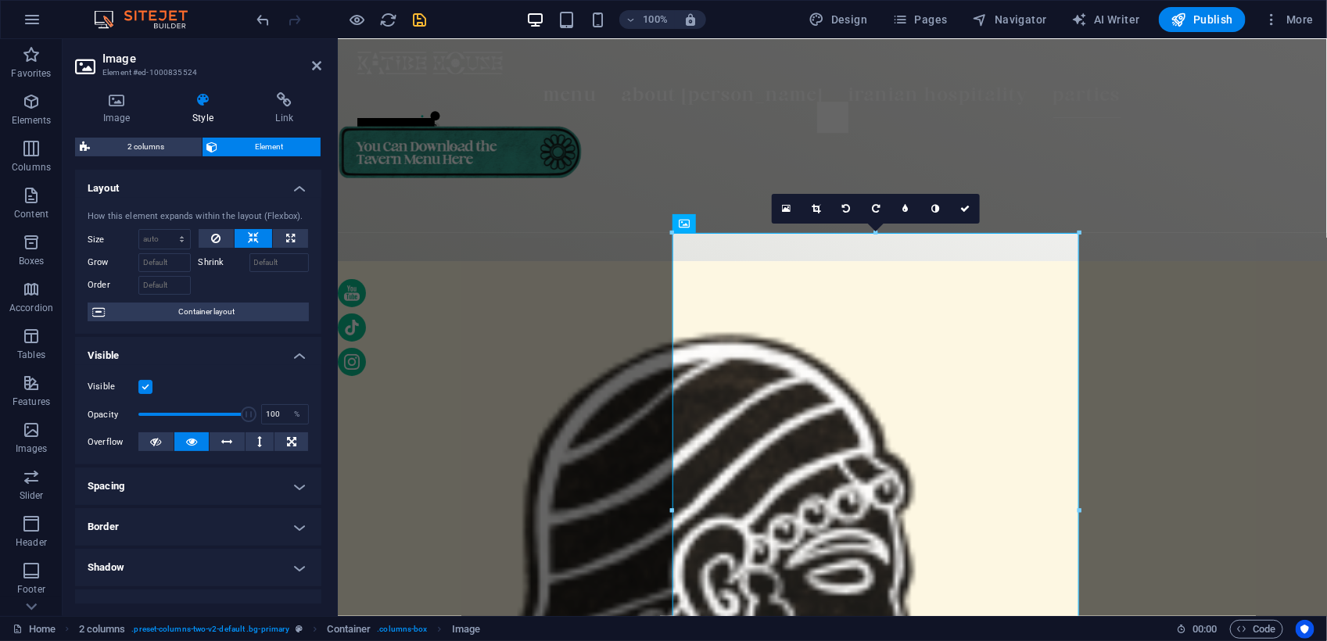
click at [428, 20] on span "save" at bounding box center [419, 20] width 19 height 18
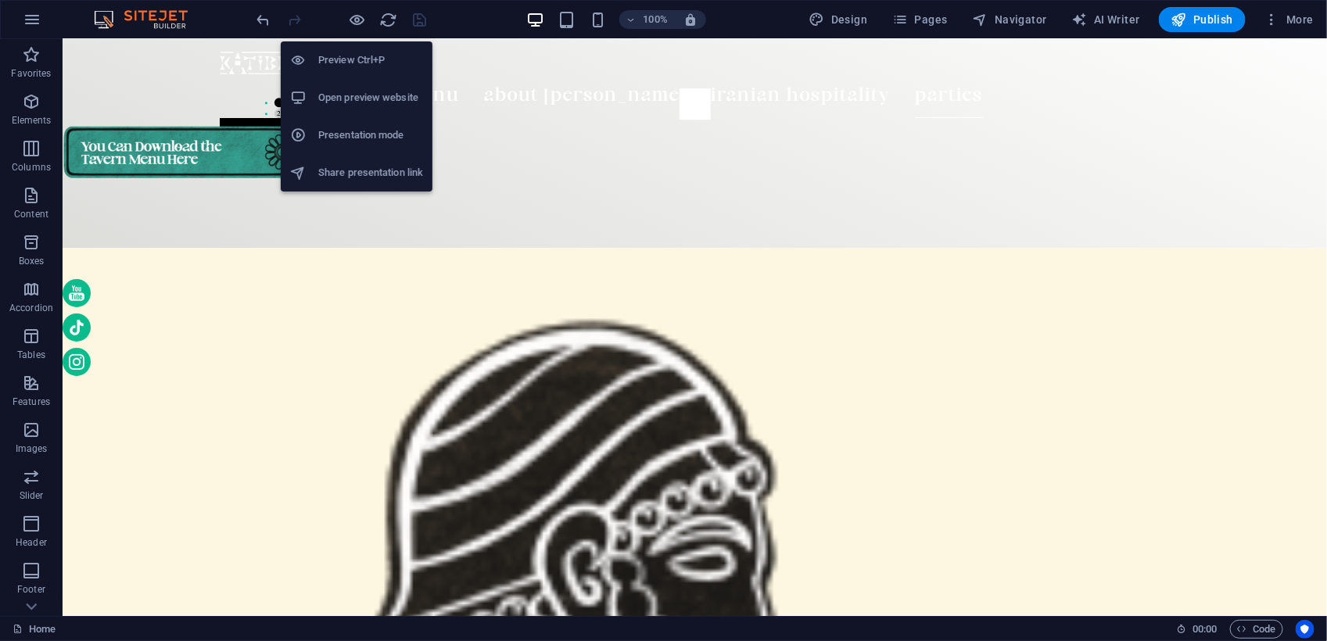
click at [350, 99] on h6 "Open preview website" at bounding box center [370, 97] width 105 height 19
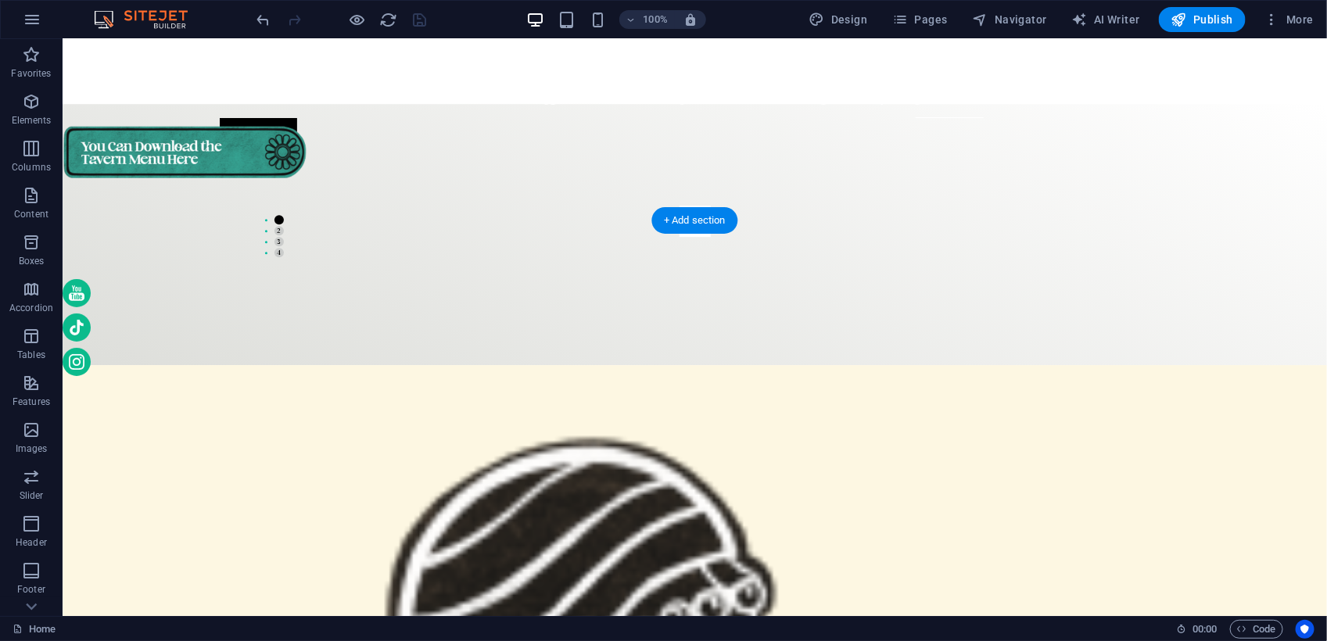
scroll to position [4704, 0]
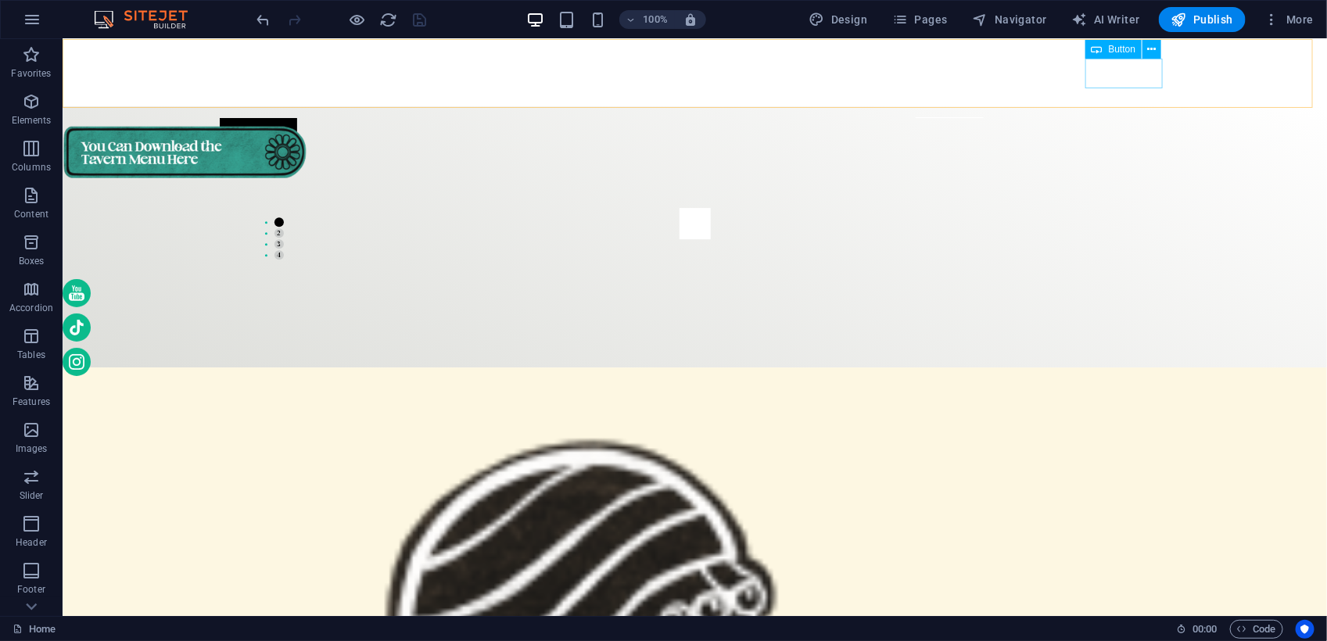
click at [1138, 117] on div "ENG" at bounding box center [694, 132] width 951 height 30
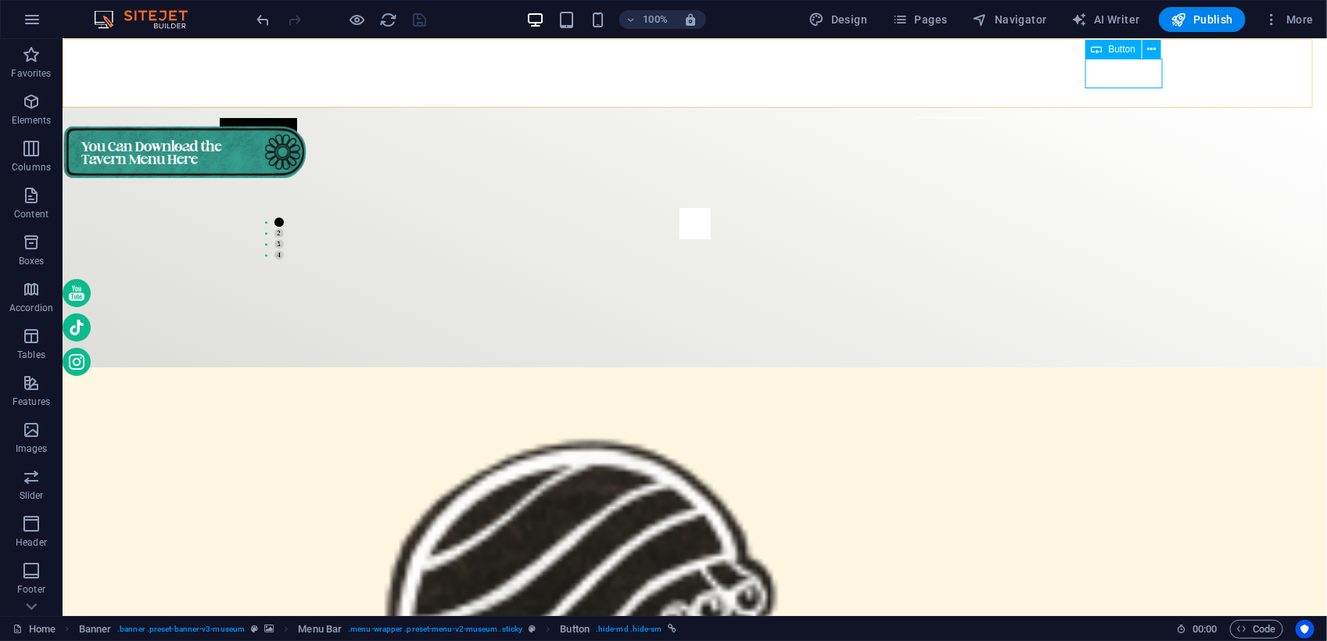
click at [1134, 53] on span "Button" at bounding box center [1122, 49] width 27 height 9
drag, startPoint x: 1134, startPoint y: 53, endPoint x: 690, endPoint y: 112, distance: 447.9
click at [1134, 53] on span "Button" at bounding box center [1122, 49] width 27 height 9
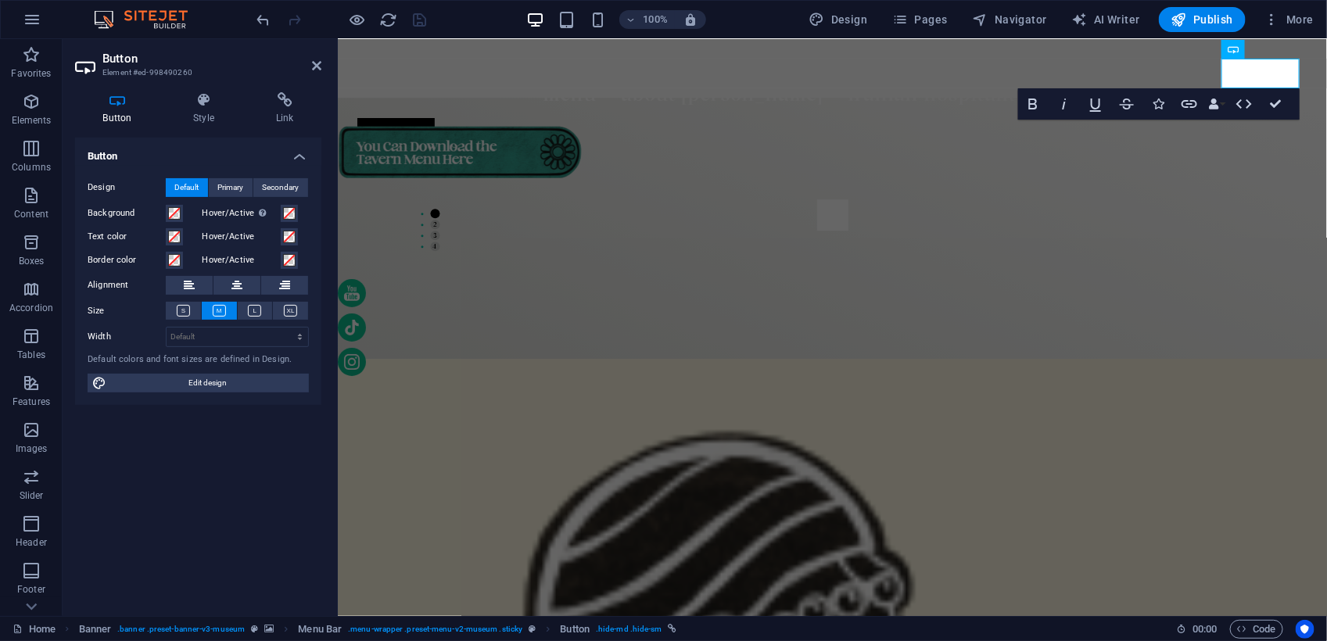
scroll to position [4306, 0]
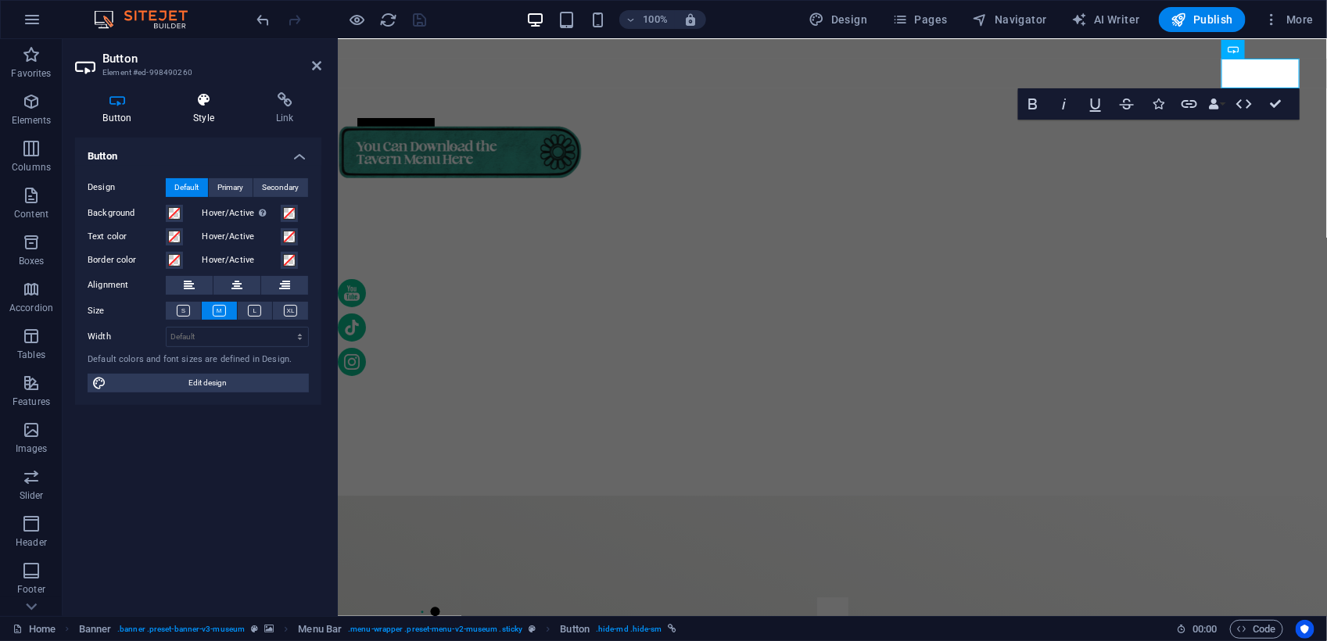
click at [197, 98] on icon at bounding box center [204, 100] width 77 height 16
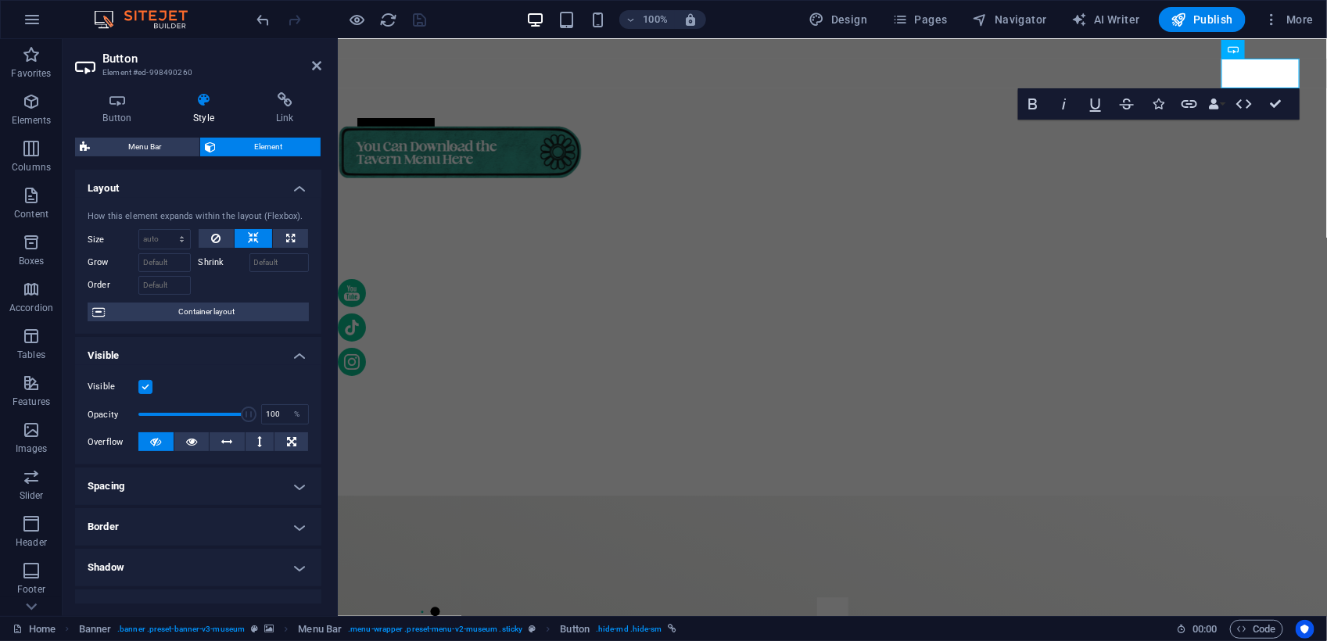
click at [147, 388] on label at bounding box center [145, 387] width 14 height 14
click at [0, 0] on input "Visible" at bounding box center [0, 0] width 0 height 0
click at [423, 14] on icon "save" at bounding box center [420, 20] width 18 height 18
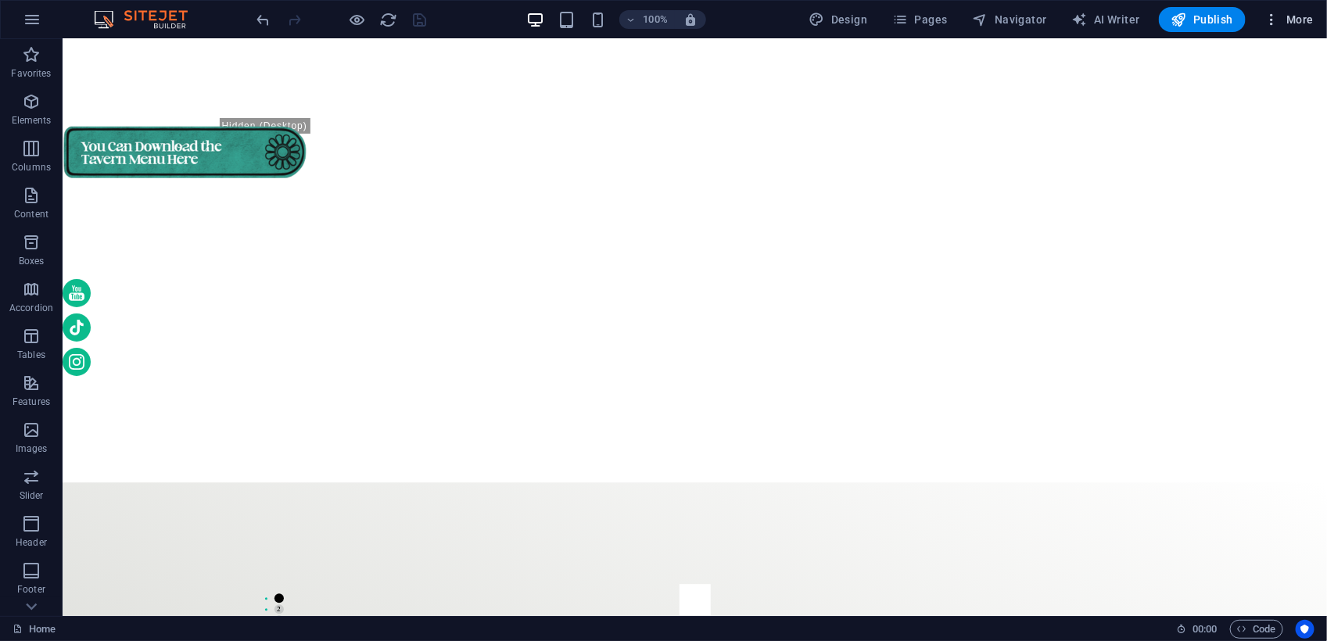
click at [1288, 20] on span "More" at bounding box center [1288, 20] width 49 height 16
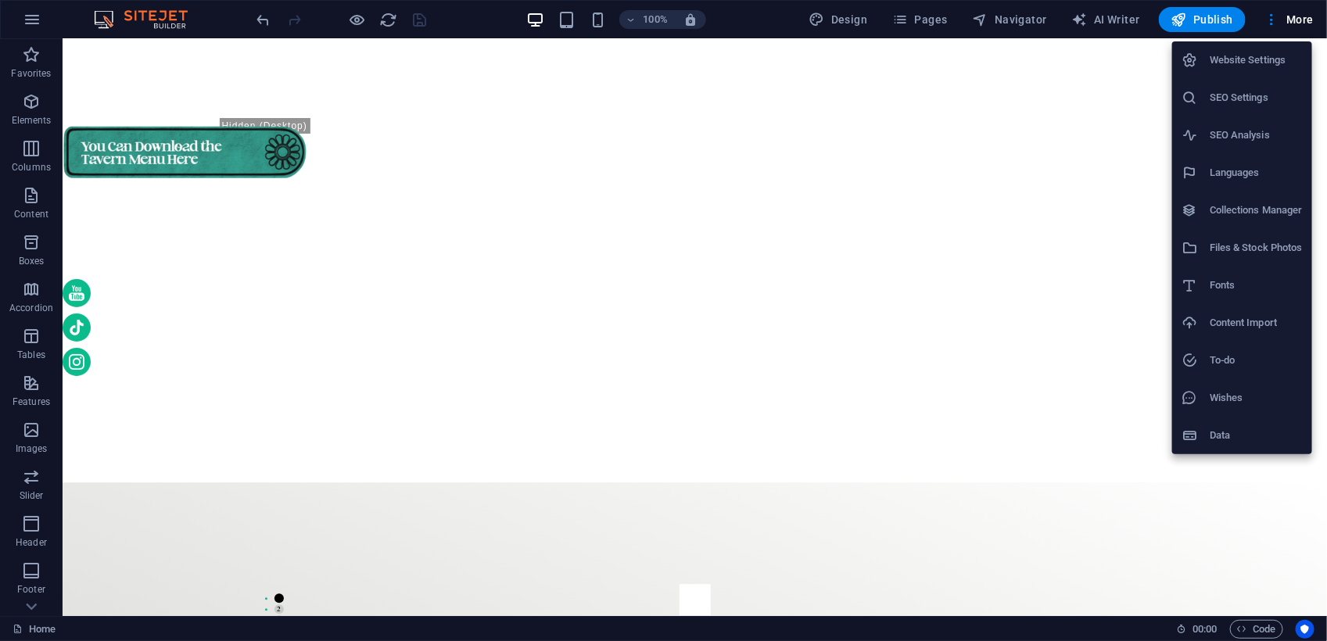
click at [1273, 56] on h6 "Website Settings" at bounding box center [1255, 60] width 93 height 19
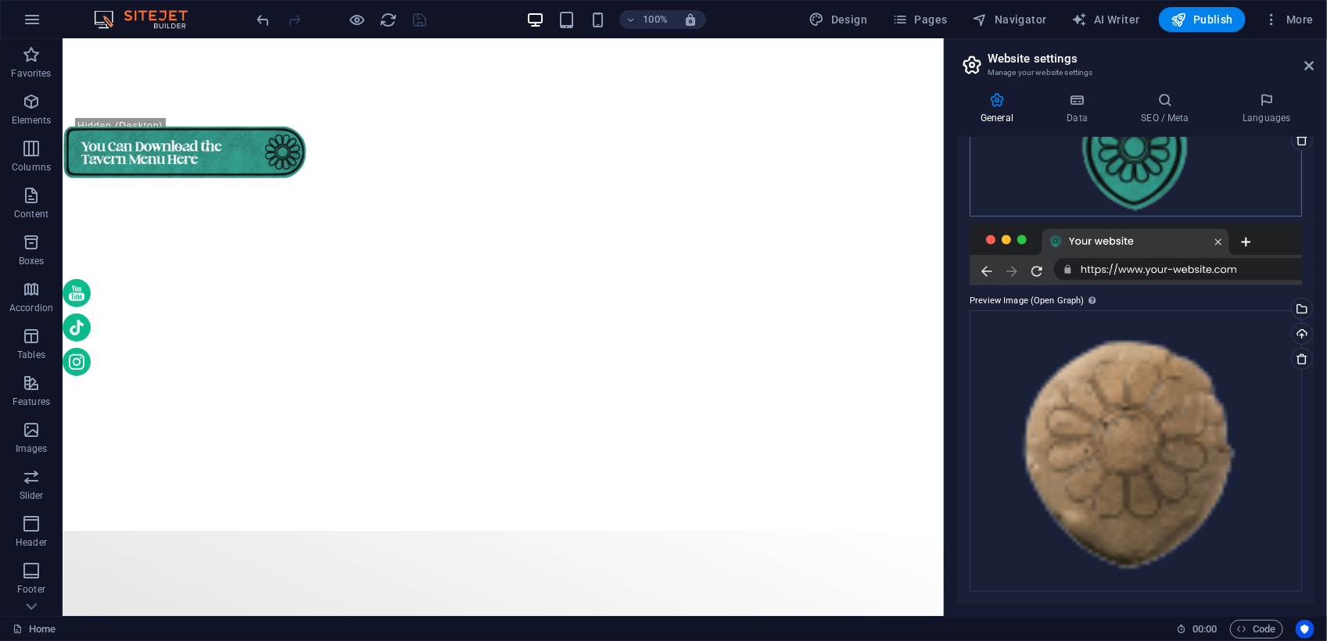
scroll to position [0, 0]
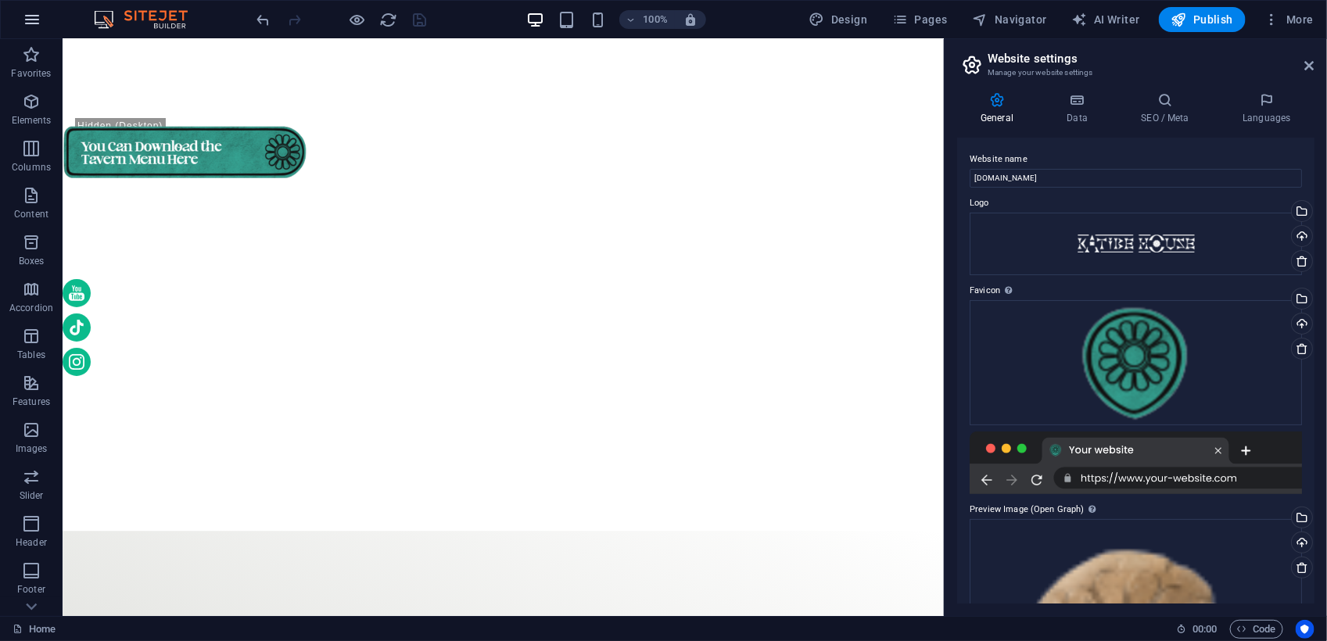
click at [41, 18] on icon "button" at bounding box center [32, 19] width 19 height 19
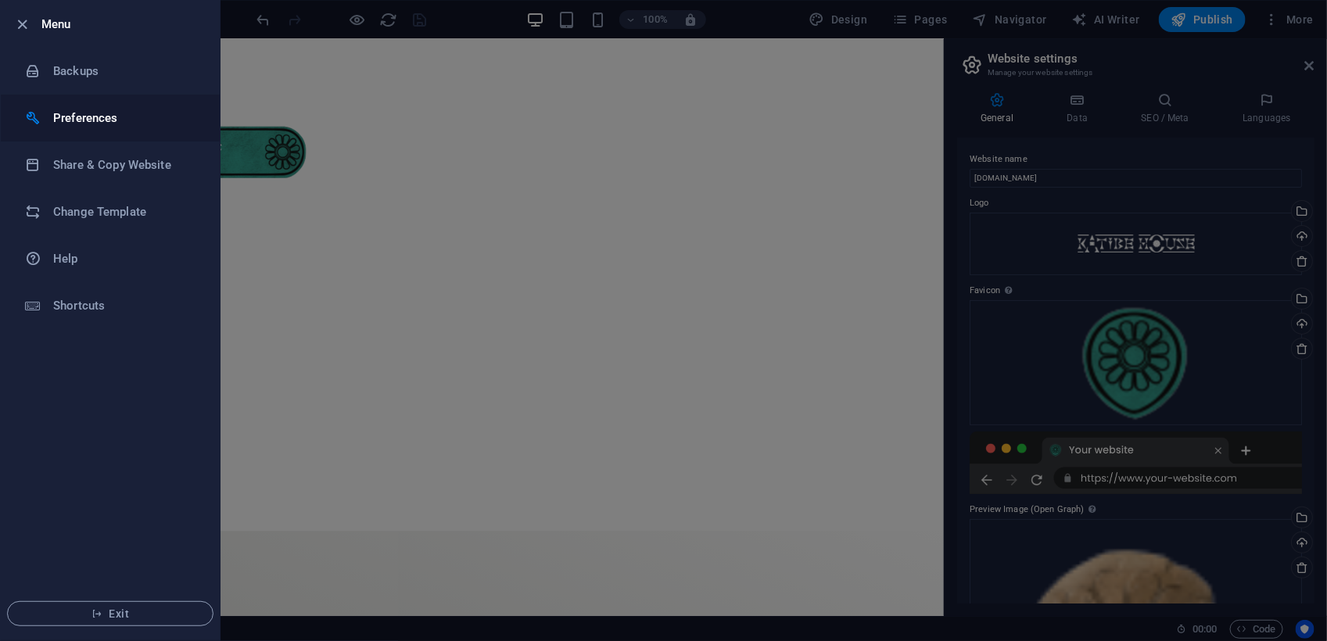
click at [73, 118] on h6 "Preferences" at bounding box center [125, 118] width 145 height 19
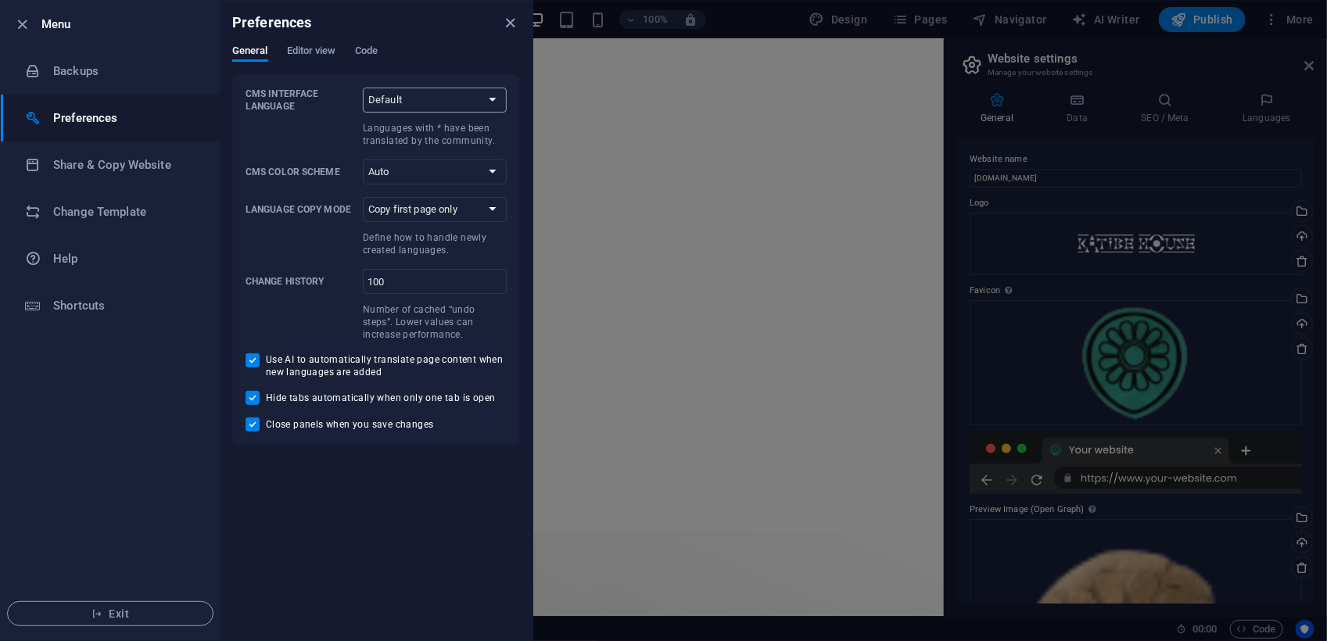
click at [493, 103] on select "Default Deutsch English Español Suomi* Français Magyar Italiano Nederlands Pols…" at bounding box center [435, 100] width 144 height 25
click at [317, 55] on span "Editor view" at bounding box center [311, 52] width 49 height 22
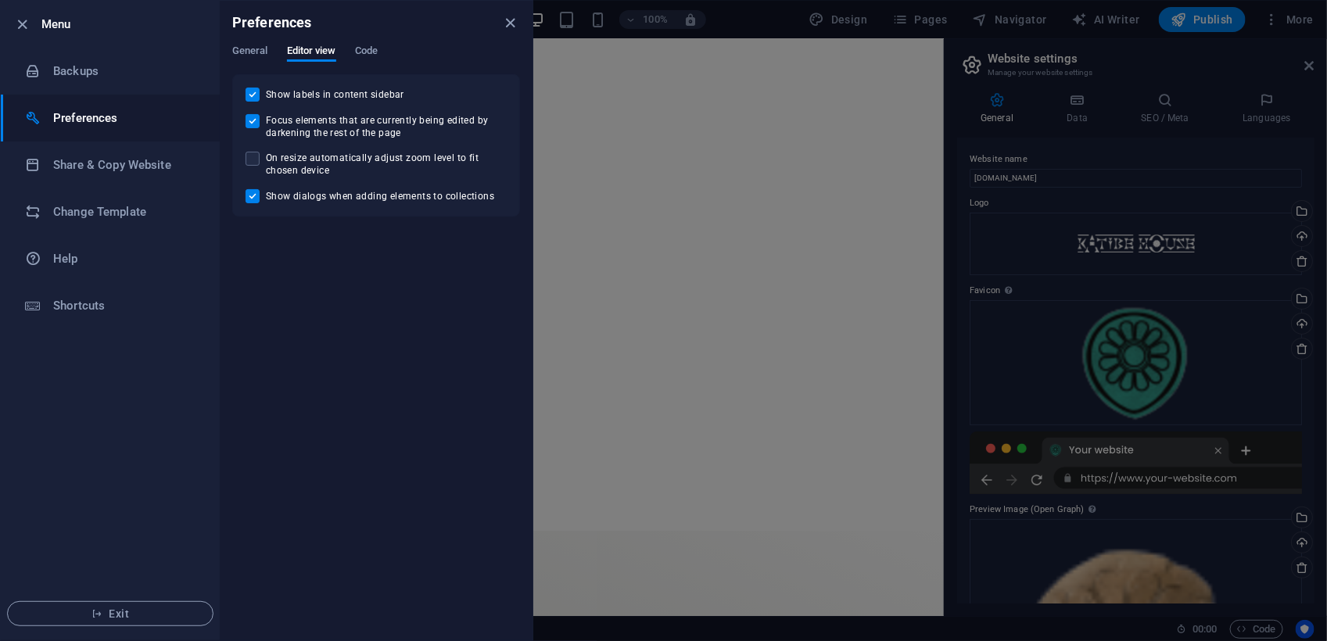
click at [267, 161] on span "On resize automatically adjust zoom level to fit chosen device" at bounding box center [386, 164] width 241 height 25
click at [266, 161] on input "On resize automatically adjust zoom level to fit chosen device" at bounding box center [255, 159] width 20 height 14
checkbox input "true"
click at [358, 48] on span "Code" at bounding box center [366, 52] width 23 height 22
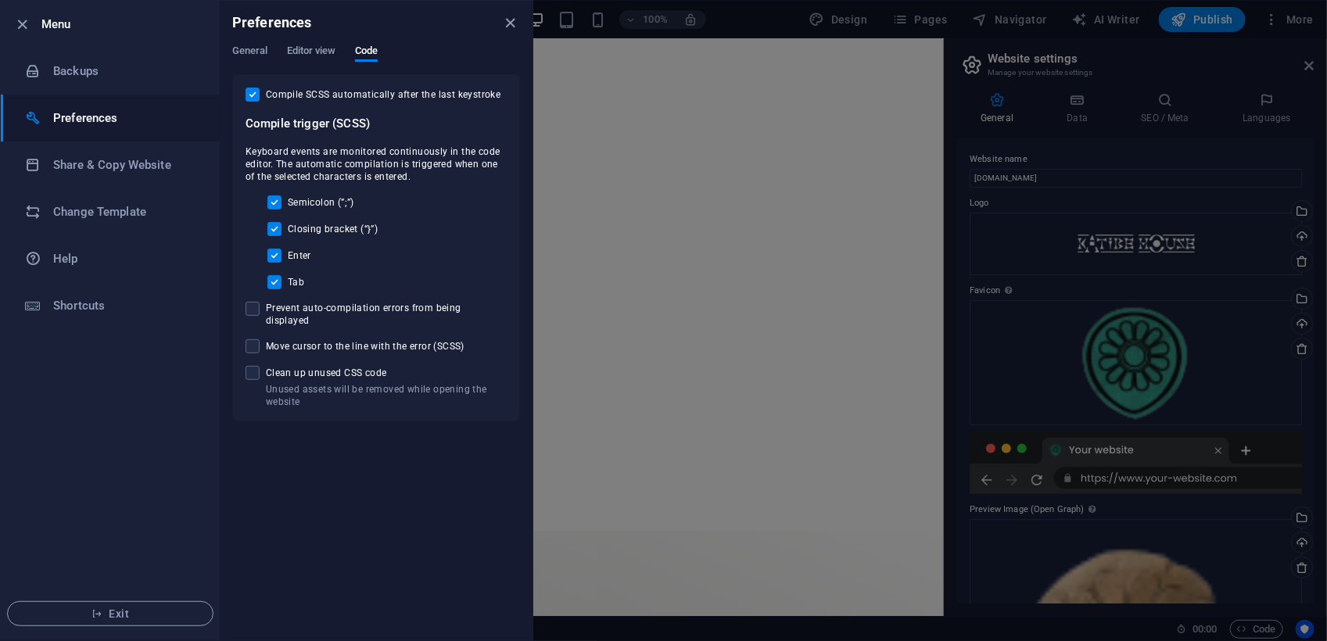
click at [315, 43] on div "Preferences" at bounding box center [376, 23] width 313 height 44
click at [315, 47] on span "Editor view" at bounding box center [311, 52] width 49 height 22
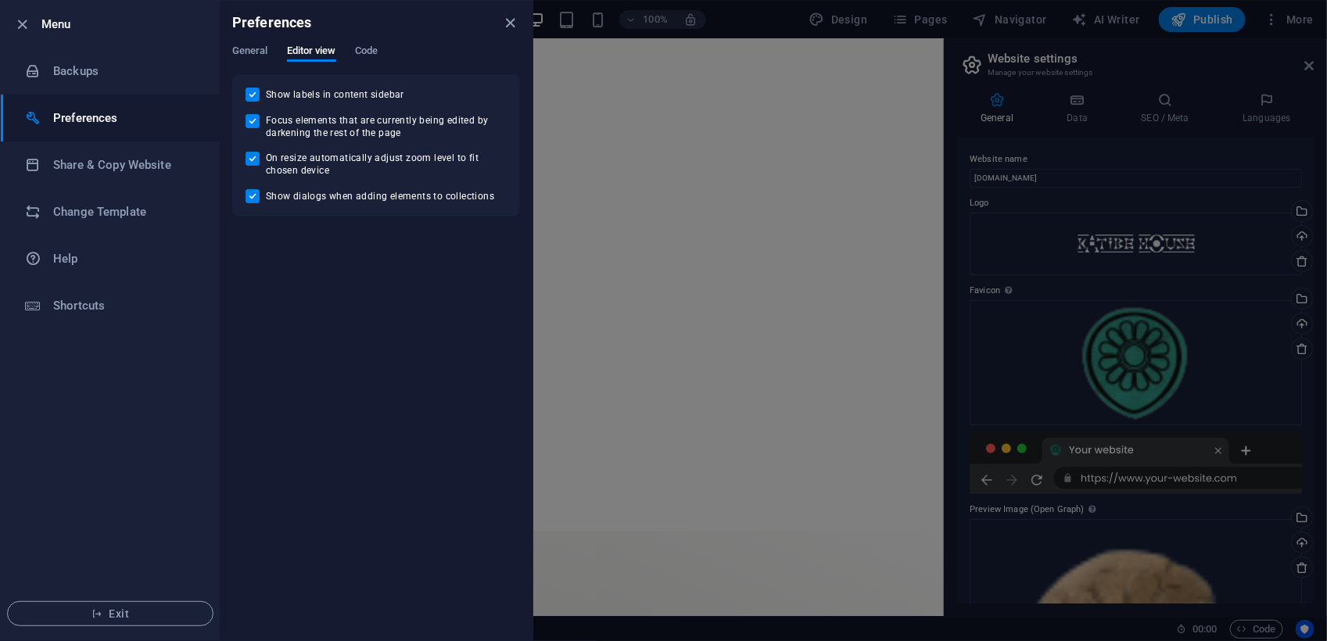
click at [504, 20] on icon "close" at bounding box center [511, 23] width 18 height 18
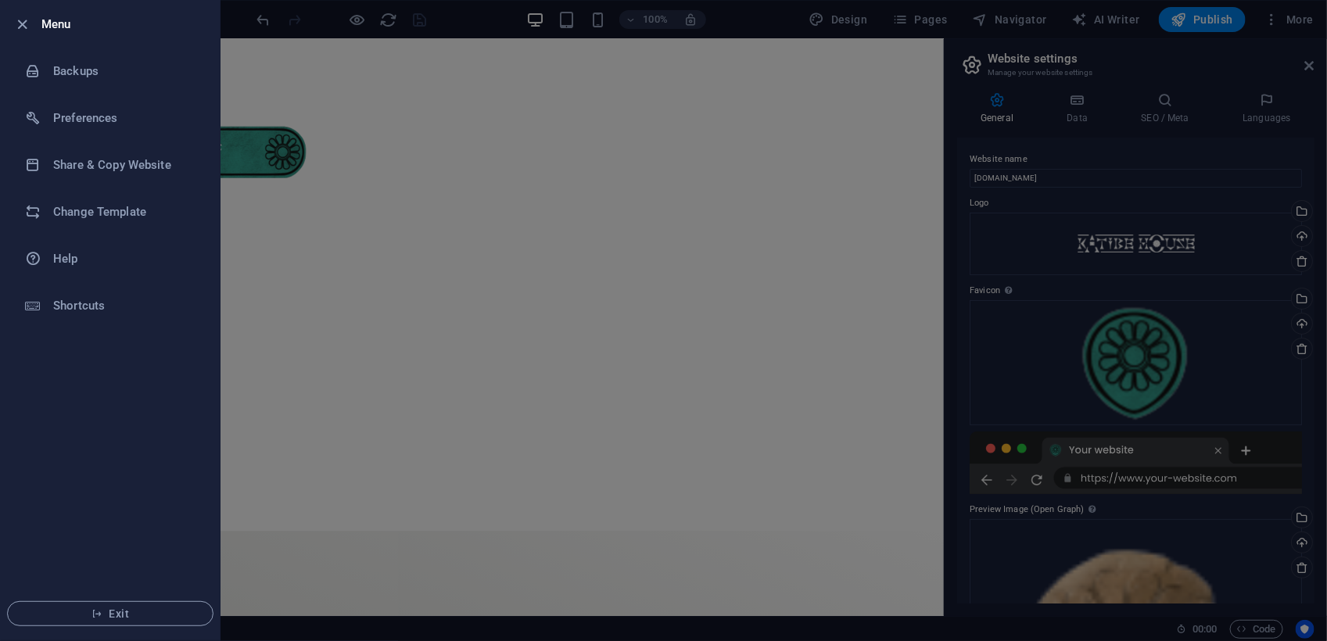
click at [481, 22] on div at bounding box center [663, 320] width 1327 height 641
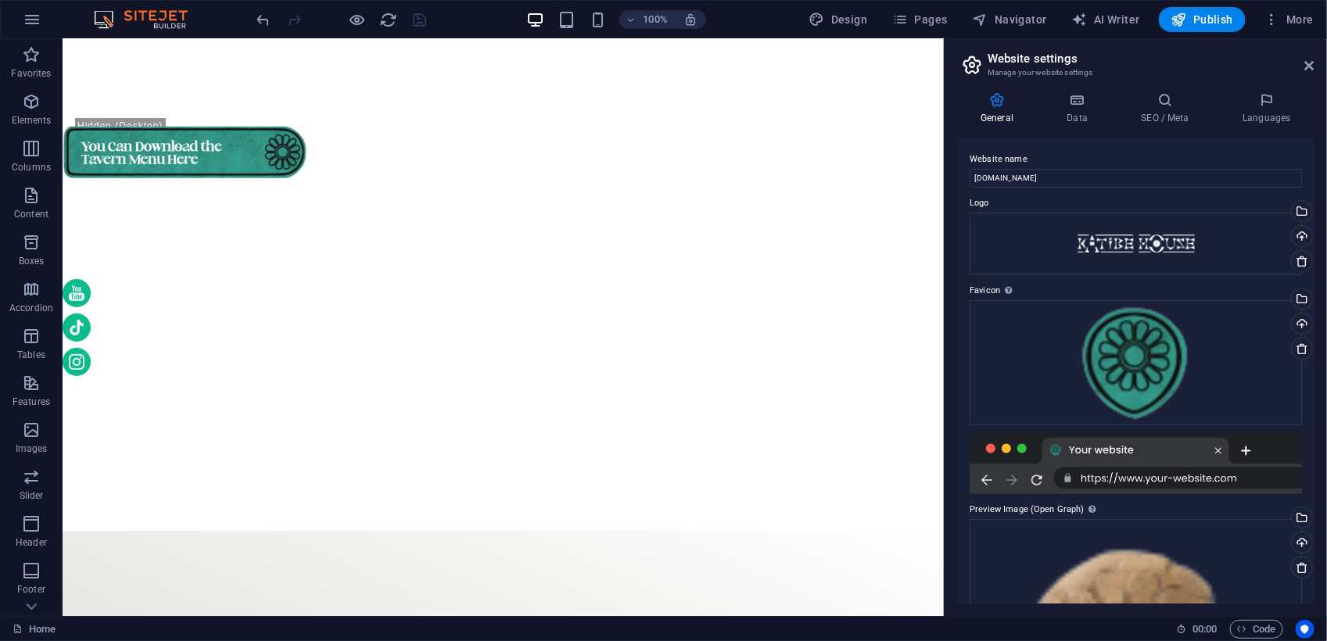
click at [420, 16] on div at bounding box center [341, 19] width 175 height 25
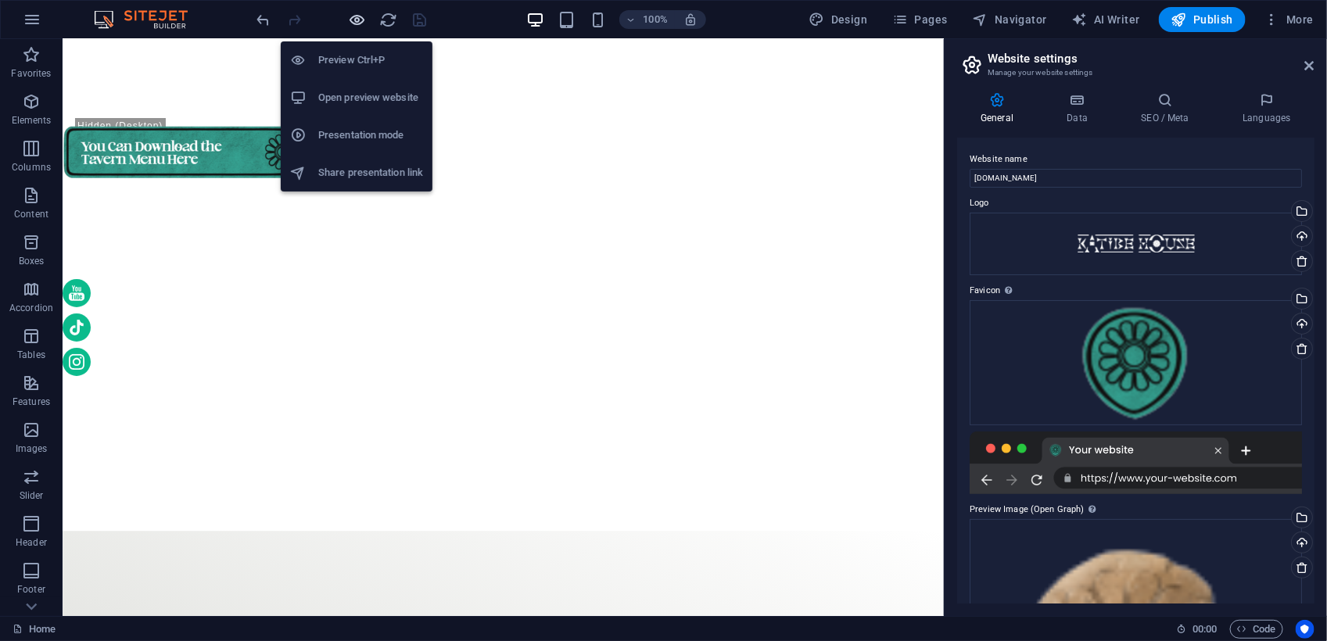
click at [361, 18] on icon "button" at bounding box center [358, 20] width 18 height 18
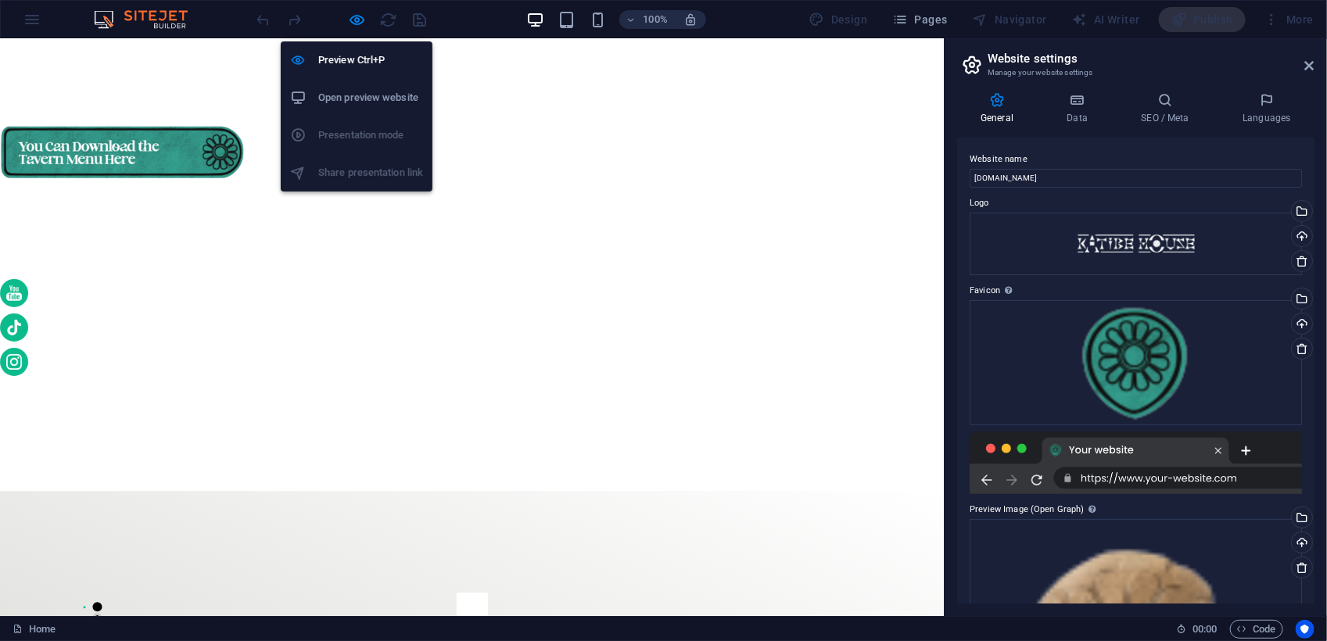
click at [350, 95] on h6 "Open preview website" at bounding box center [370, 97] width 105 height 19
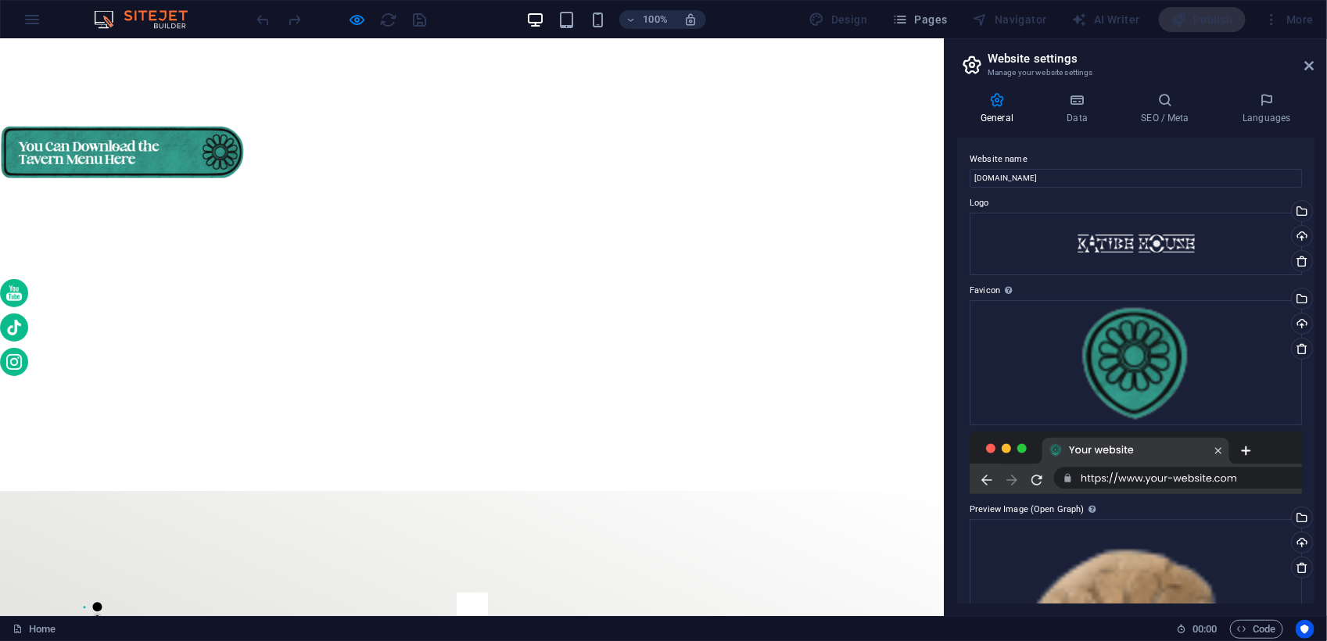
click at [1310, 57] on h2 "Website settings" at bounding box center [1150, 59] width 327 height 14
click at [1312, 69] on icon at bounding box center [1309, 65] width 9 height 13
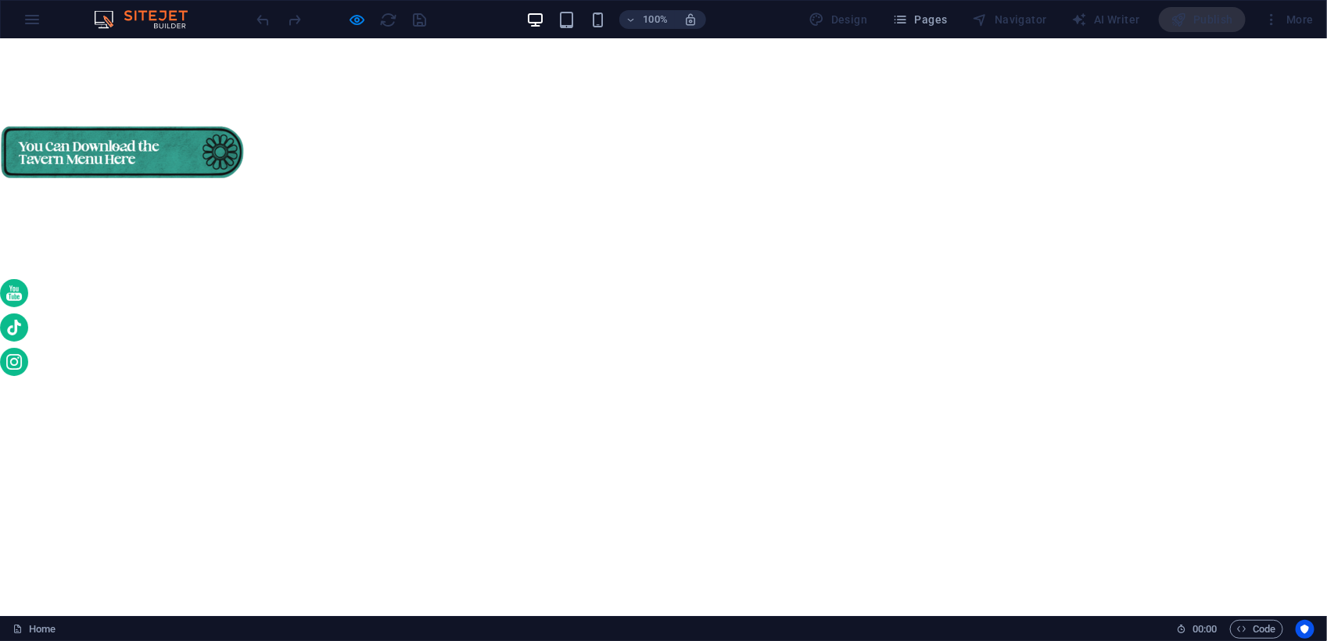
scroll to position [3427, 0]
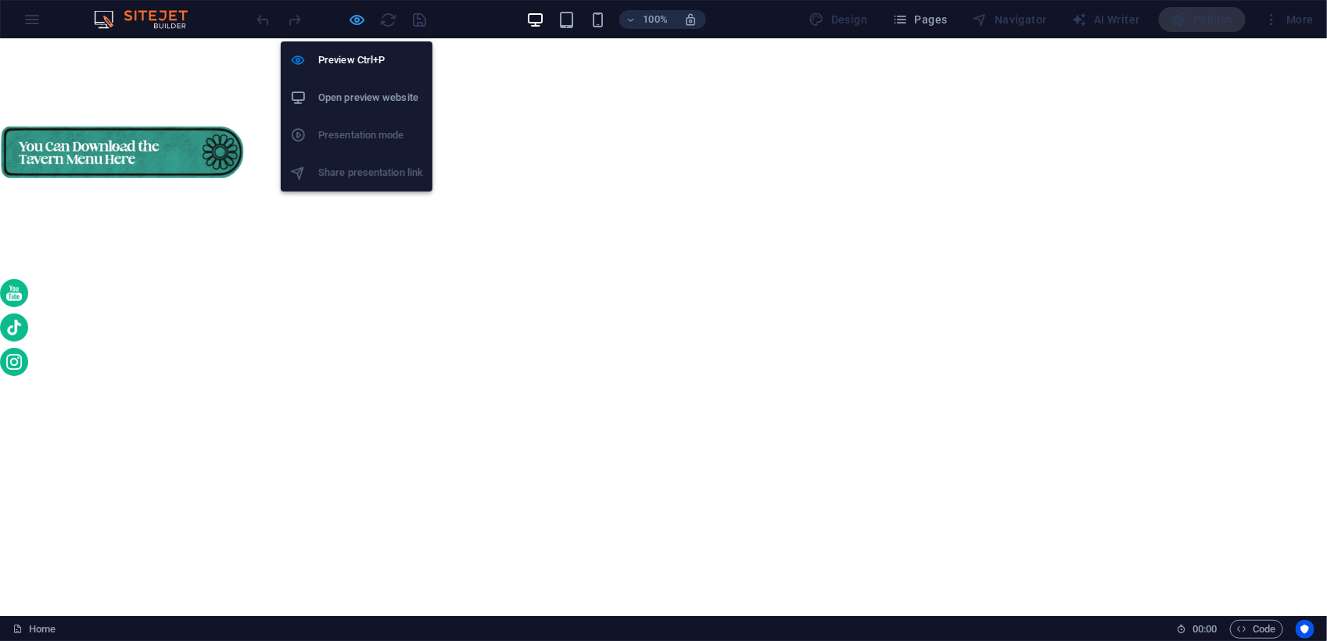
click at [357, 17] on icon "button" at bounding box center [358, 20] width 18 height 18
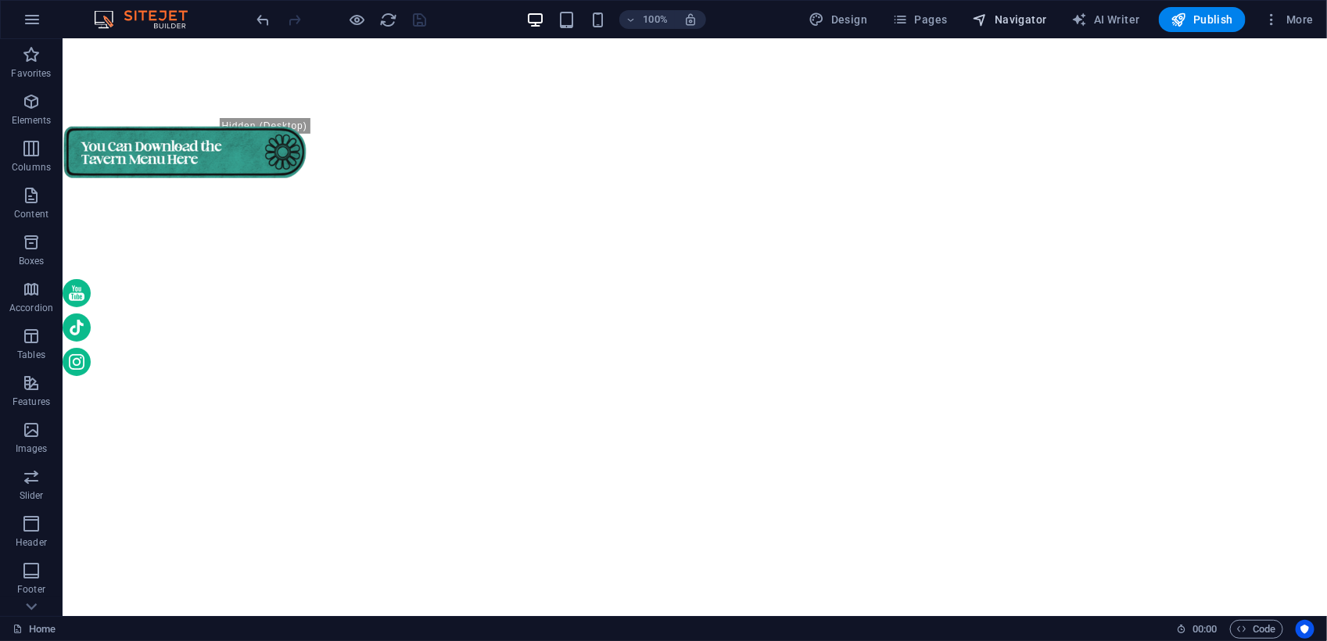
click at [1002, 18] on span "Navigator" at bounding box center [1010, 20] width 74 height 16
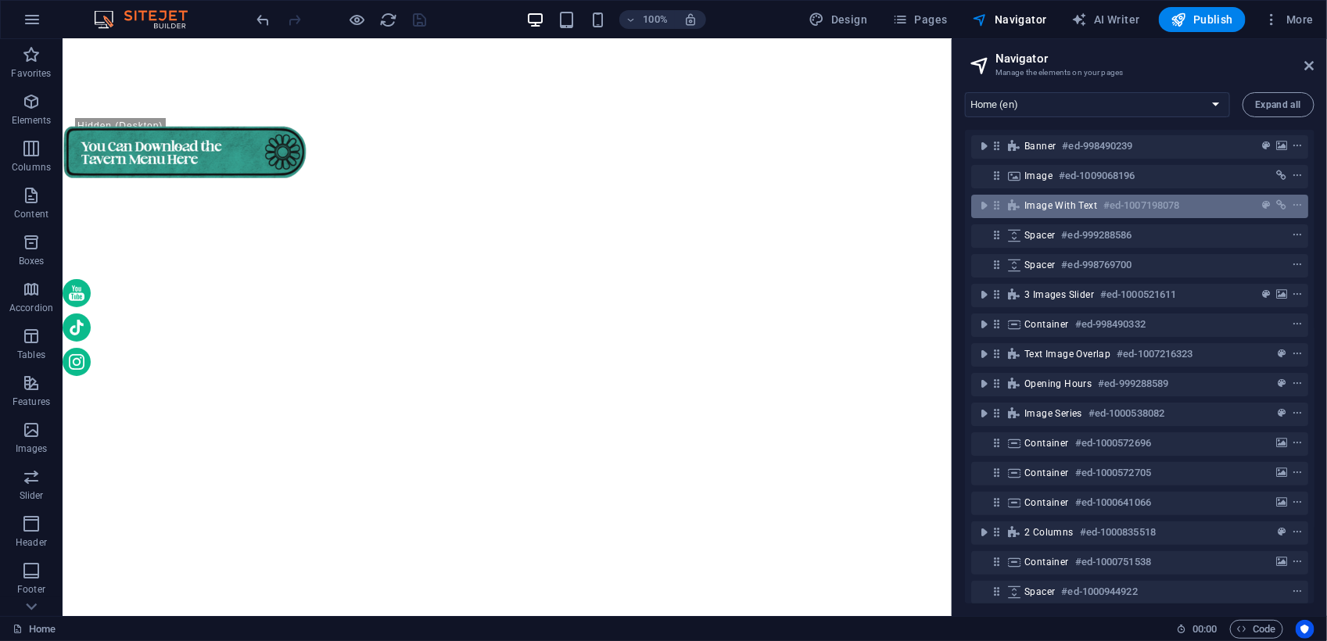
scroll to position [0, 0]
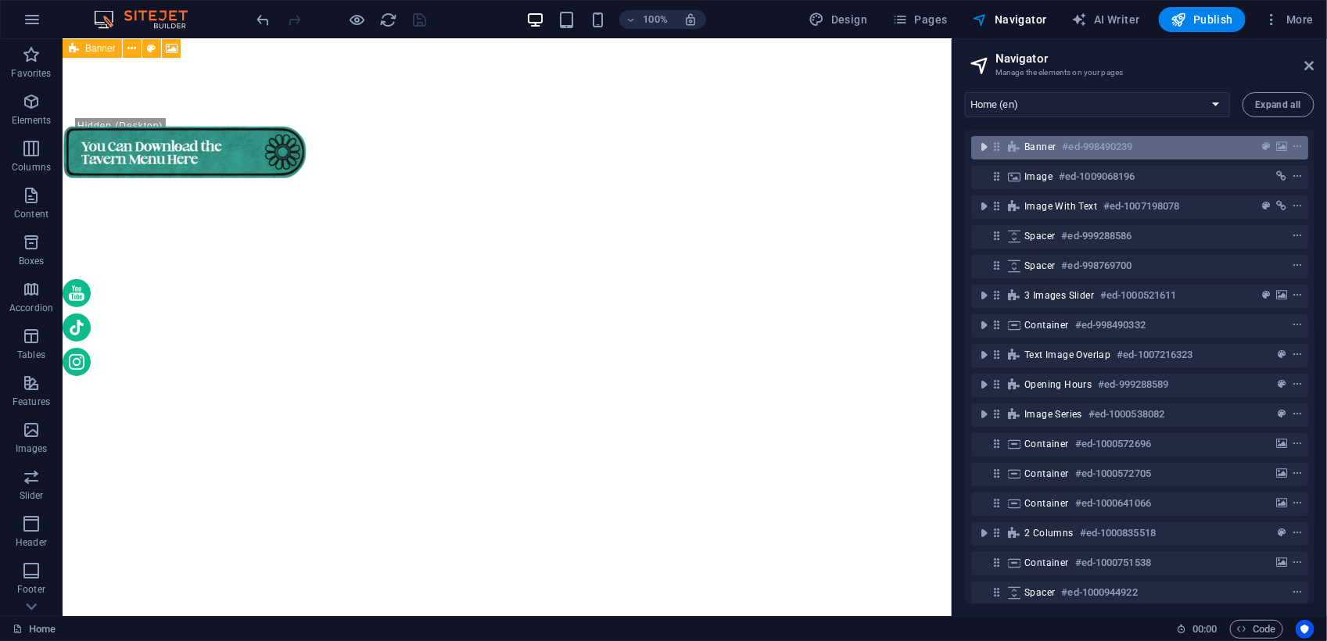
click at [982, 146] on icon "toggle-expand" at bounding box center [984, 147] width 16 height 16
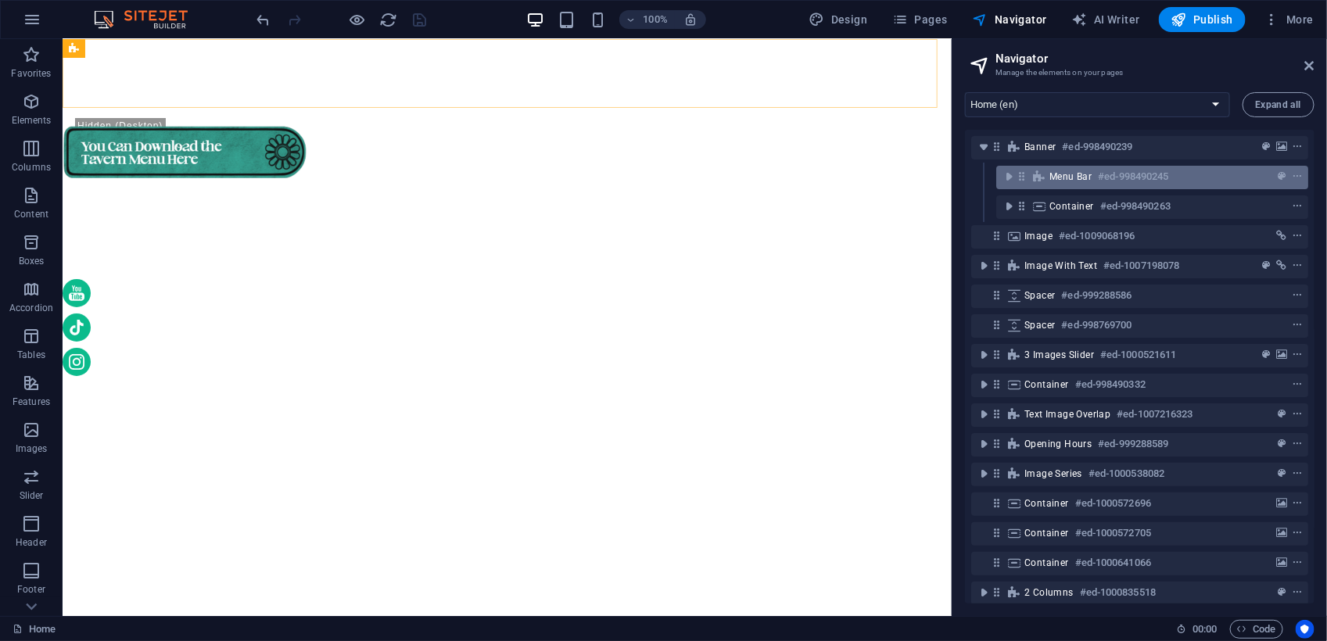
click at [1071, 170] on span "Menu Bar" at bounding box center [1070, 176] width 42 height 13
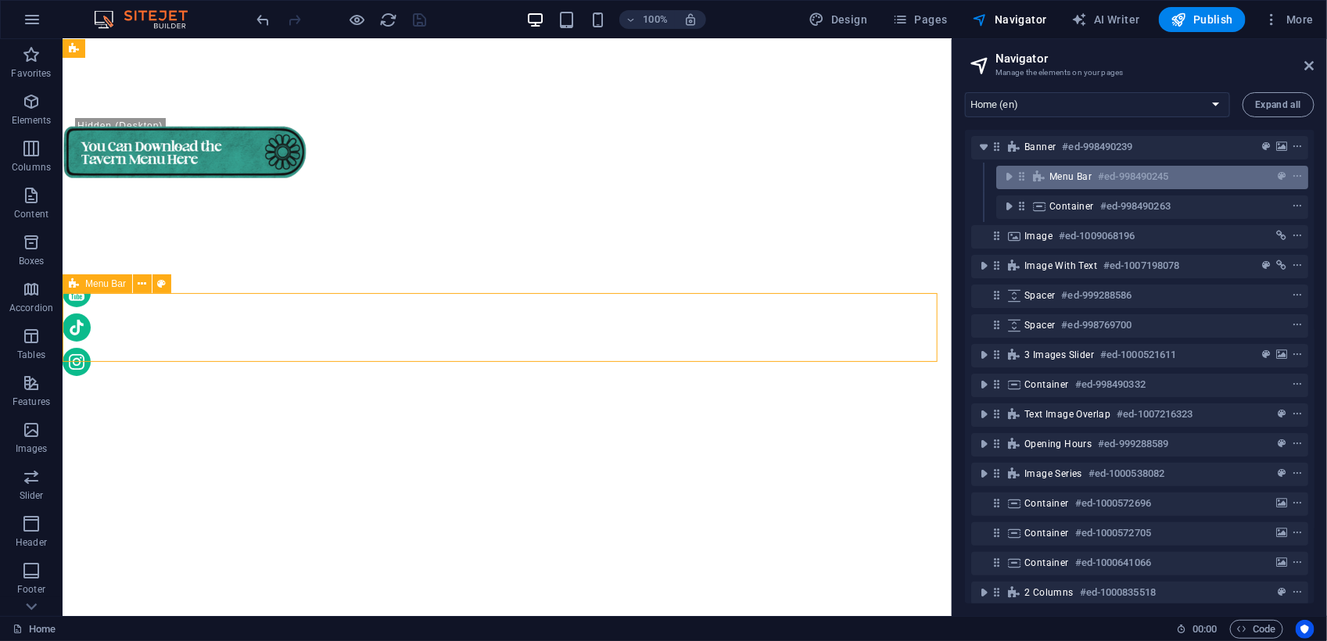
scroll to position [2991, 0]
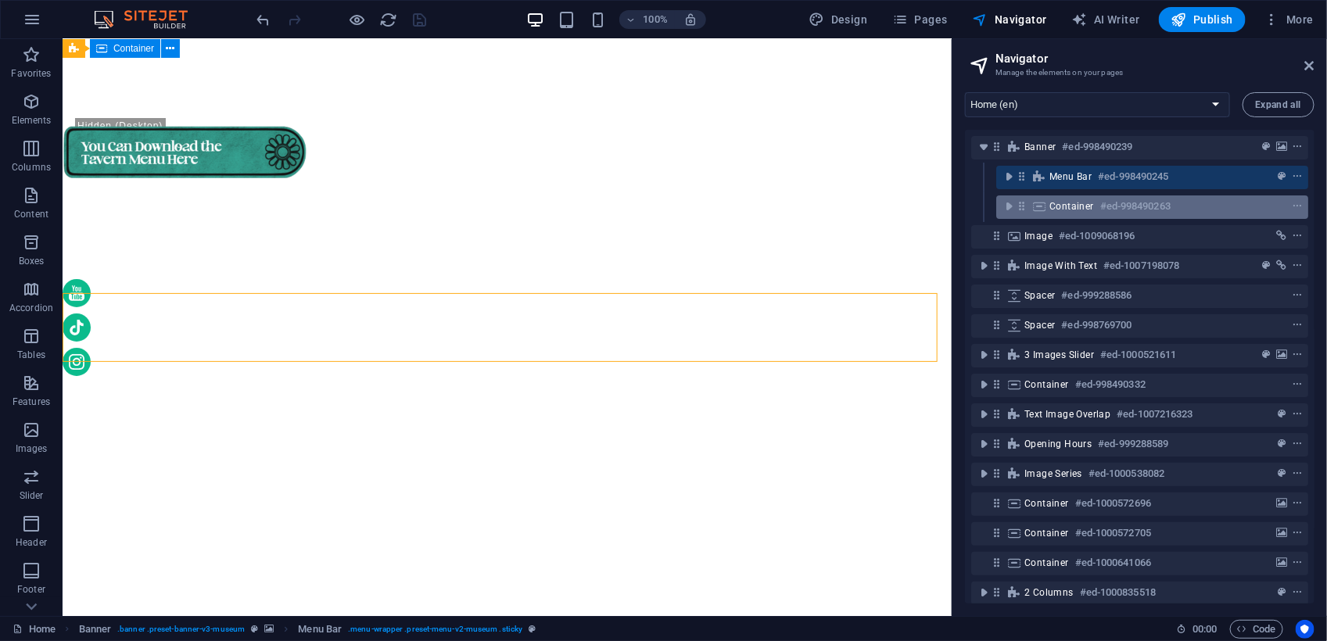
click at [1080, 204] on span "Container" at bounding box center [1071, 206] width 45 height 13
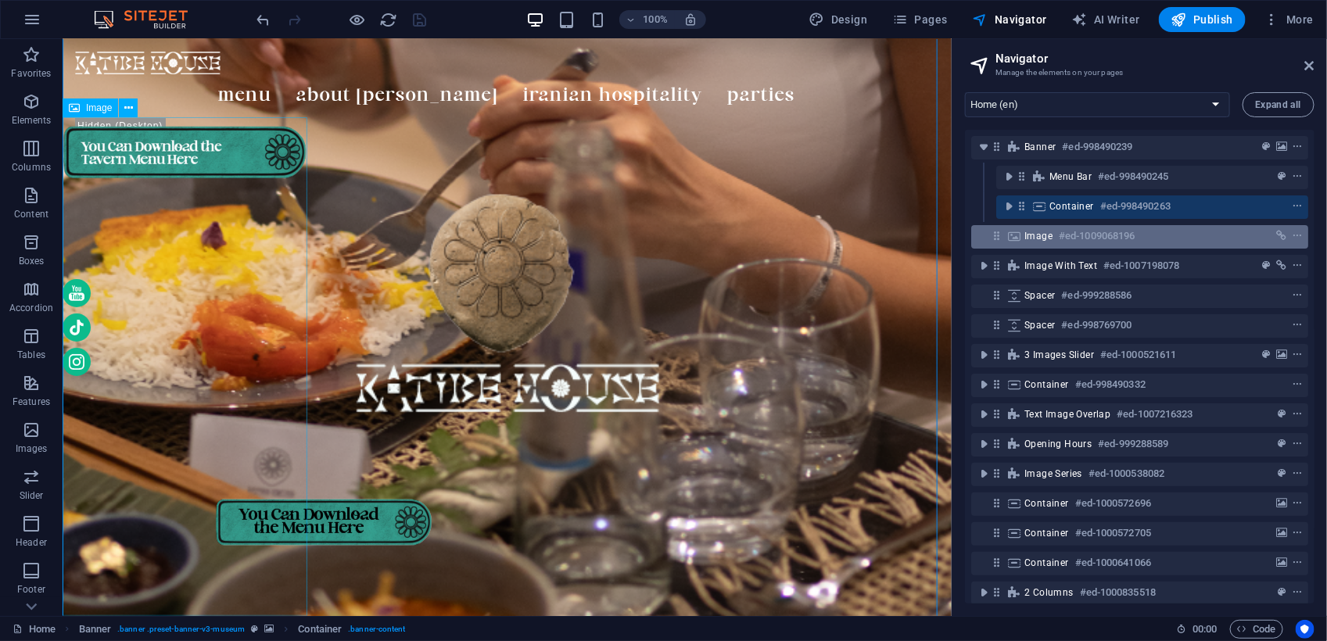
click at [1080, 243] on h6 "#ed-1009068196" at bounding box center [1097, 236] width 76 height 19
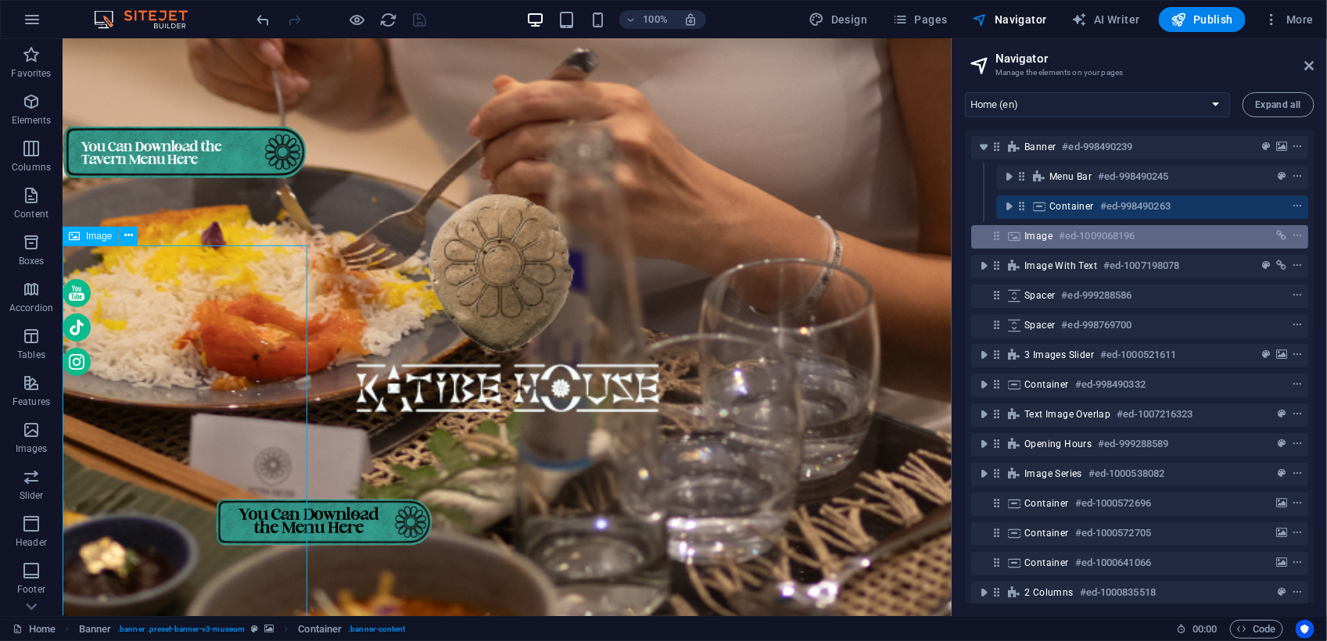
scroll to position [0, 0]
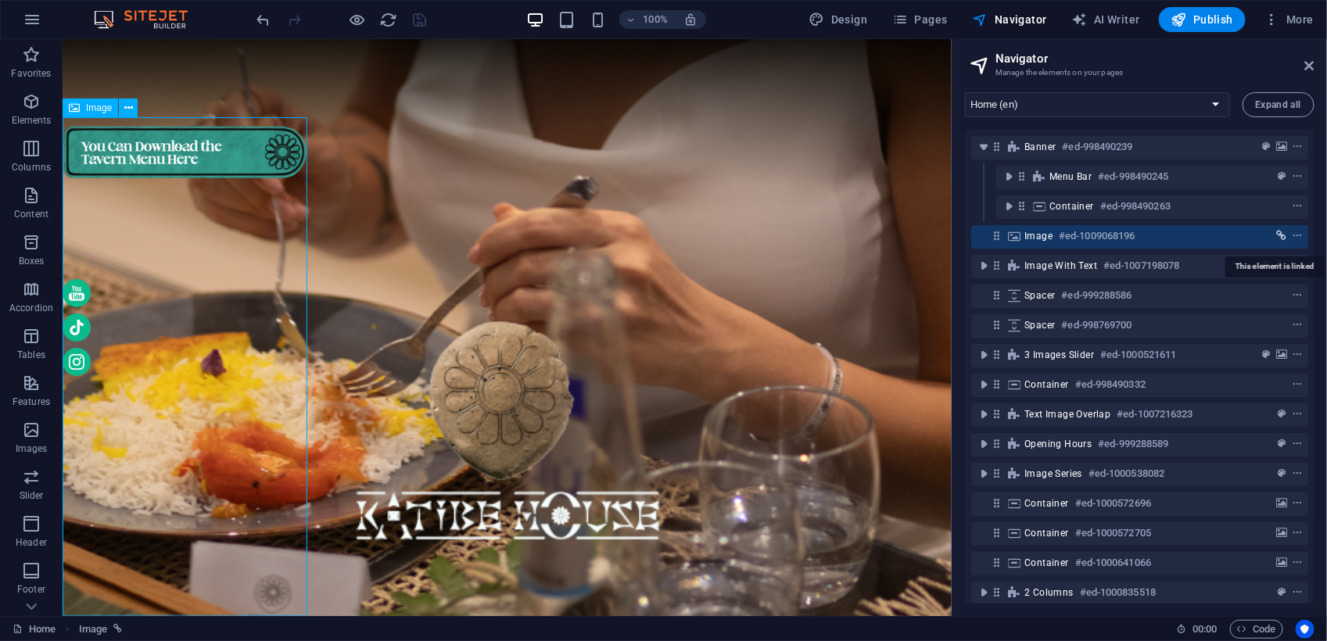
click at [1284, 239] on span "link" at bounding box center [1282, 236] width 16 height 11
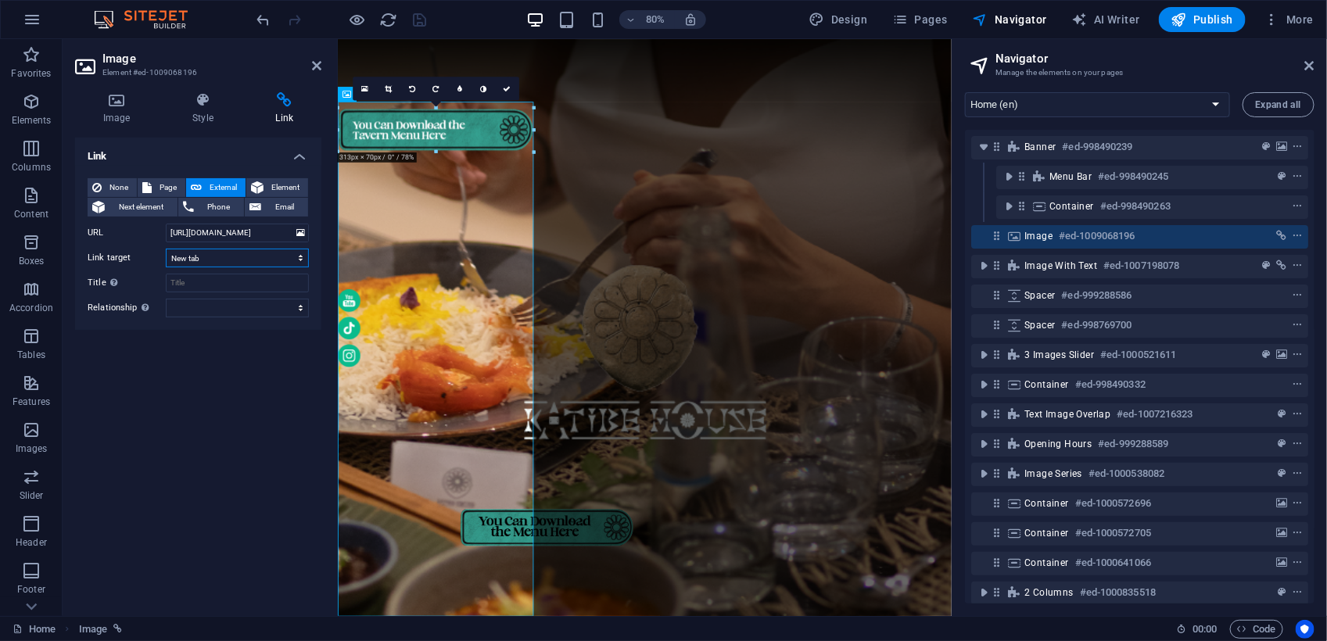
click at [282, 255] on select "New tab Same tab Overlay" at bounding box center [237, 258] width 143 height 19
click at [198, 99] on icon at bounding box center [202, 100] width 77 height 16
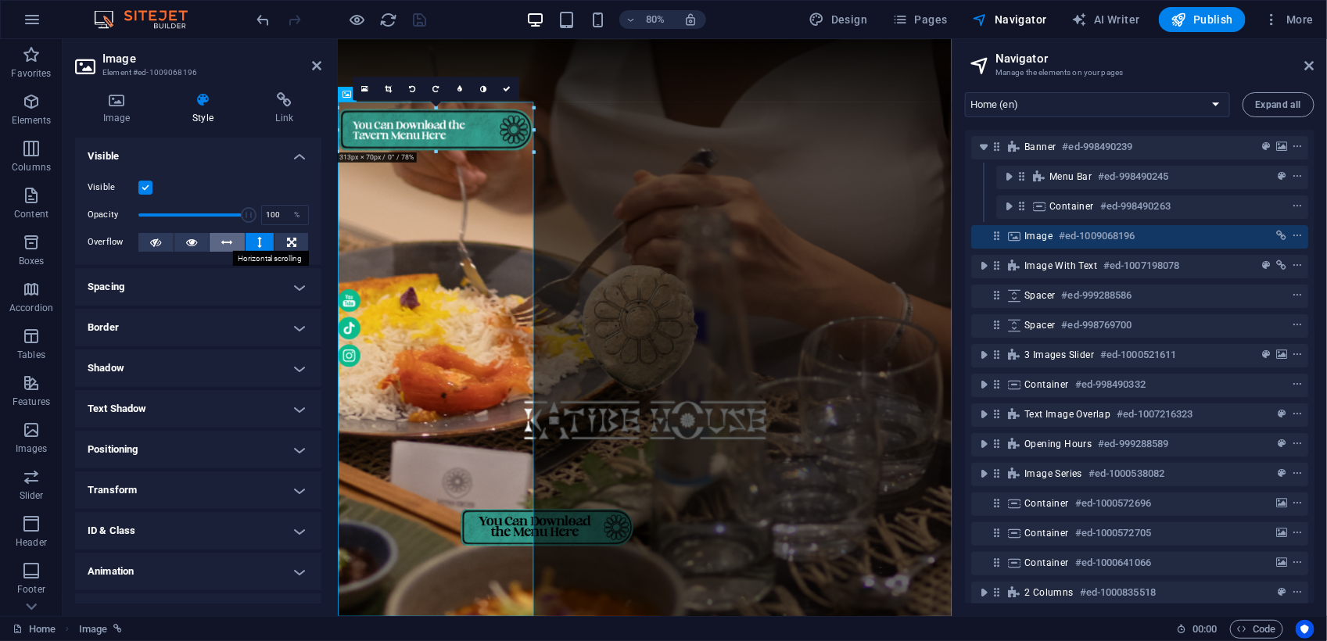
click at [219, 235] on button at bounding box center [227, 242] width 35 height 19
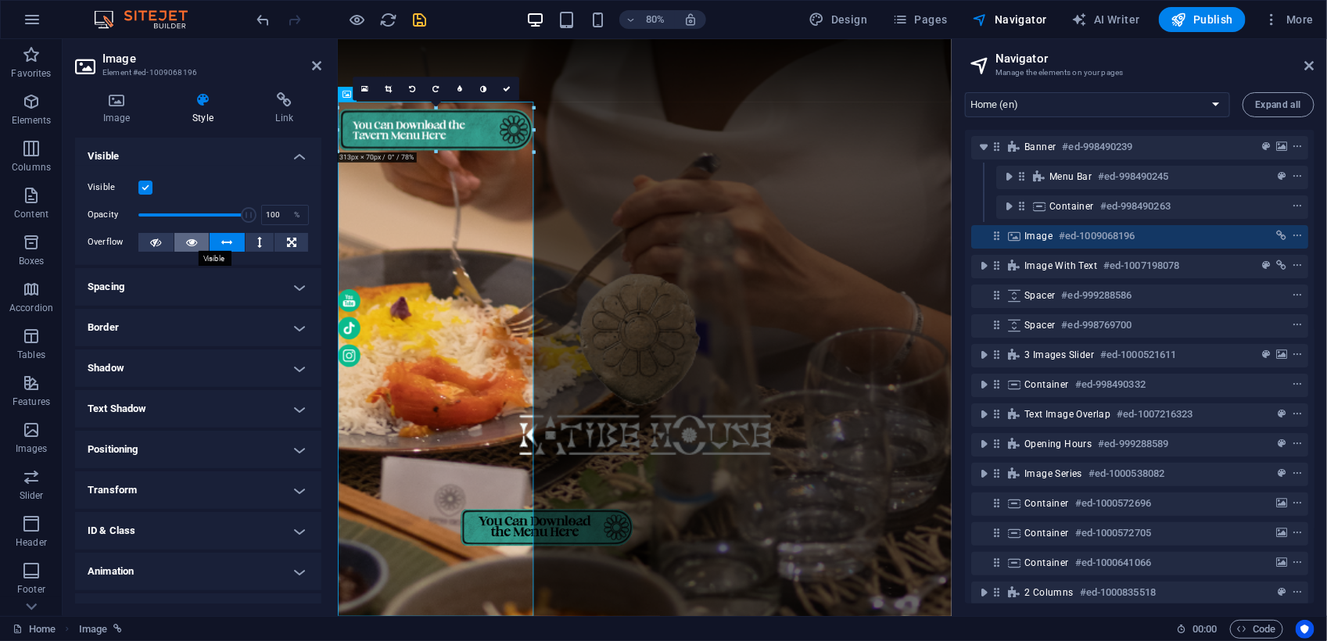
click at [190, 237] on icon at bounding box center [191, 242] width 11 height 19
click at [222, 241] on icon at bounding box center [227, 242] width 11 height 19
click at [289, 235] on icon at bounding box center [291, 242] width 9 height 19
click at [235, 235] on button at bounding box center [227, 242] width 35 height 19
click at [248, 239] on button at bounding box center [259, 242] width 29 height 19
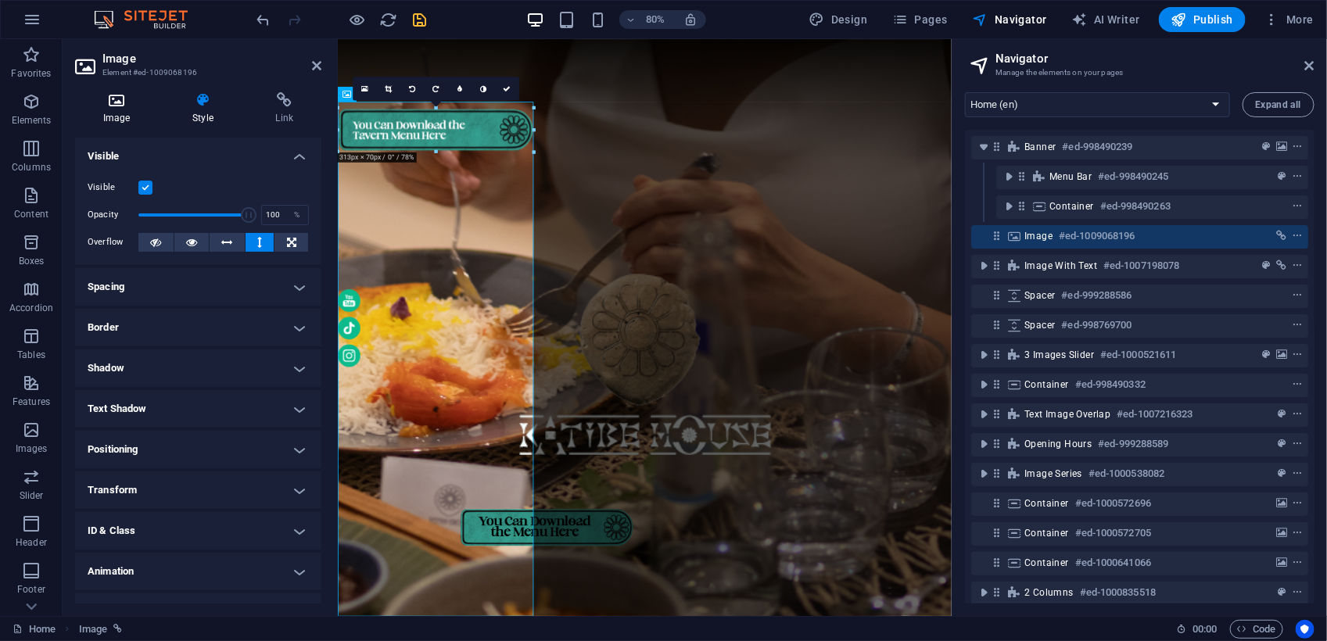
click at [127, 99] on icon at bounding box center [116, 100] width 83 height 16
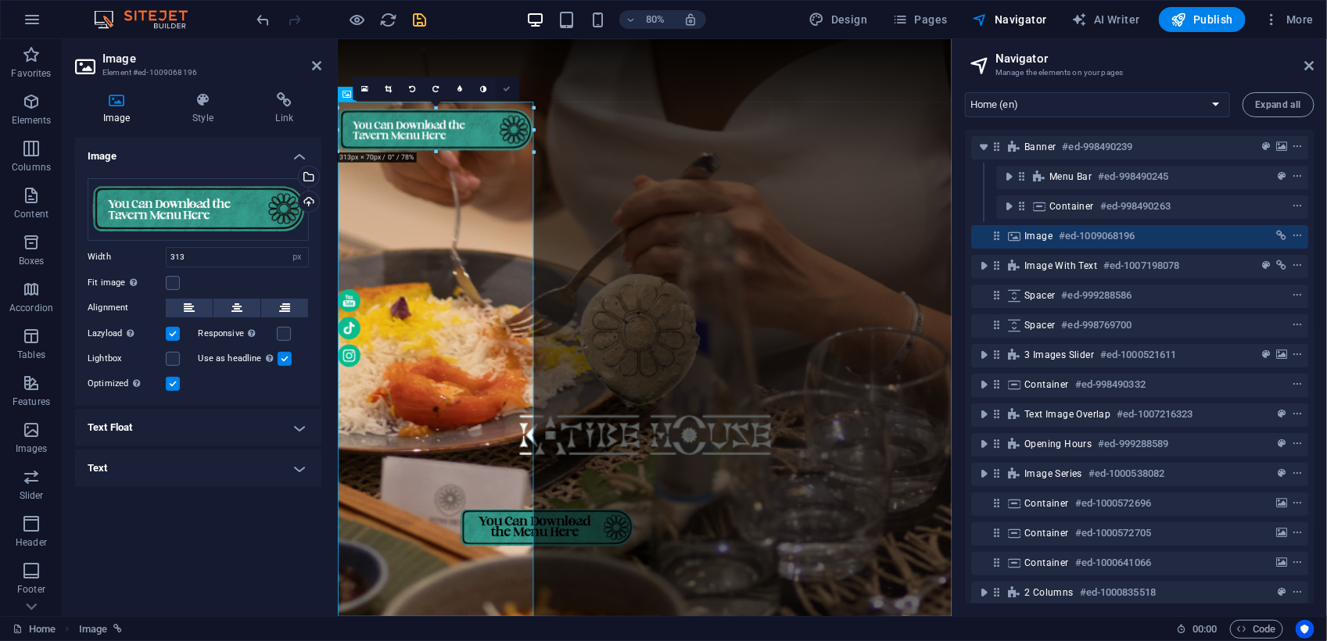
click at [510, 88] on icon at bounding box center [507, 88] width 8 height 8
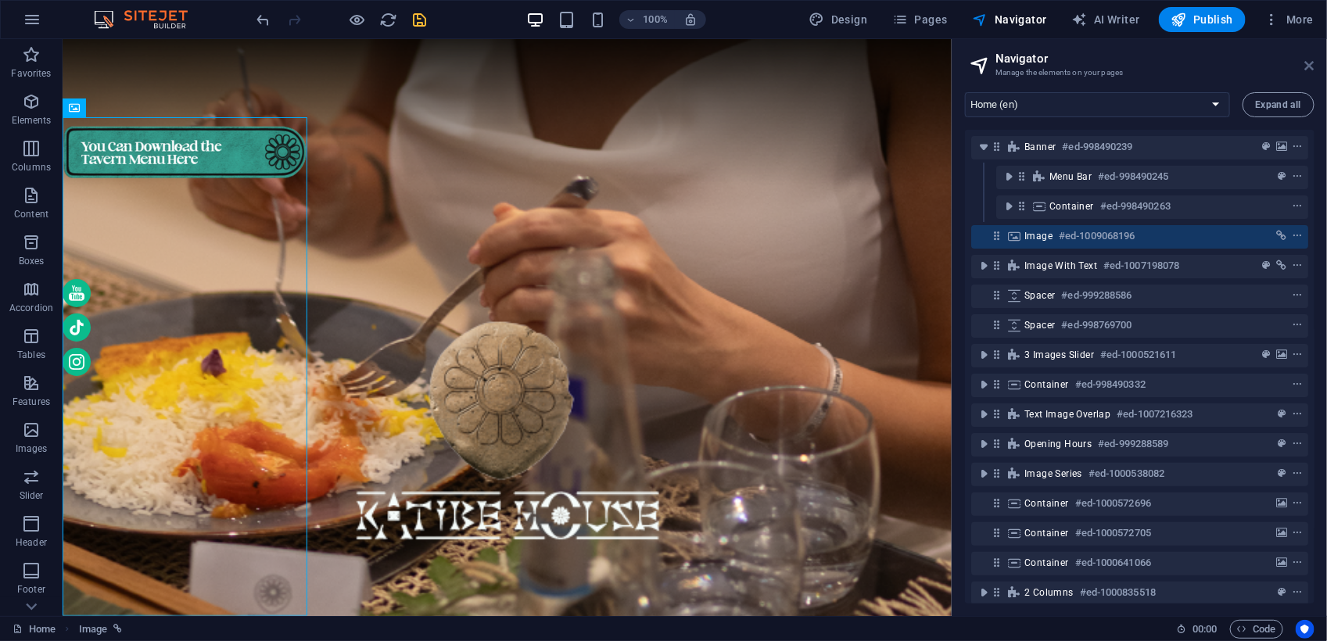
click at [1311, 64] on icon at bounding box center [1309, 65] width 9 height 13
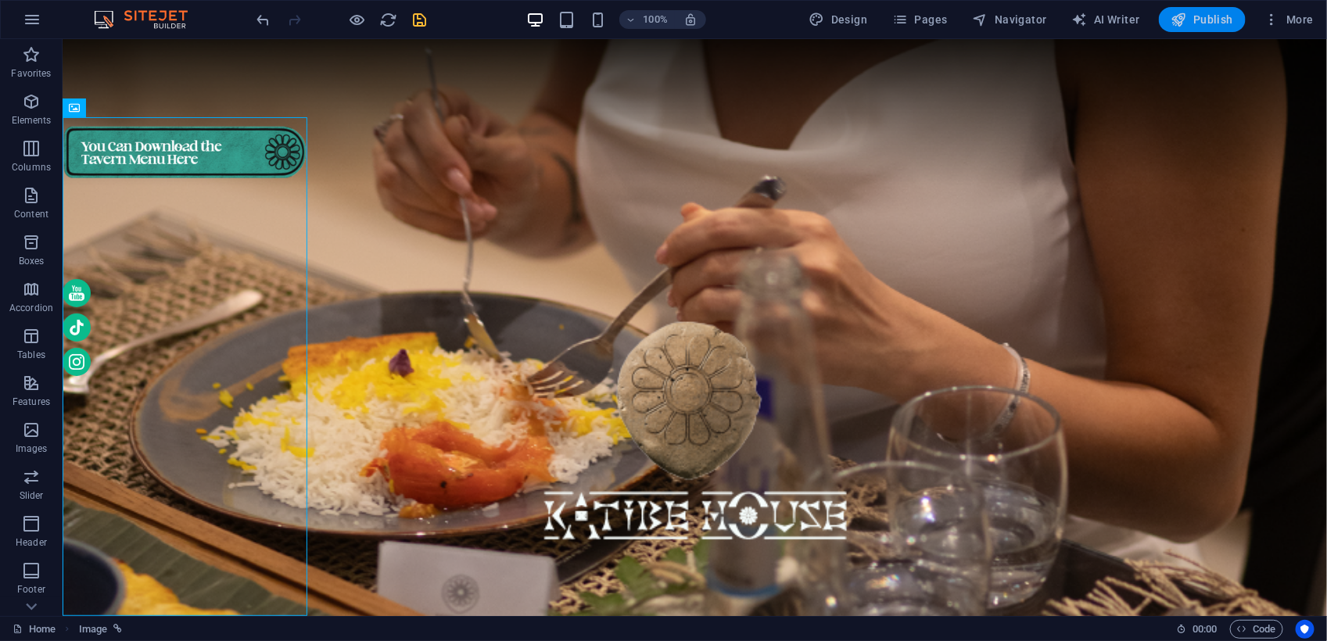
click at [1209, 24] on span "Publish" at bounding box center [1202, 20] width 62 height 16
